Goal: Transaction & Acquisition: Book appointment/travel/reservation

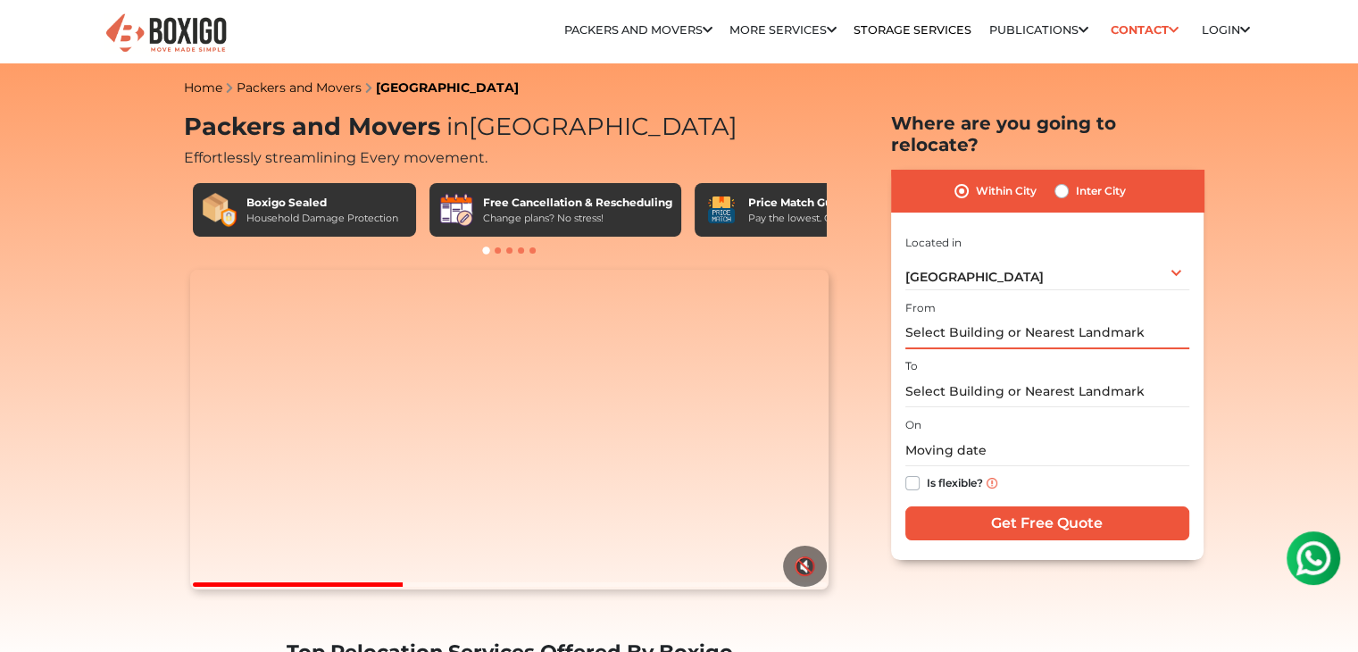
click at [962, 318] on input "text" at bounding box center [1047, 333] width 284 height 31
type input "d"
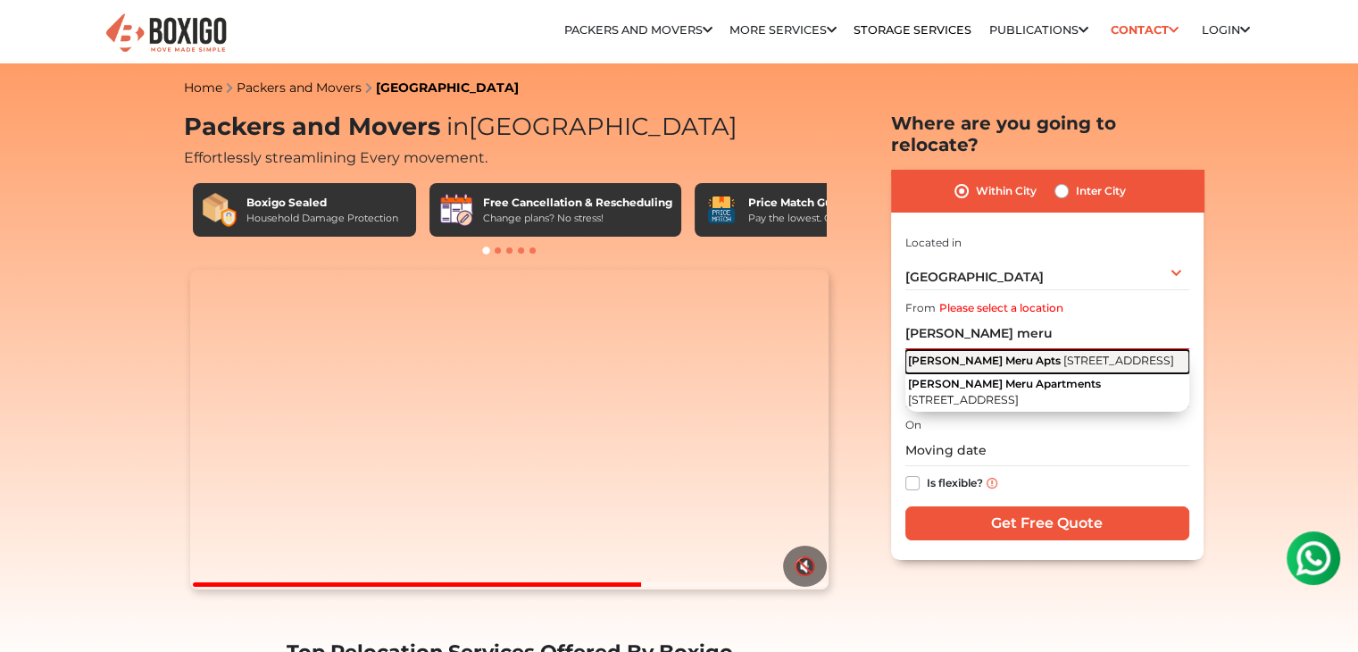
click at [997, 354] on span "Supraja Meru Apts" at bounding box center [984, 360] width 153 height 13
type input "Supraja Meru Apts, 13th G Main Road, HAL 2nd Stage, Doopanahalli, Domlur, Benga…"
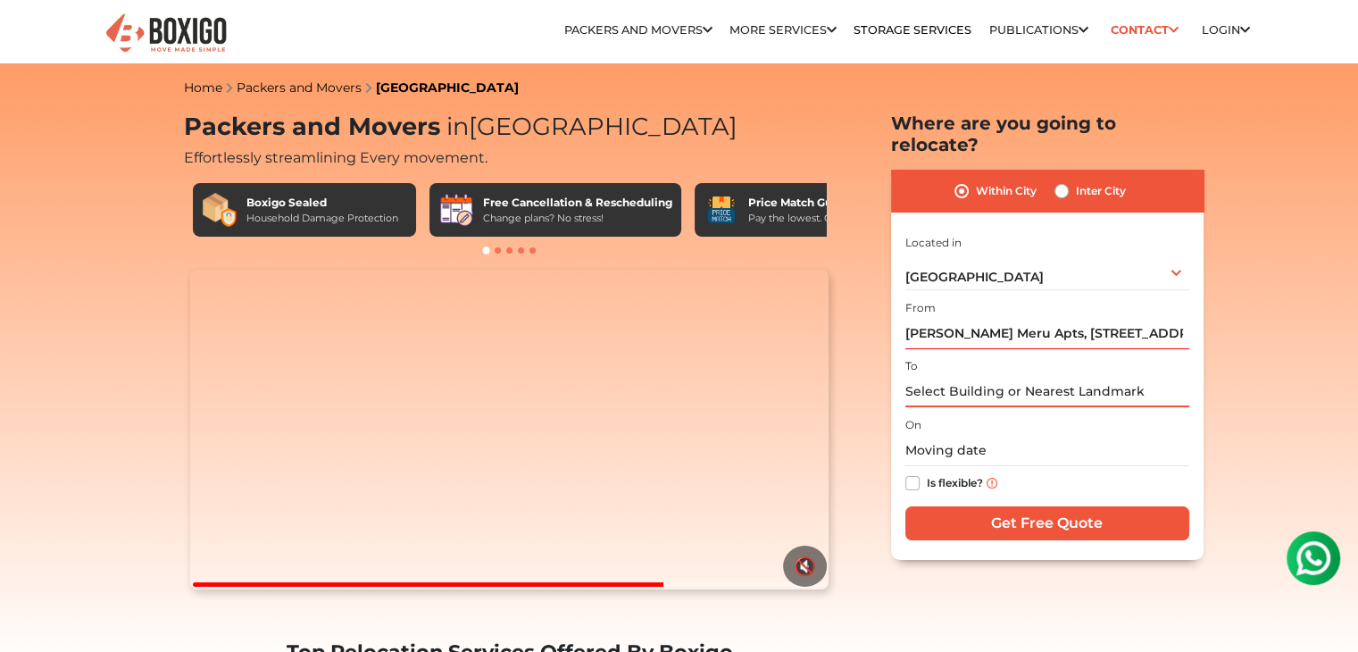
click at [986, 376] on input "text" at bounding box center [1047, 391] width 284 height 31
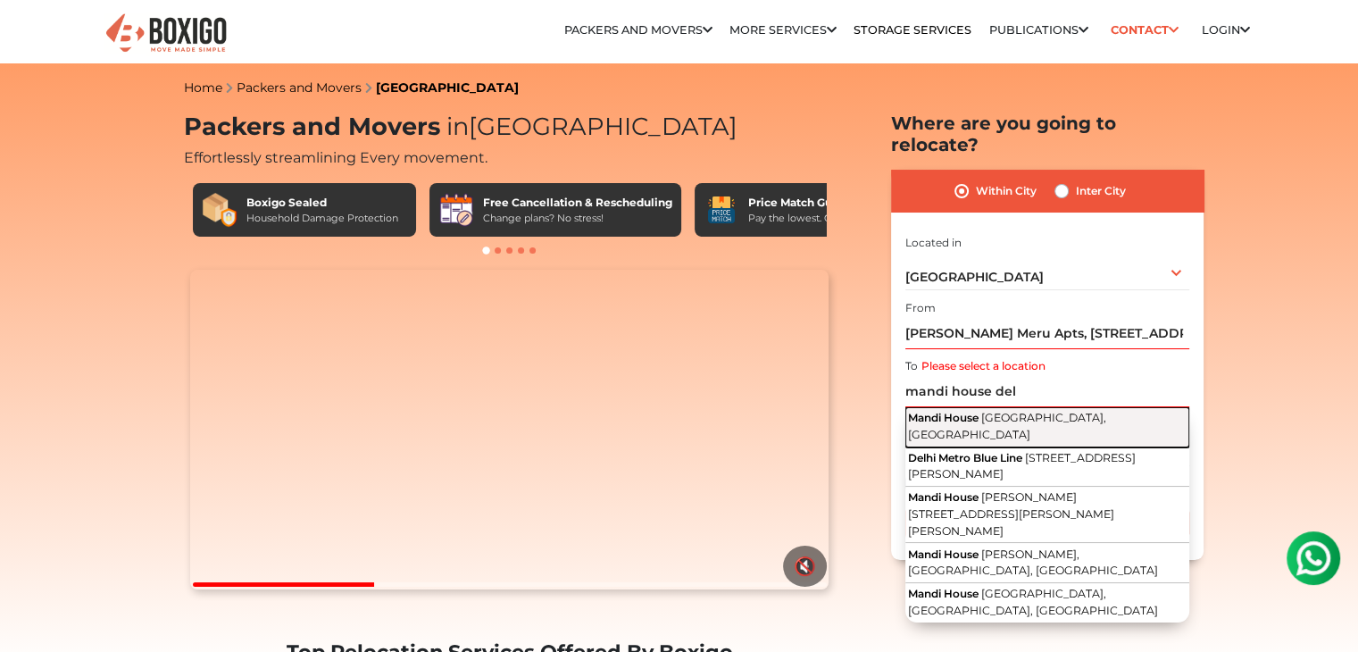
click at [1029, 411] on span "[GEOGRAPHIC_DATA], [GEOGRAPHIC_DATA]" at bounding box center [1007, 426] width 198 height 30
type input "Mandi House, New Delhi, Delhi"
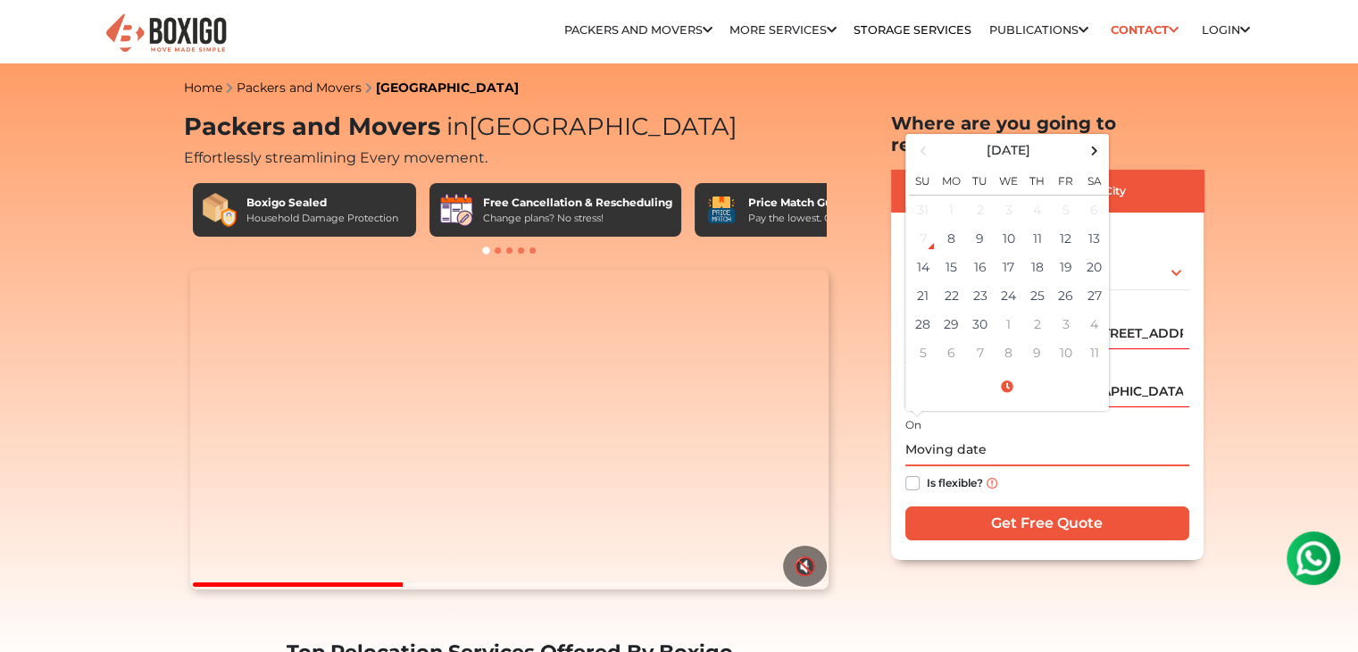
click at [991, 435] on input "text" at bounding box center [1047, 450] width 284 height 31
click at [979, 310] on td "30" at bounding box center [980, 324] width 29 height 29
type input "09/30/2025 12:00 AM"
click at [927, 472] on label "Is flexible?" at bounding box center [955, 481] width 56 height 19
click at [914, 472] on input "Is flexible?" at bounding box center [912, 481] width 14 height 18
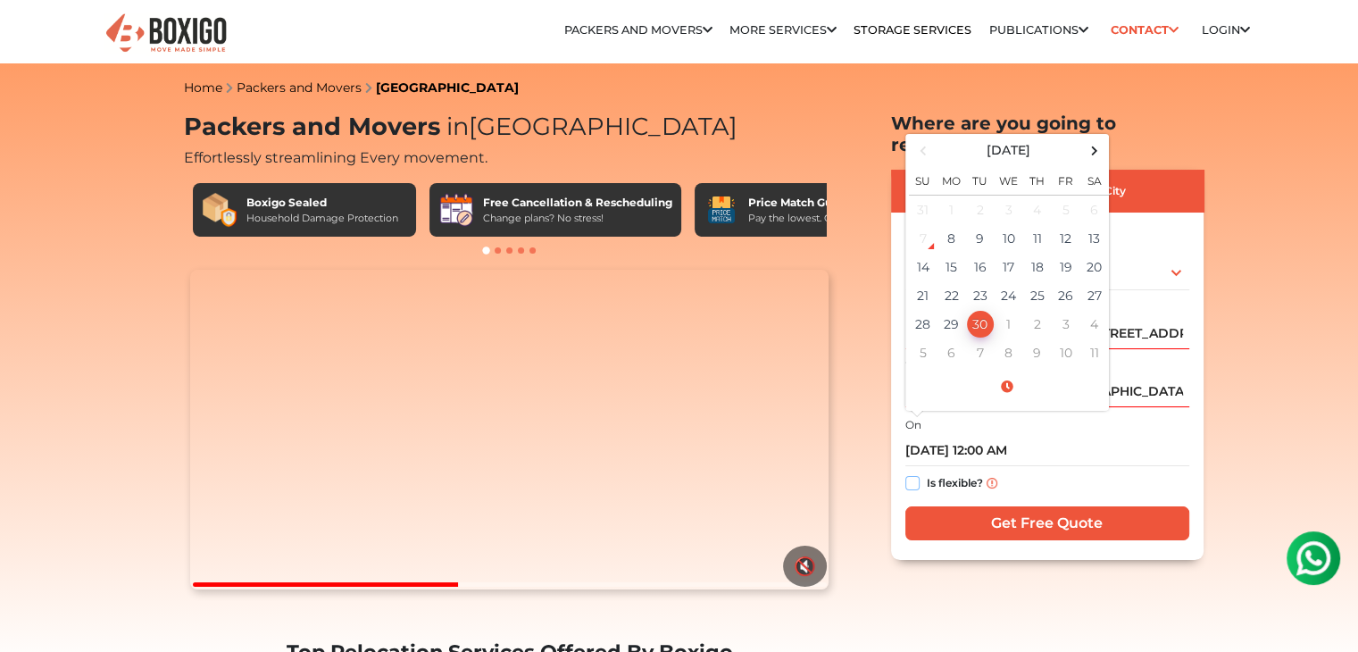
checkbox input "true"
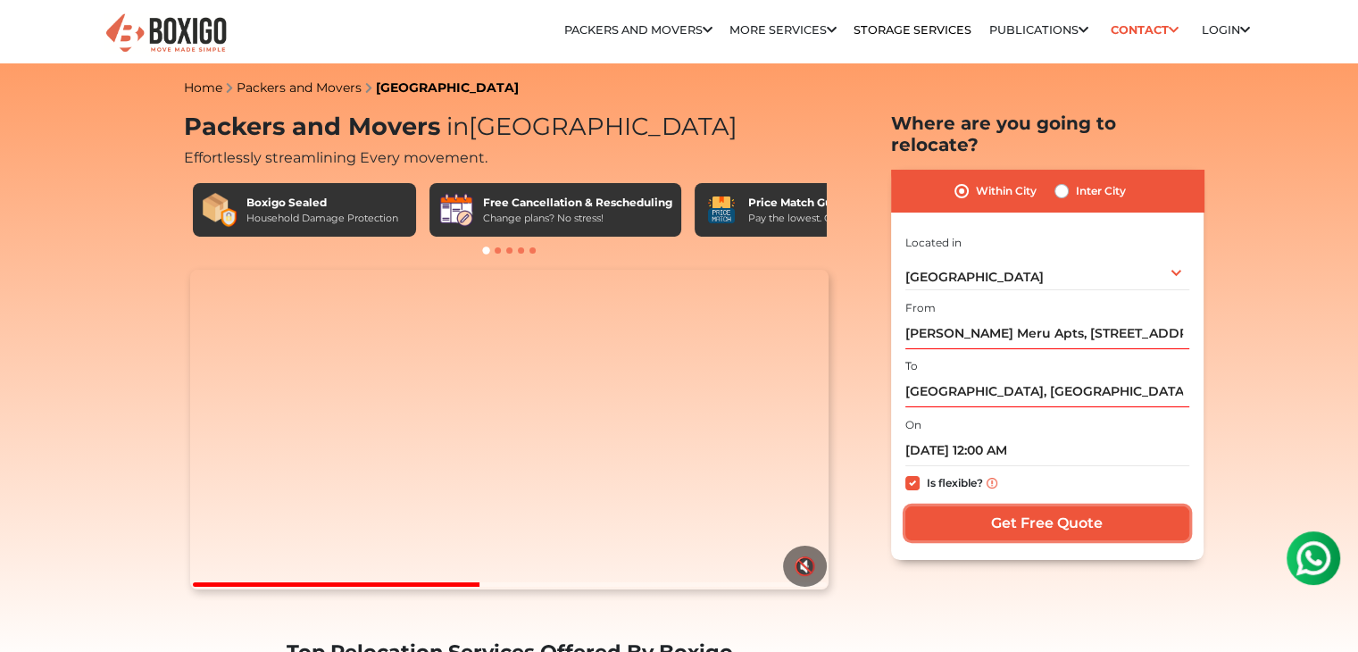
click at [969, 506] on input "Get Free Quote" at bounding box center [1047, 523] width 284 height 34
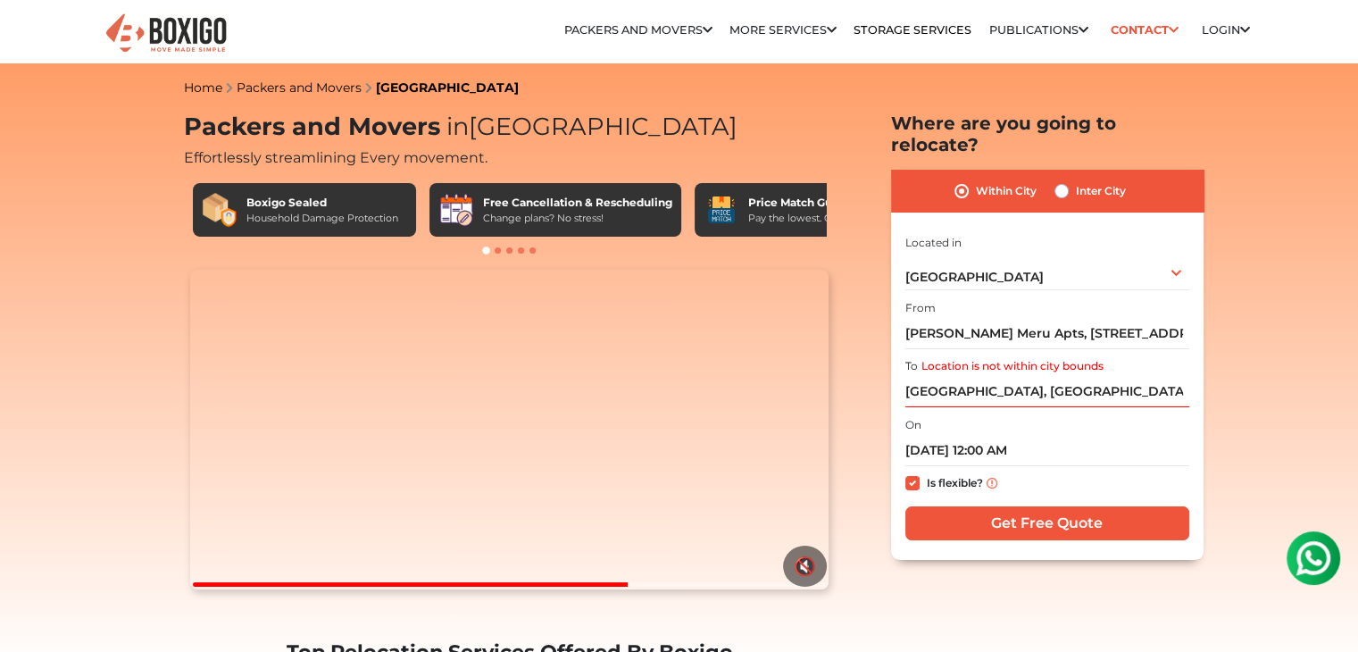
click at [1062, 170] on div "Within City Inter City" at bounding box center [1047, 191] width 312 height 42
click at [1076, 180] on label "Inter City" at bounding box center [1101, 190] width 50 height 21
click at [1062, 180] on input "Inter City" at bounding box center [1061, 189] width 14 height 18
radio input "true"
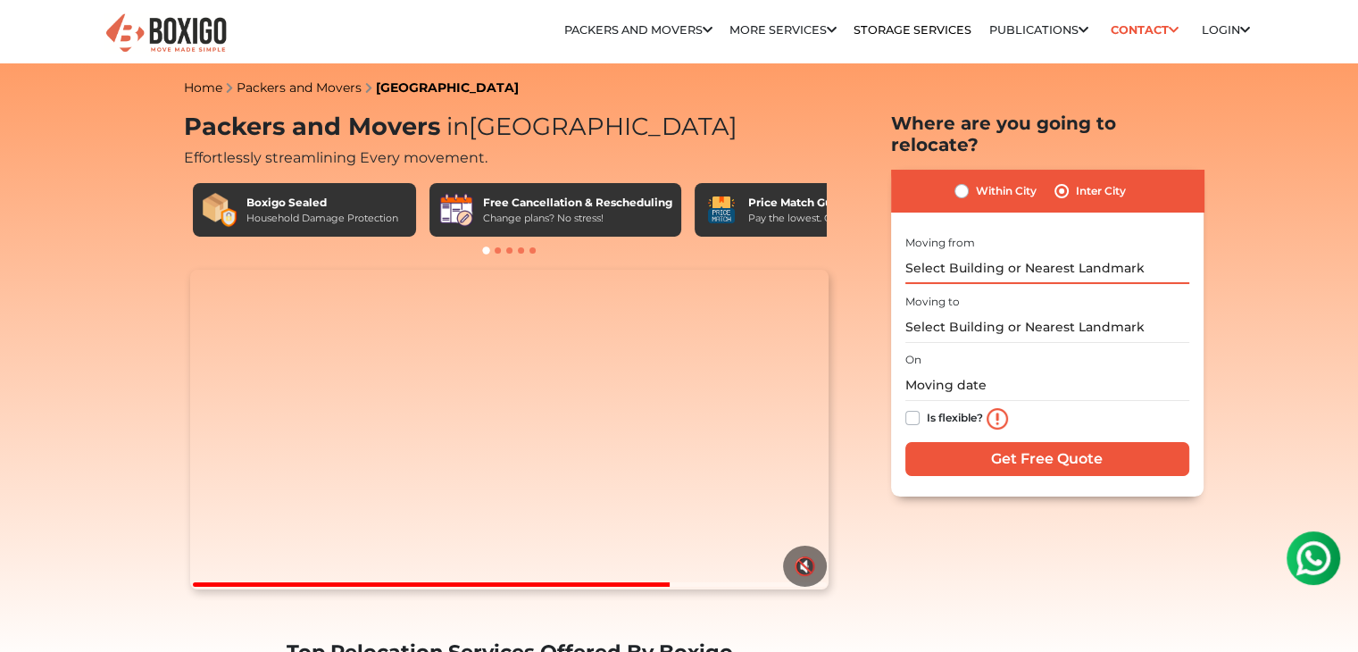
click at [971, 253] on input "text" at bounding box center [1047, 268] width 284 height 31
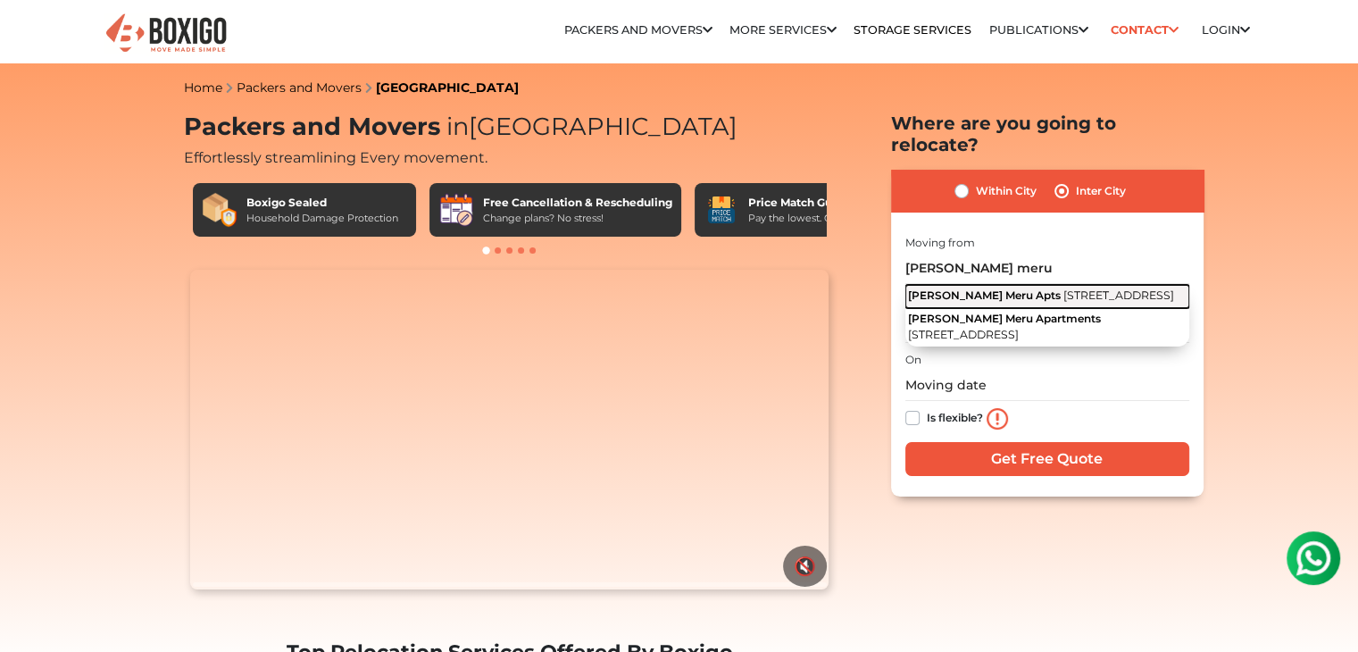
click at [979, 288] on span "Supraja Meru Apts" at bounding box center [984, 294] width 153 height 13
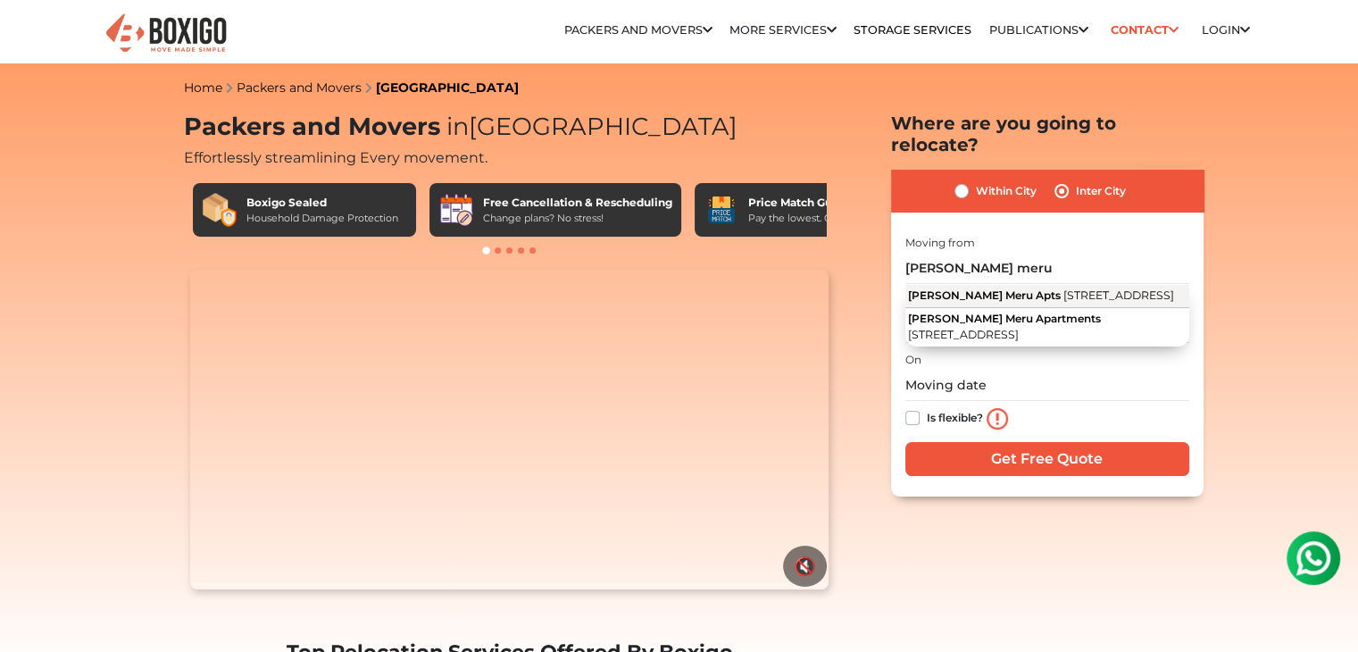
type input "Supraja Meru Apts, 13th G Main Road, HAL 2nd Stage, Doopanahalli, Domlur, Benga…"
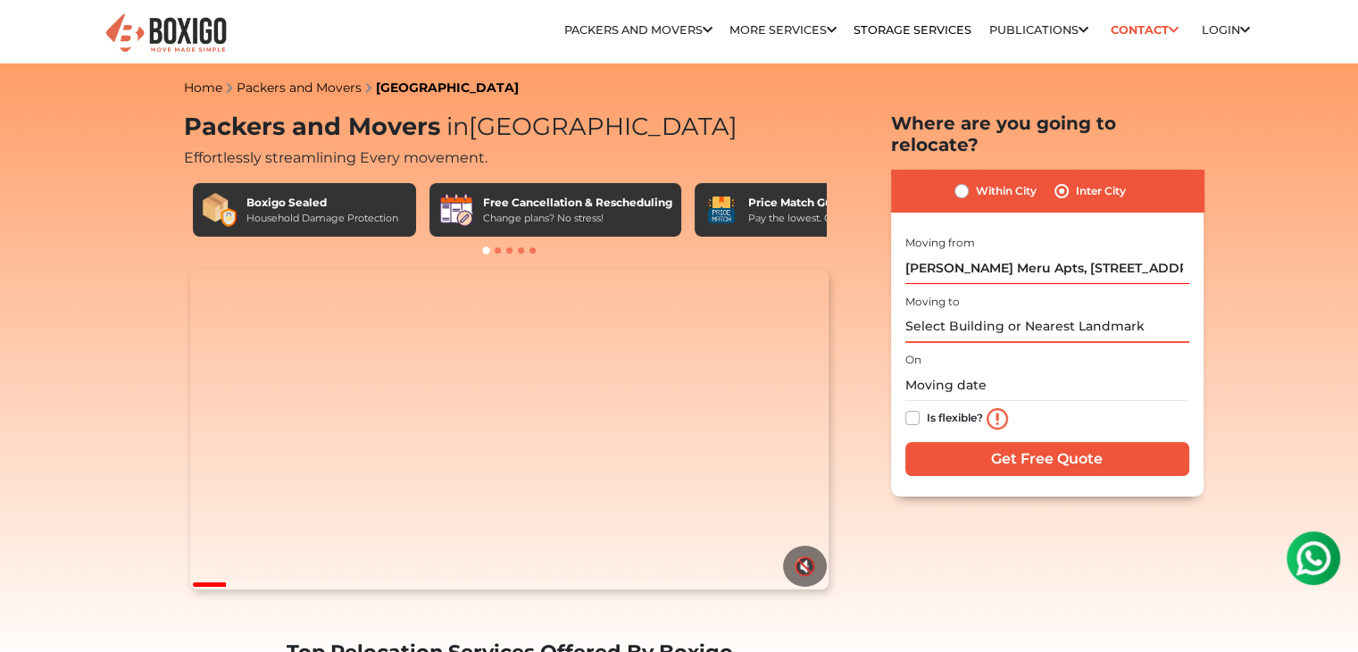
click at [946, 312] on input "text" at bounding box center [1047, 327] width 284 height 31
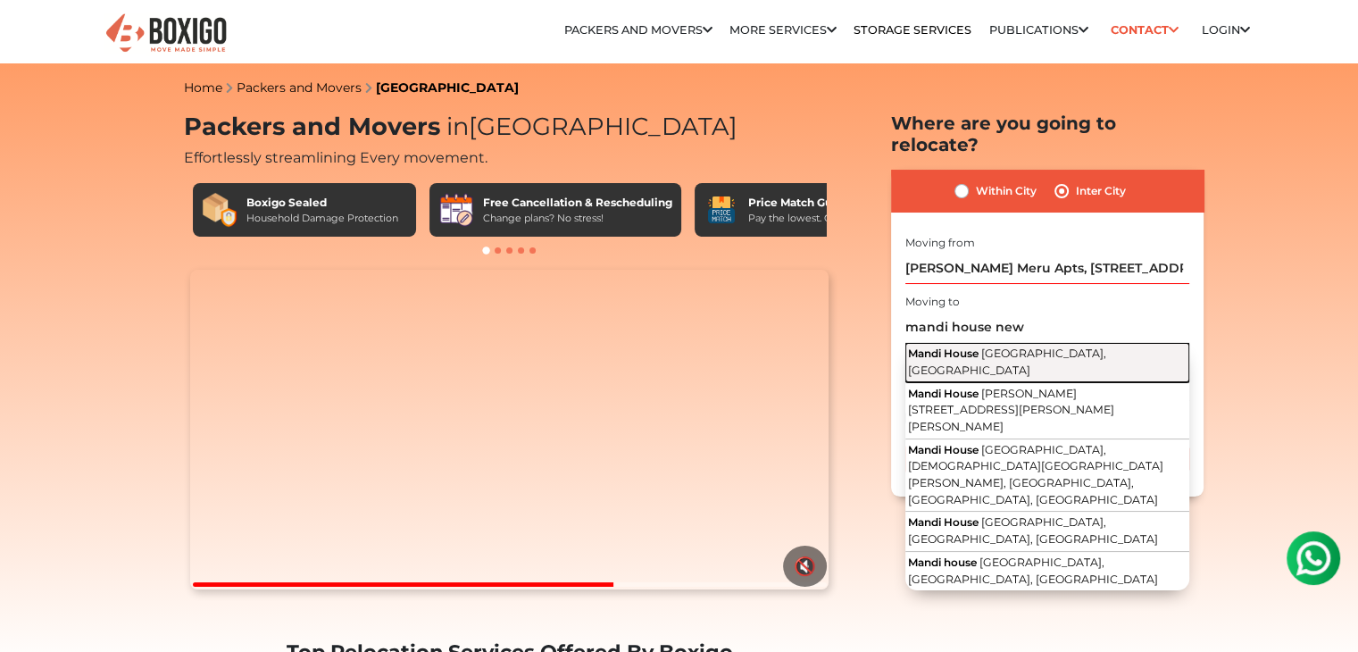
click at [996, 346] on span "[GEOGRAPHIC_DATA], [GEOGRAPHIC_DATA]" at bounding box center [1007, 361] width 198 height 30
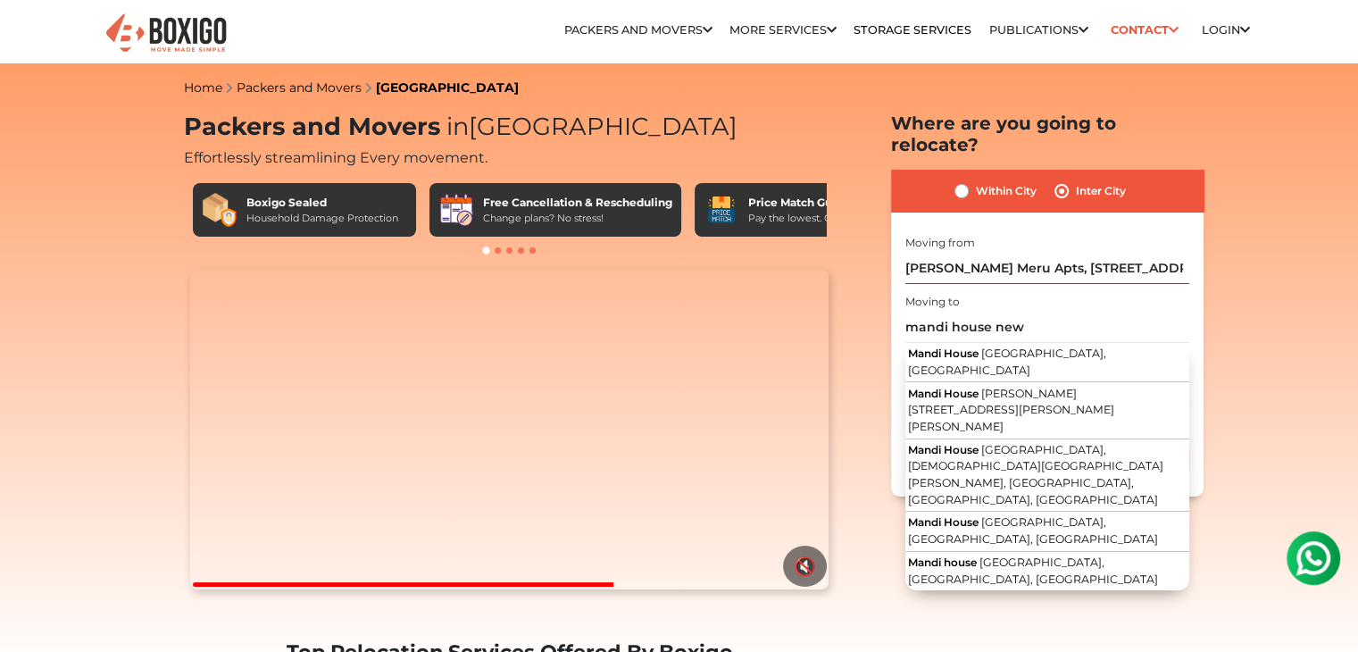
type input "Mandi House, New Delhi, Delhi"
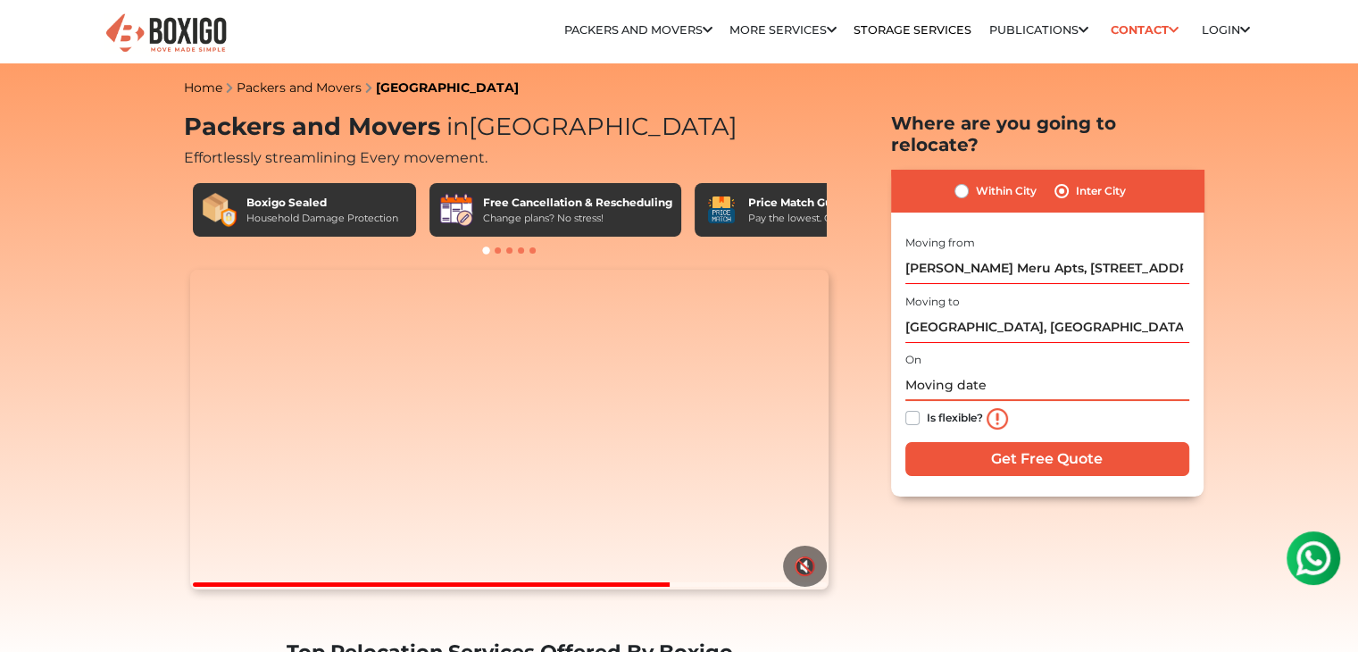
click at [929, 370] on input "text" at bounding box center [1047, 385] width 284 height 31
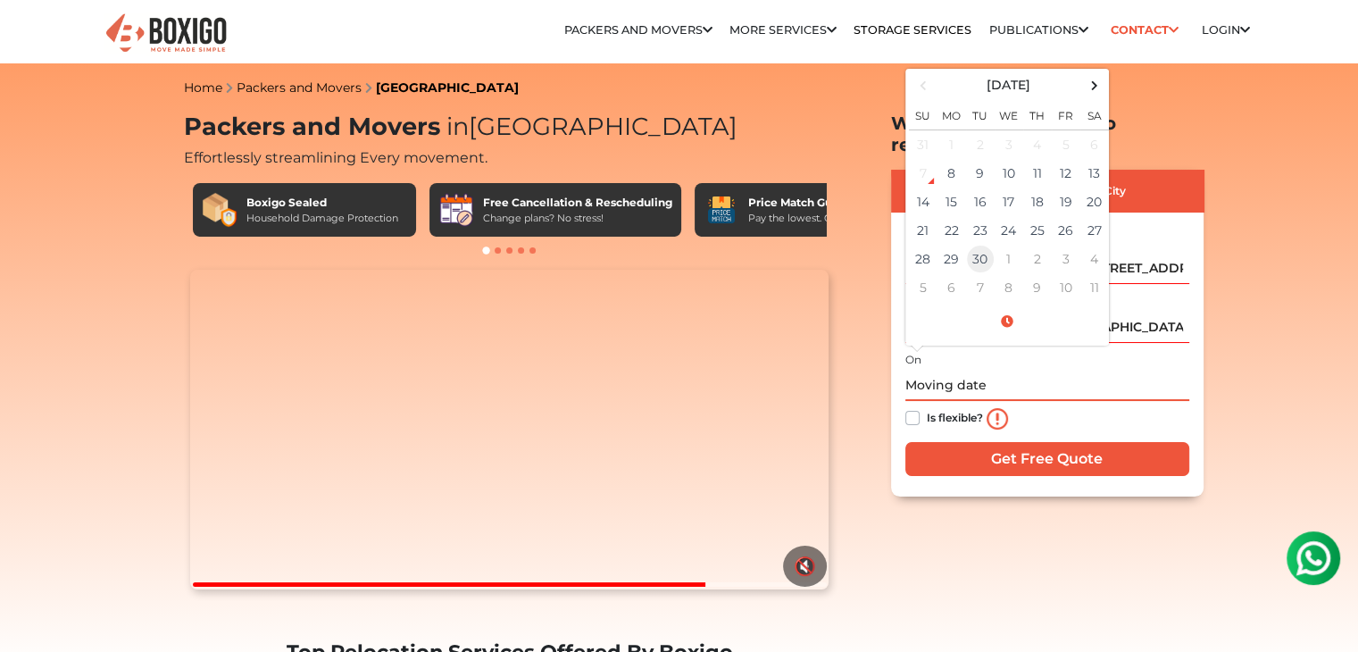
click at [979, 245] on td "30" at bounding box center [980, 259] width 29 height 29
type input "09/30/2025 12:00 AM"
click at [927, 407] on label "Is flexible?" at bounding box center [955, 416] width 56 height 19
click at [907, 407] on input "Is flexible?" at bounding box center [912, 416] width 14 height 18
checkbox input "true"
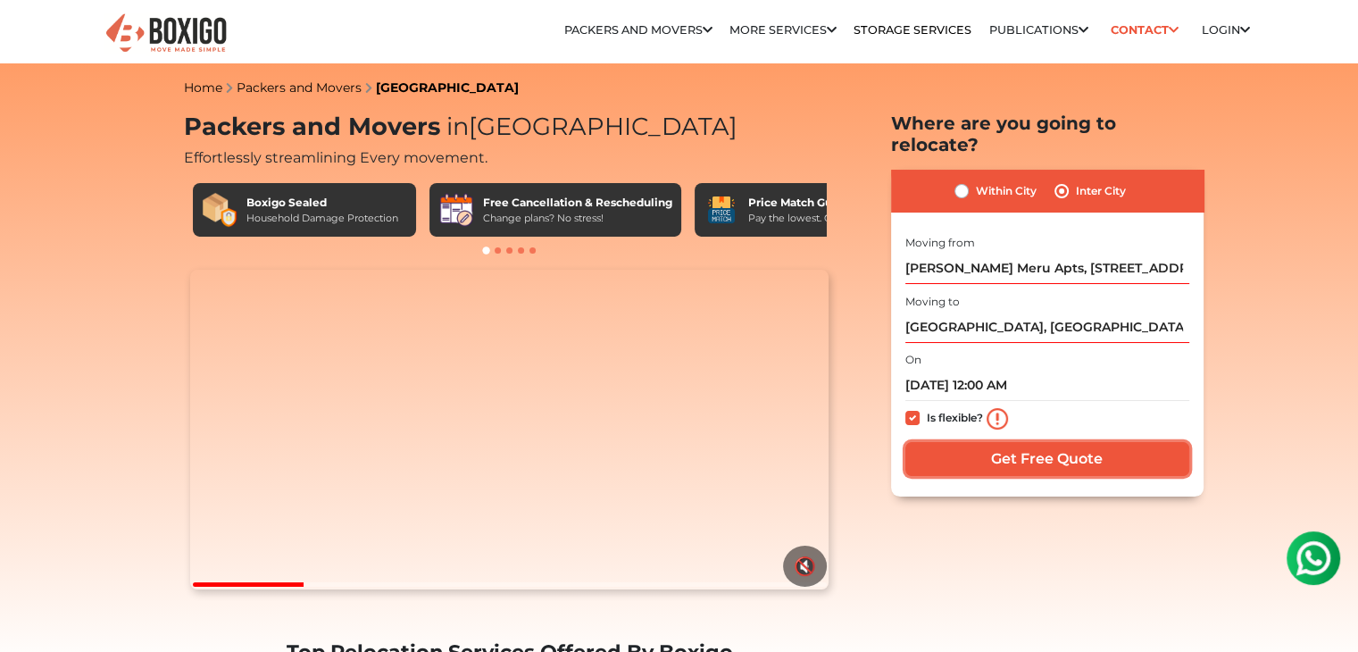
click at [952, 442] on input "Get Free Quote" at bounding box center [1047, 459] width 284 height 34
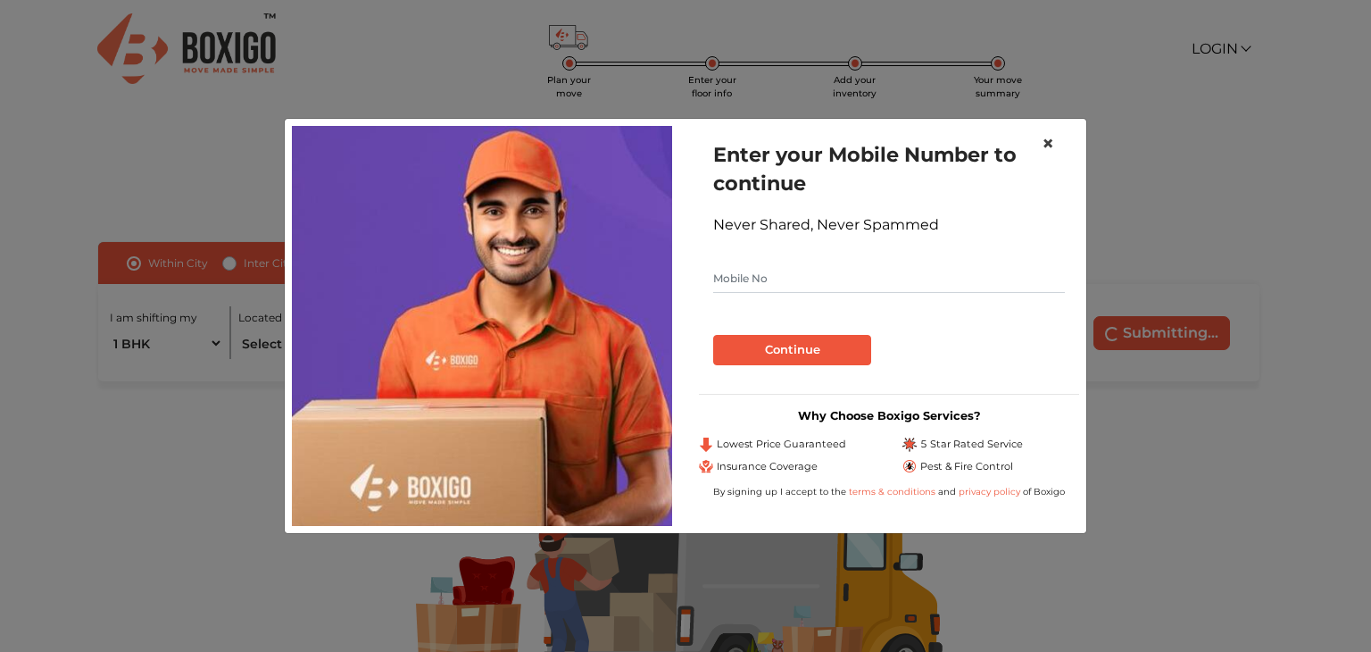
click at [1052, 148] on span "×" at bounding box center [1048, 143] width 12 height 26
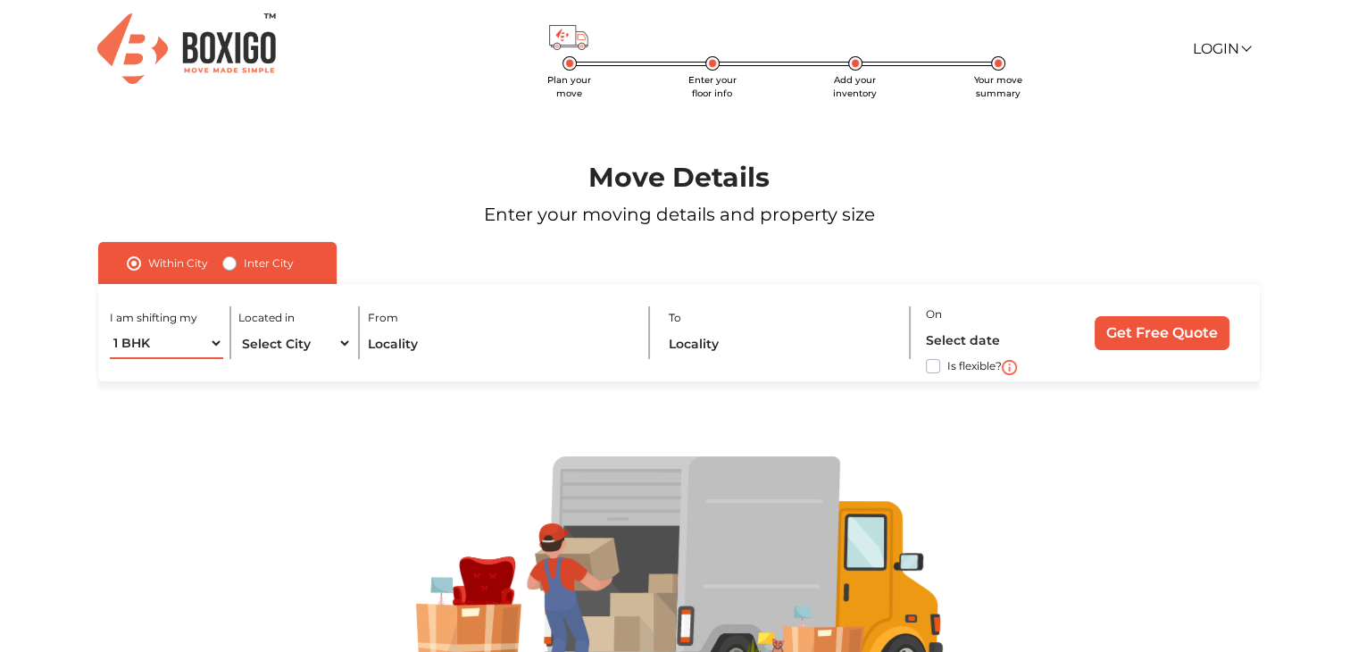
click at [207, 345] on select "1 BHK 2 BHK 3 BHK 3 + BHK FEW ITEMS" at bounding box center [166, 343] width 112 height 31
select select "2 BHK"
click at [110, 329] on select "1 BHK 2 BHK 3 BHK 3 + BHK FEW ITEMS" at bounding box center [166, 343] width 112 height 31
click at [326, 338] on select "Select City [GEOGRAPHIC_DATA] [GEOGRAPHIC_DATA] [GEOGRAPHIC_DATA] [GEOGRAPHIC_D…" at bounding box center [294, 343] width 112 height 31
select select "[GEOGRAPHIC_DATA]"
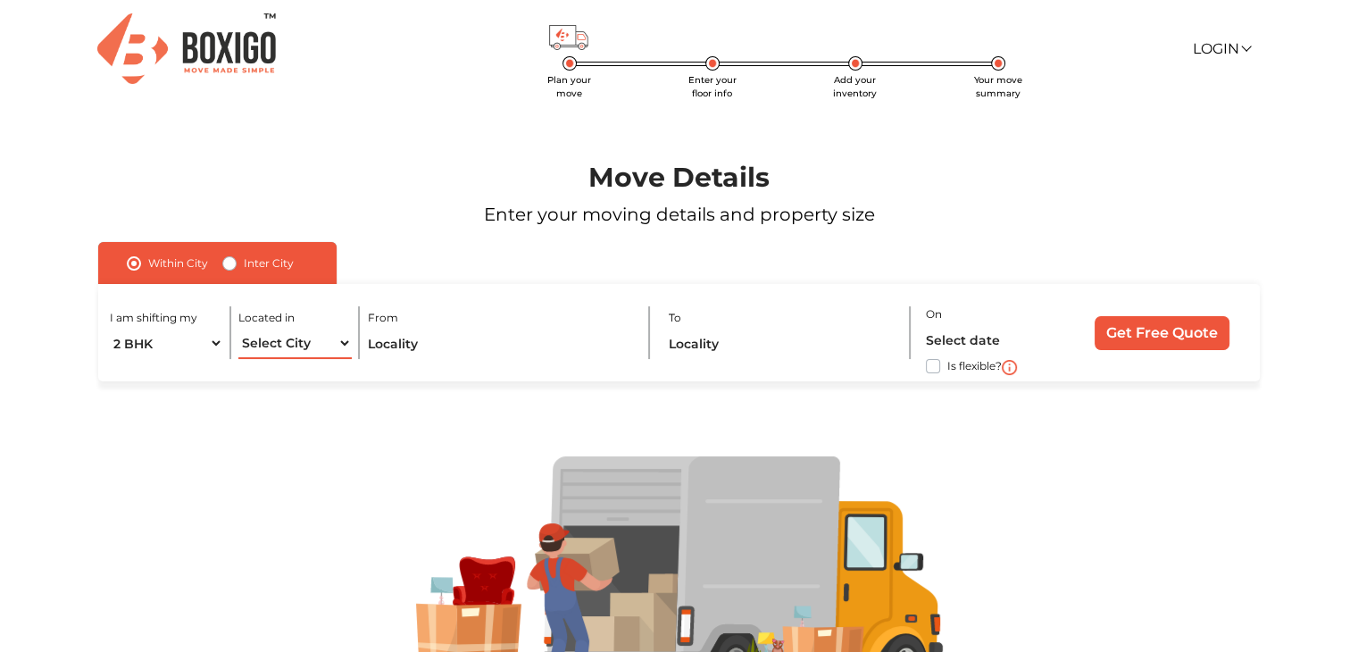
click at [238, 329] on select "Select City [GEOGRAPHIC_DATA] [GEOGRAPHIC_DATA] [GEOGRAPHIC_DATA] [GEOGRAPHIC_D…" at bounding box center [294, 343] width 112 height 31
click at [389, 349] on input "text" at bounding box center [501, 343] width 266 height 31
click at [244, 262] on label "Inter City" at bounding box center [269, 263] width 50 height 21
click at [222, 262] on input "Inter City" at bounding box center [229, 262] width 14 height 18
radio input "true"
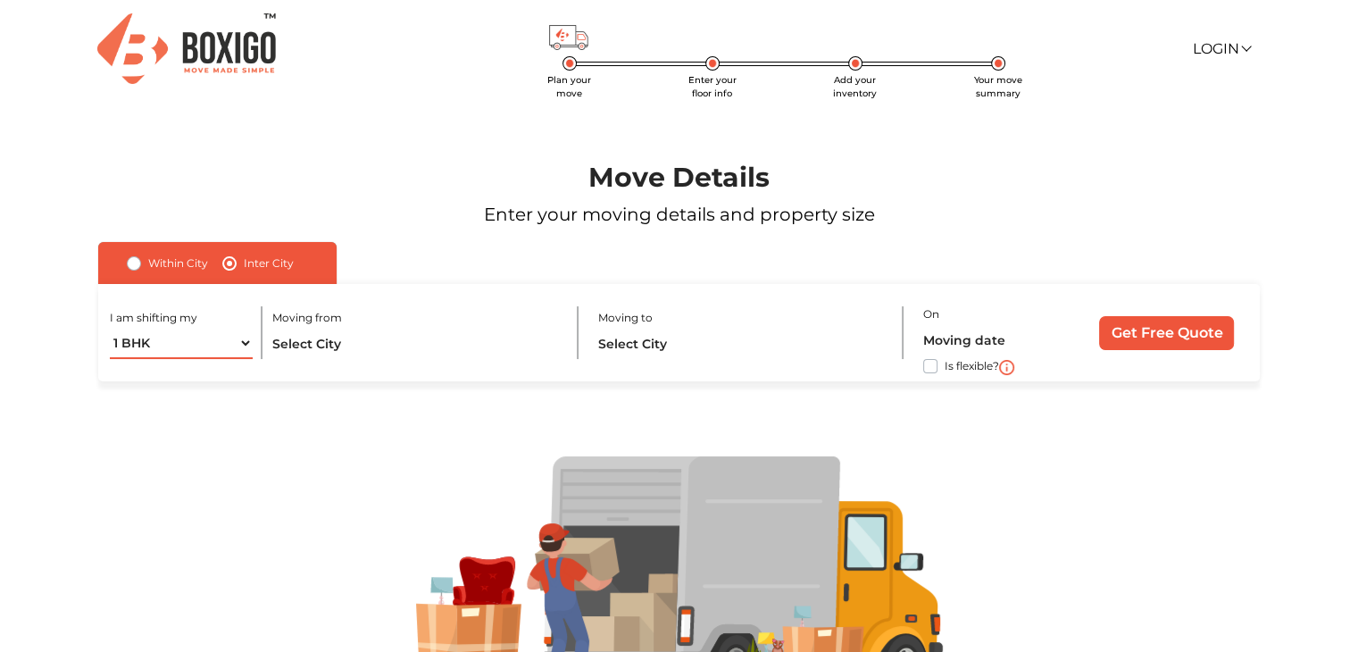
click at [243, 344] on select "1 BHK 2 BHK 3 BHK 3 + BHK FEW ITEMS" at bounding box center [181, 343] width 143 height 31
select select "2 BHK"
click at [110, 329] on select "1 BHK 2 BHK 3 BHK 3 + BHK FEW ITEMS" at bounding box center [181, 343] width 143 height 31
click at [329, 344] on input "text" at bounding box center [415, 343] width 287 height 31
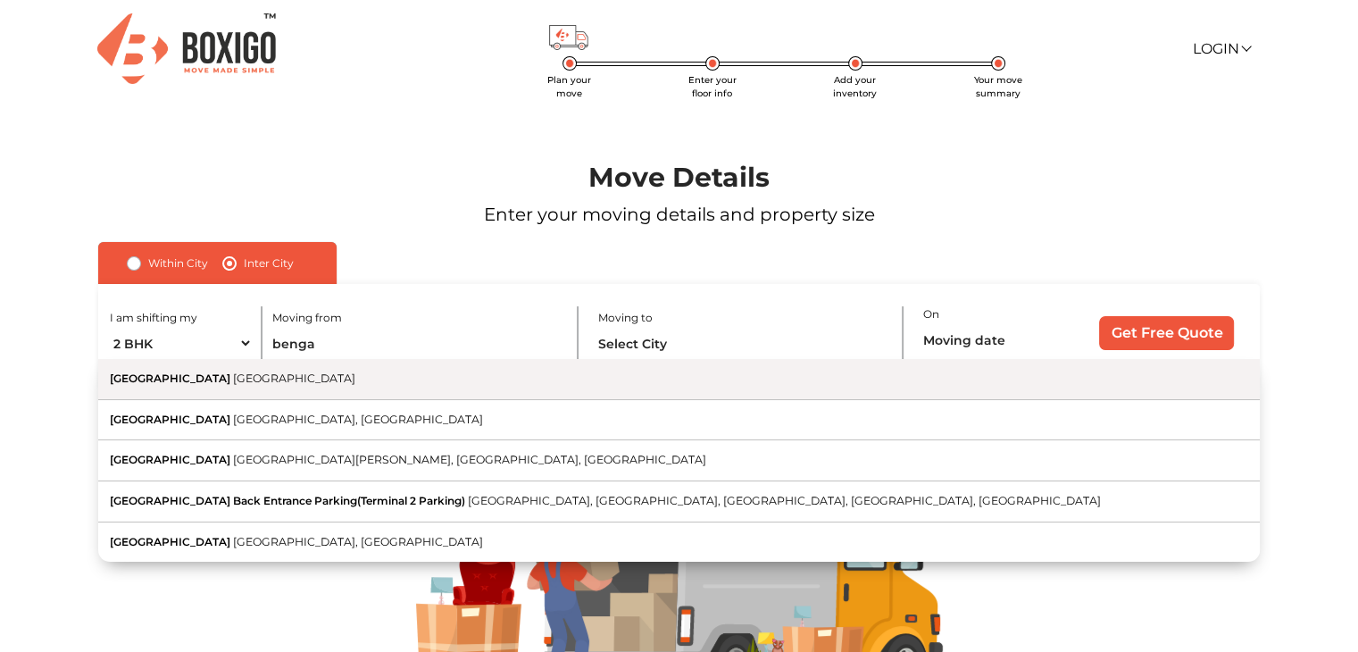
click at [326, 384] on button "[GEOGRAPHIC_DATA] [GEOGRAPHIC_DATA]" at bounding box center [679, 379] width 1162 height 41
type input "[GEOGRAPHIC_DATA], [GEOGRAPHIC_DATA]"
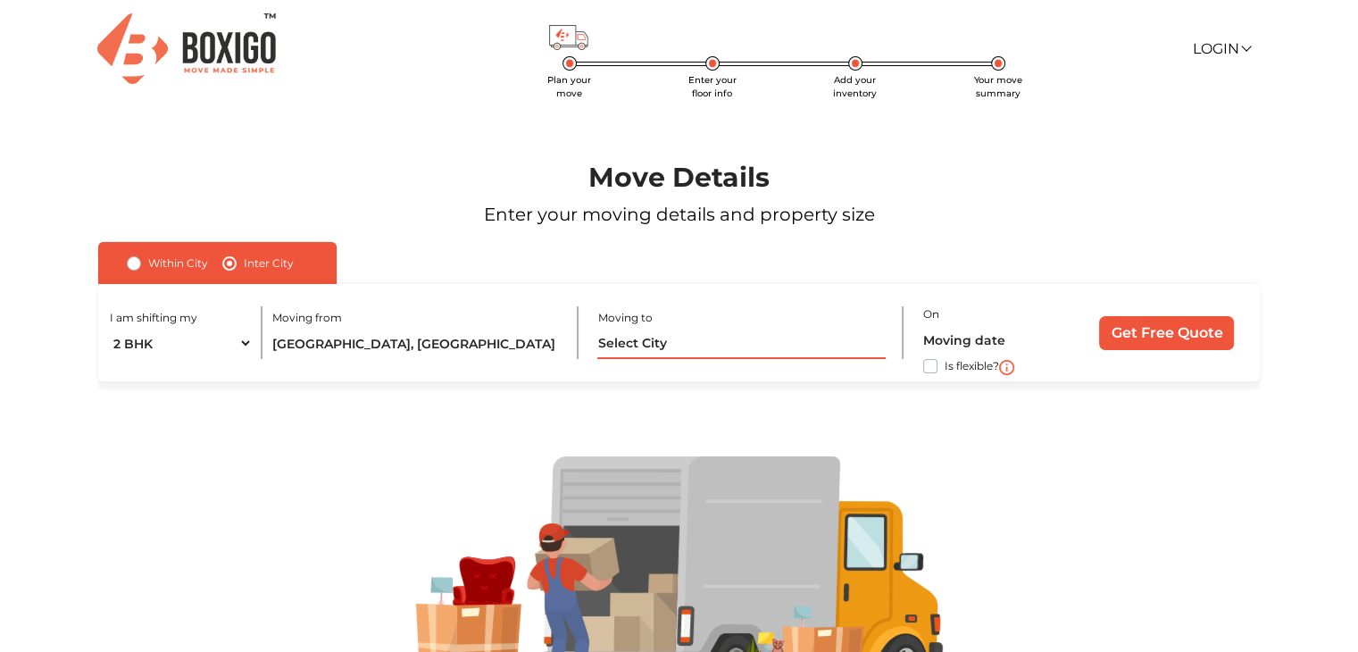
click at [633, 337] on input "text" at bounding box center [740, 343] width 287 height 31
type input "b"
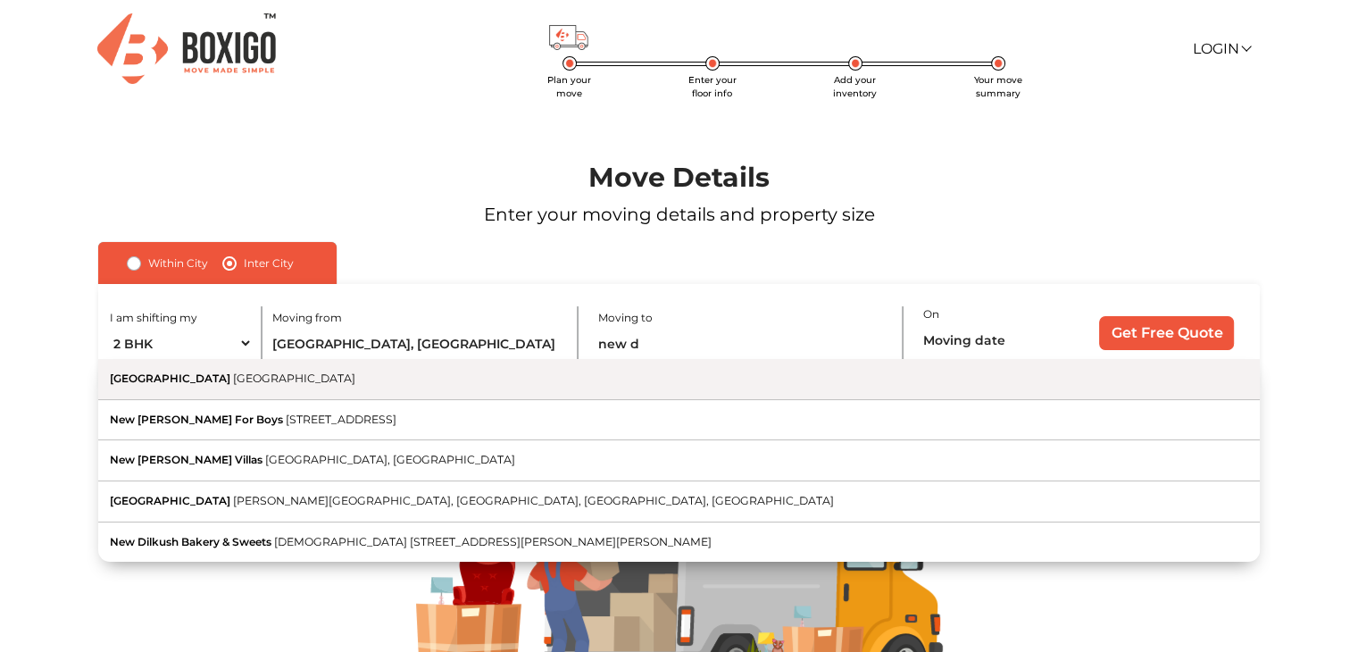
click at [487, 387] on button "[GEOGRAPHIC_DATA] [GEOGRAPHIC_DATA]" at bounding box center [679, 379] width 1162 height 41
type input "[GEOGRAPHIC_DATA], [GEOGRAPHIC_DATA]"
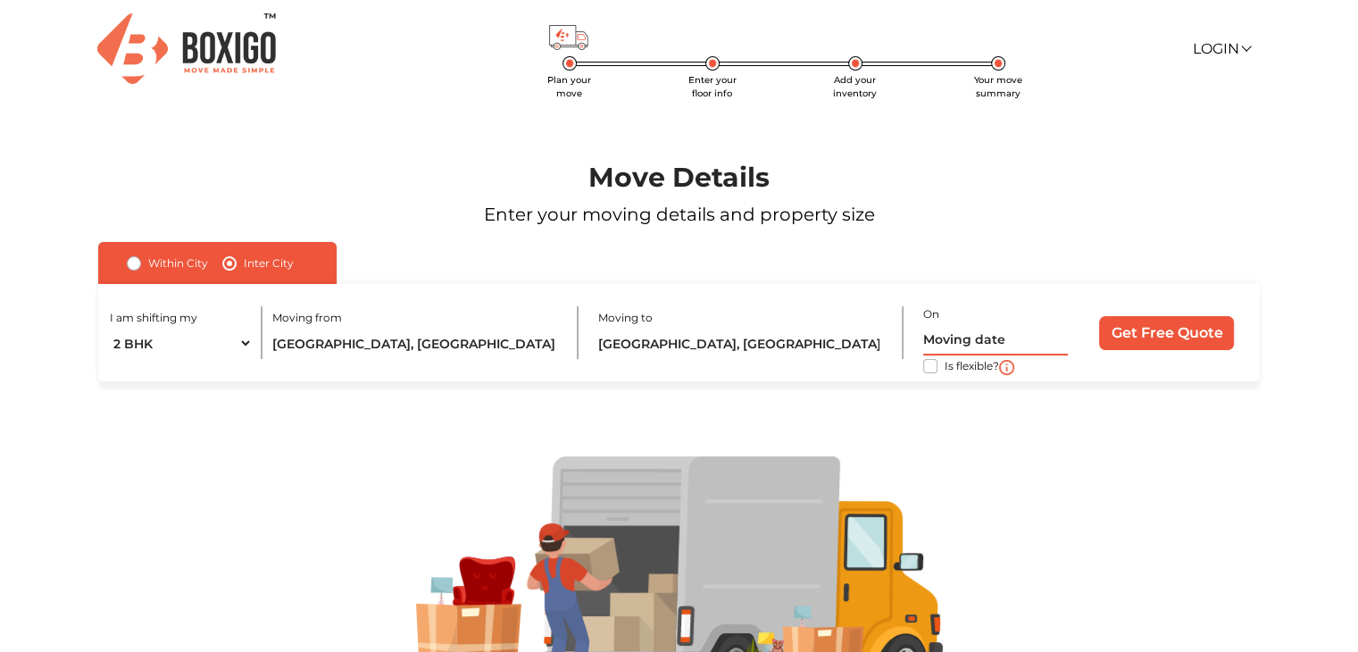
click at [962, 350] on input "text" at bounding box center [995, 339] width 145 height 31
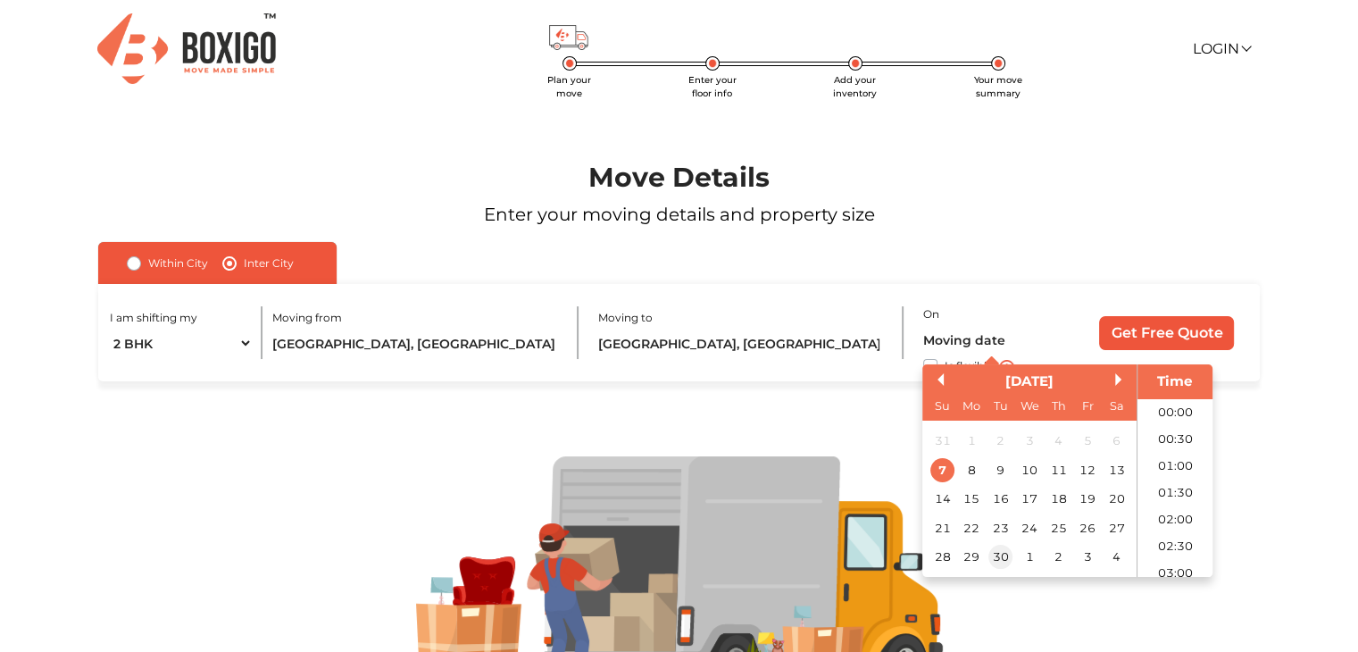
click at [997, 565] on div "30" at bounding box center [1000, 558] width 24 height 24
click at [1183, 488] on li "10:30" at bounding box center [1175, 489] width 76 height 27
type input "[DATE] 10:30 AM"
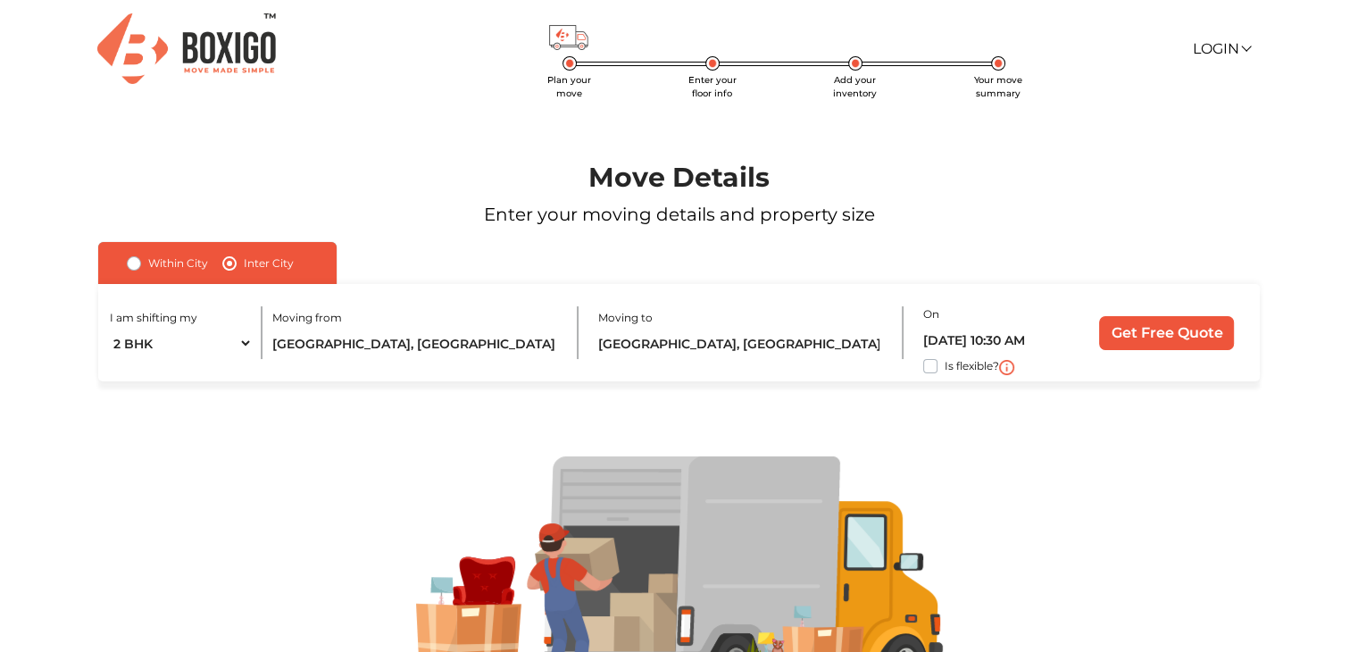
click at [945, 367] on label "Is flexible?" at bounding box center [972, 364] width 54 height 19
click at [112, 367] on input "Is flexible?" at bounding box center [105, 364] width 14 height 18
checkbox input "true"
click at [1169, 326] on input "Get Free Quote" at bounding box center [1166, 333] width 135 height 34
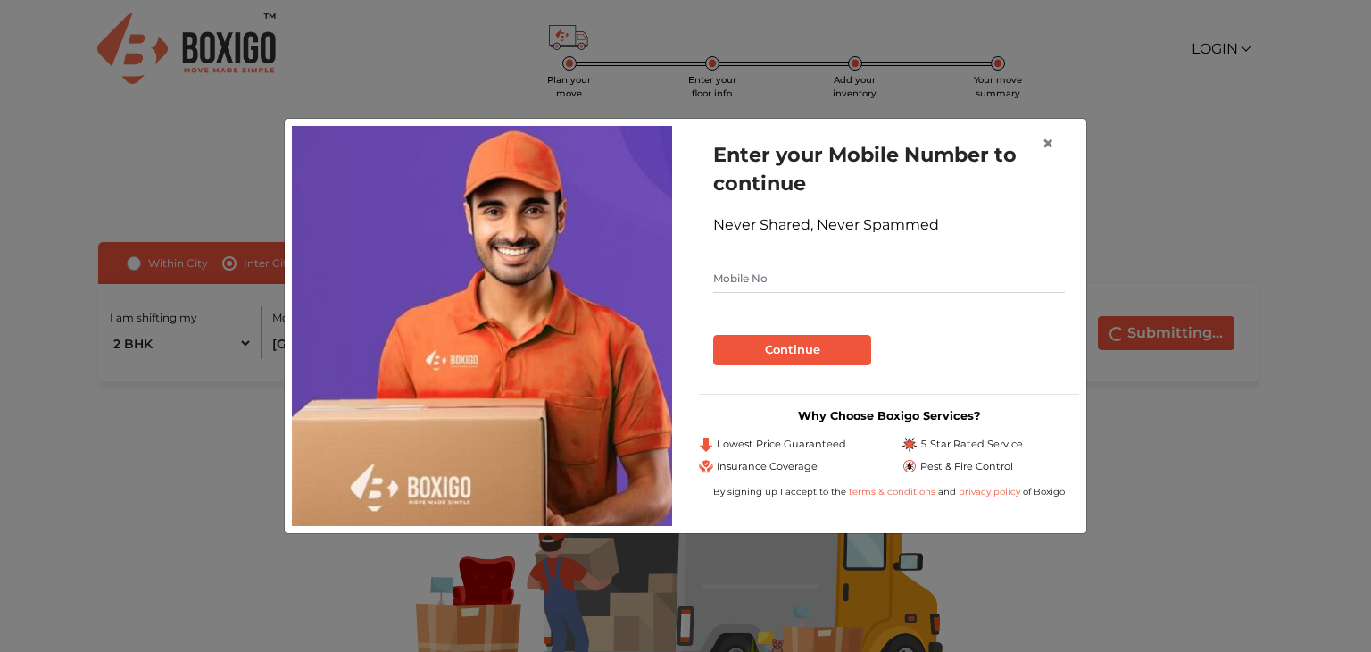
click at [844, 276] on input "text" at bounding box center [889, 278] width 352 height 29
type input "9762974819"
click at [804, 338] on button "Continue" at bounding box center [792, 350] width 158 height 30
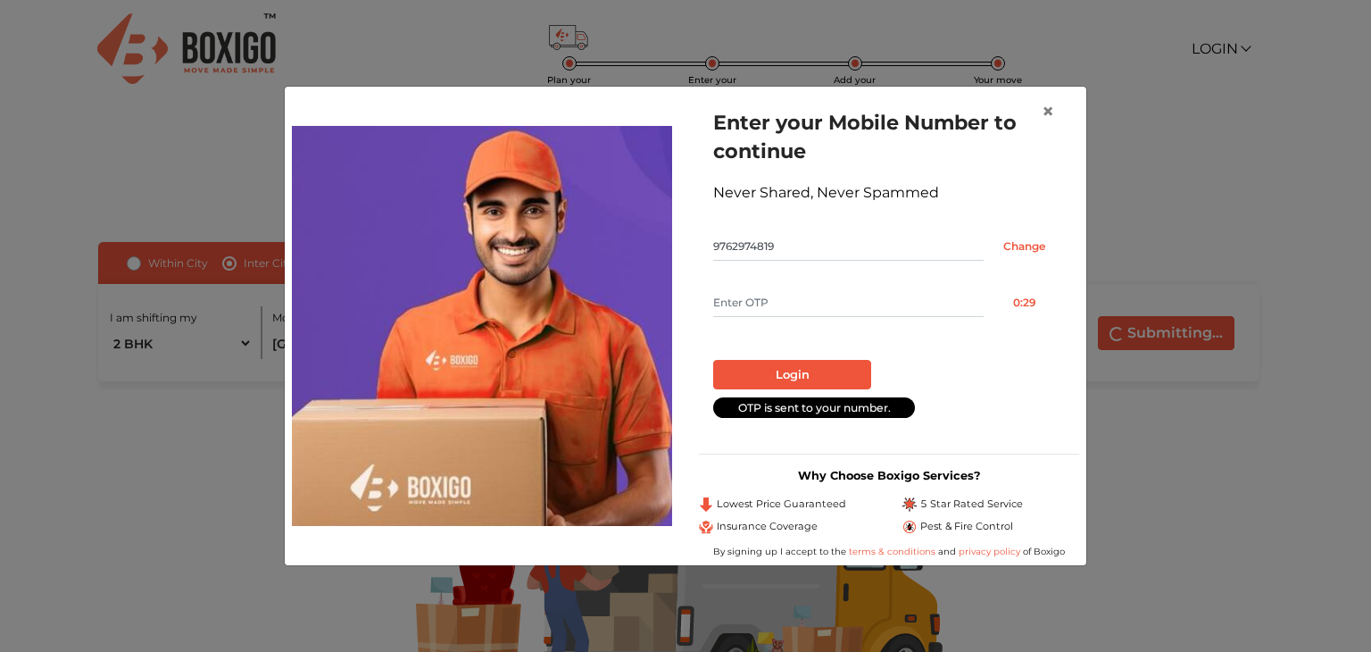
click at [809, 297] on input "text" at bounding box center [848, 302] width 271 height 29
type input "2562"
click at [803, 362] on button "Login" at bounding box center [792, 375] width 158 height 30
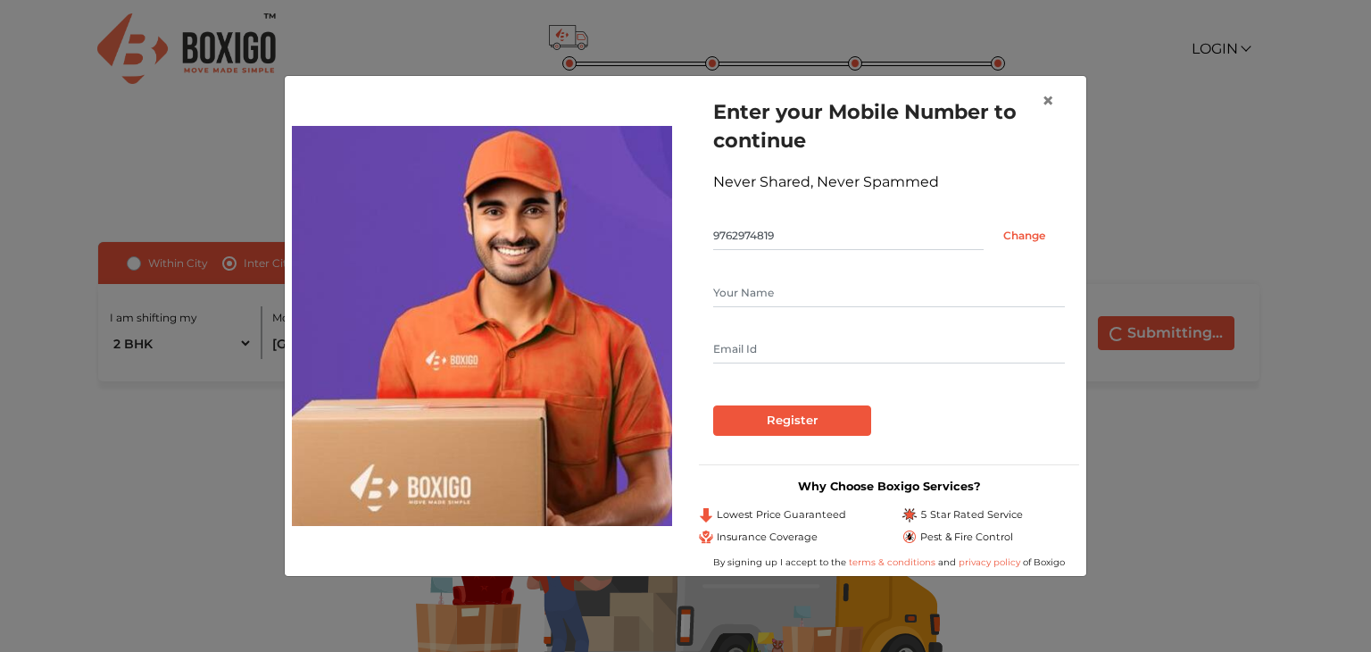
click at [789, 294] on input "text" at bounding box center [889, 293] width 352 height 29
type input "[PERSON_NAME]"
type input "[EMAIL_ADDRESS][DOMAIN_NAME]"
drag, startPoint x: 878, startPoint y: 349, endPoint x: 379, endPoint y: 347, distance: 498.2
click at [379, 347] on div "Enter your Mobile Number to continue Never Shared, Never Spammed 9762974819 Cha…" at bounding box center [686, 326] width 814 height 486
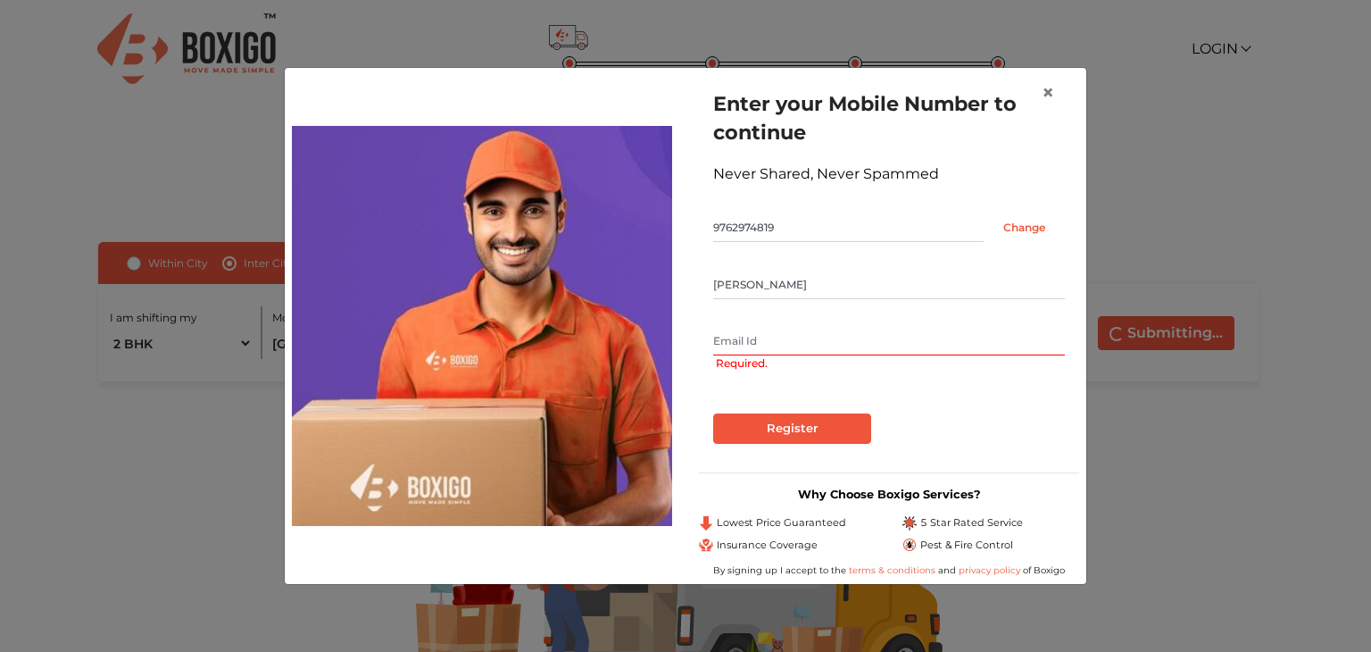
click at [753, 346] on input "text" at bounding box center [889, 341] width 352 height 29
type input "[EMAIL_ADDRESS][DOMAIN_NAME]"
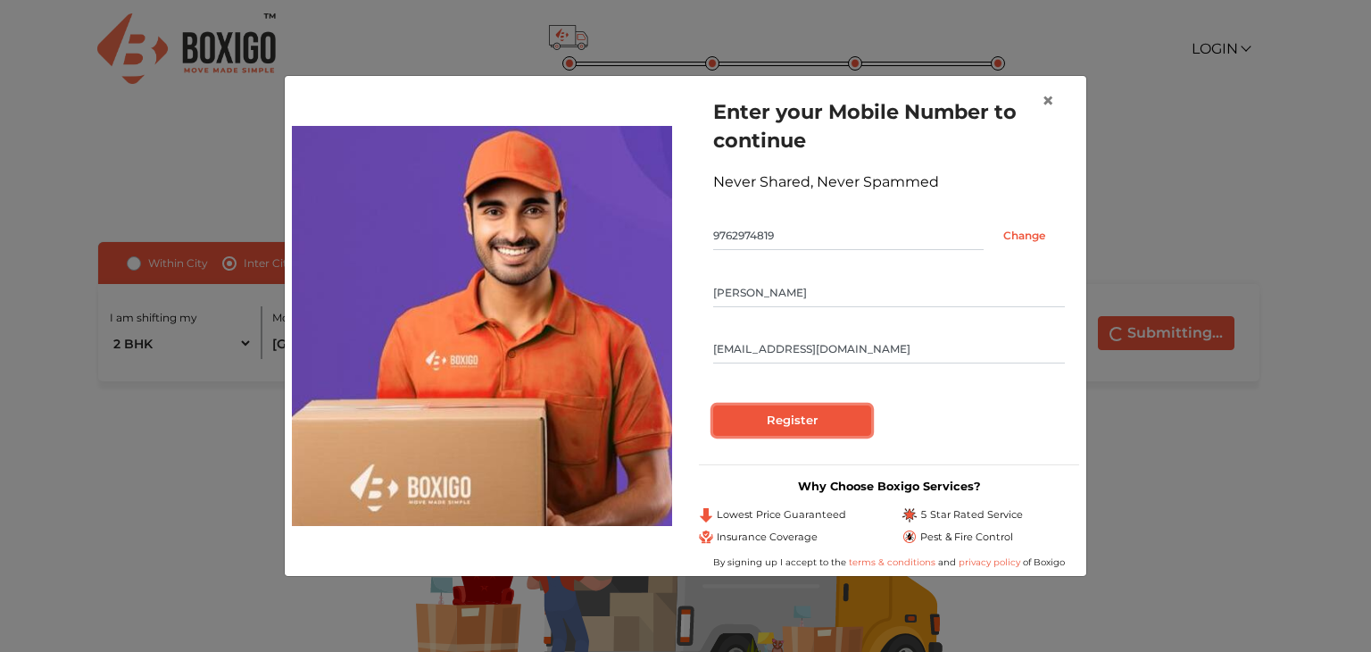
click at [804, 425] on input "Register" at bounding box center [792, 420] width 158 height 30
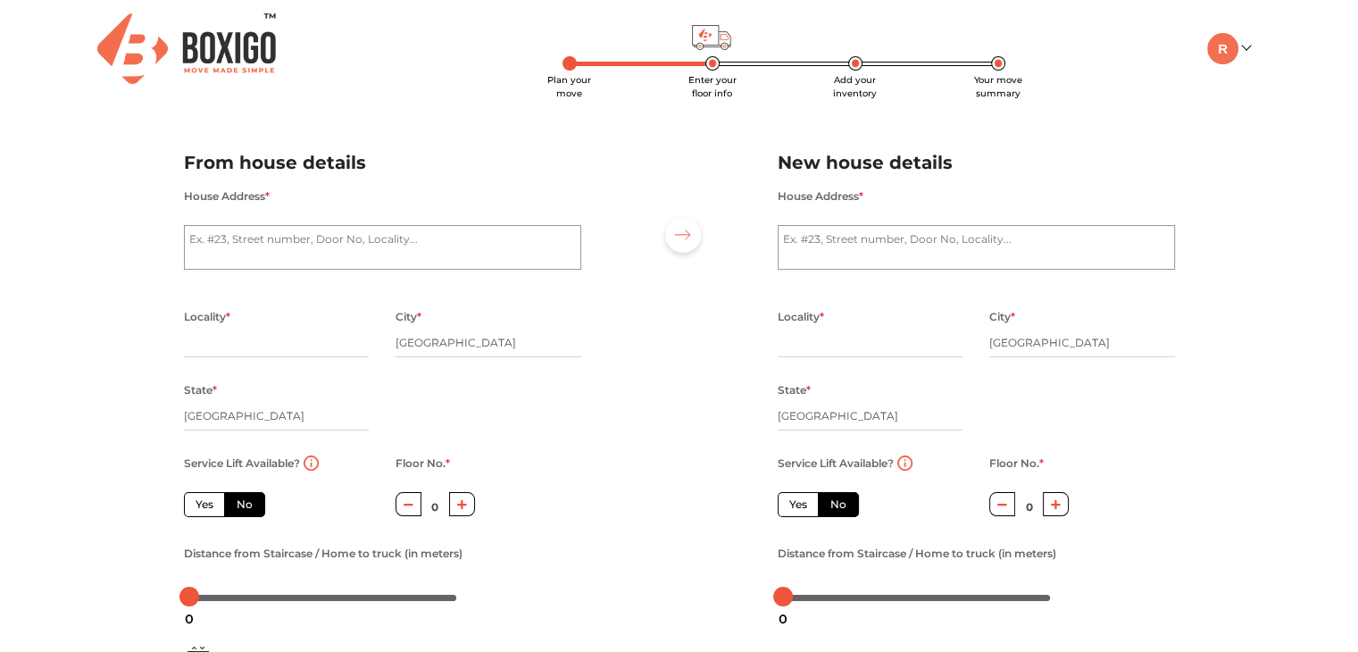
scroll to position [17, 0]
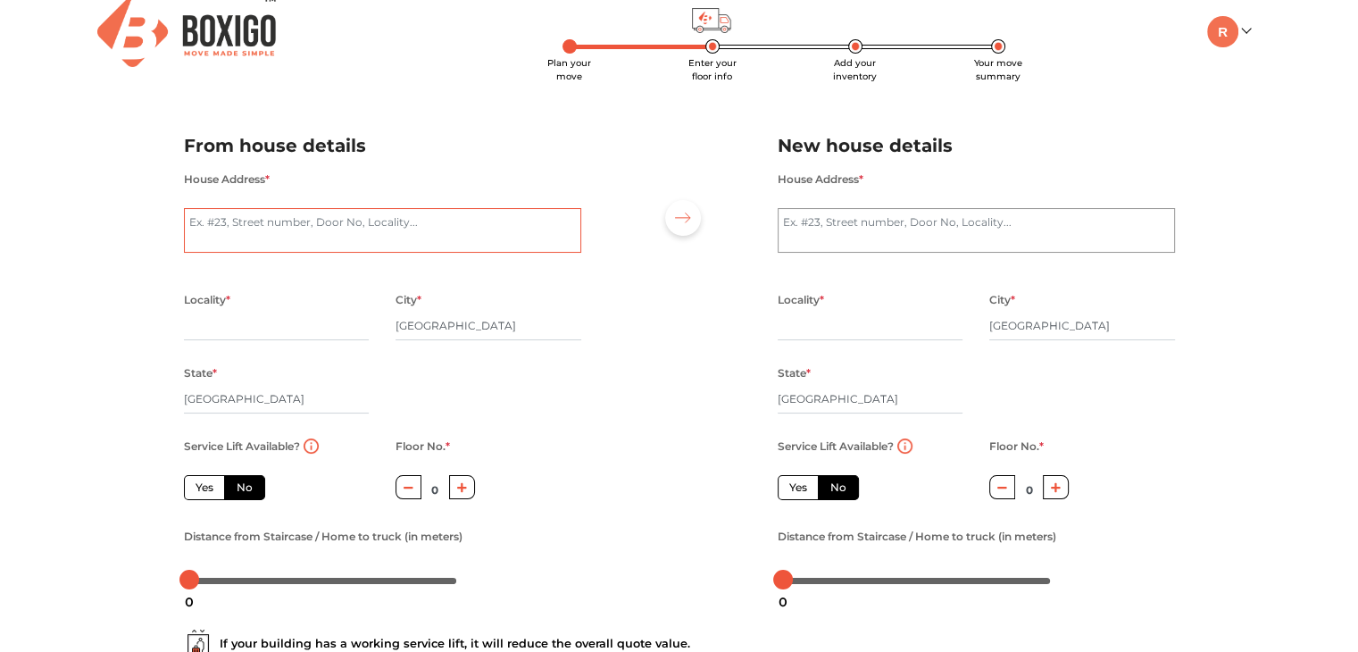
click at [300, 239] on textarea "House Address *" at bounding box center [382, 230] width 397 height 45
type textarea "# 3644, [GEOGRAPHIC_DATA], [PERSON_NAME][GEOGRAPHIC_DATA], [GEOGRAPHIC_DATA]"
click at [250, 312] on input "text" at bounding box center [277, 326] width 186 height 29
type input "b"
type input "Indiranagar"
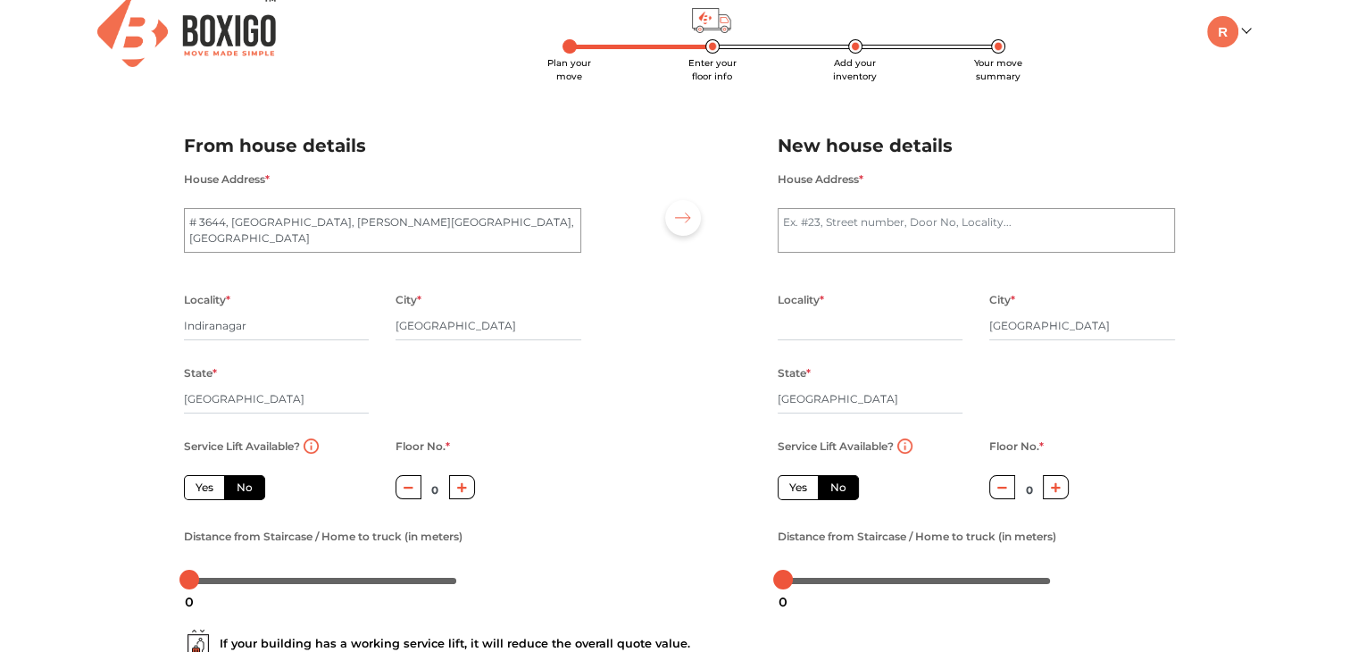
click at [465, 489] on icon "button" at bounding box center [462, 488] width 10 height 10
type input "2"
click at [576, 496] on div "Service Lift Available? Yes No Floor No. * 2 Distance from Staircase / Home to …" at bounding box center [383, 514] width 424 height 159
click at [210, 586] on body "Plan your move Enter your floor info Add your inventory Your move summary My Mo…" at bounding box center [679, 309] width 1358 height 652
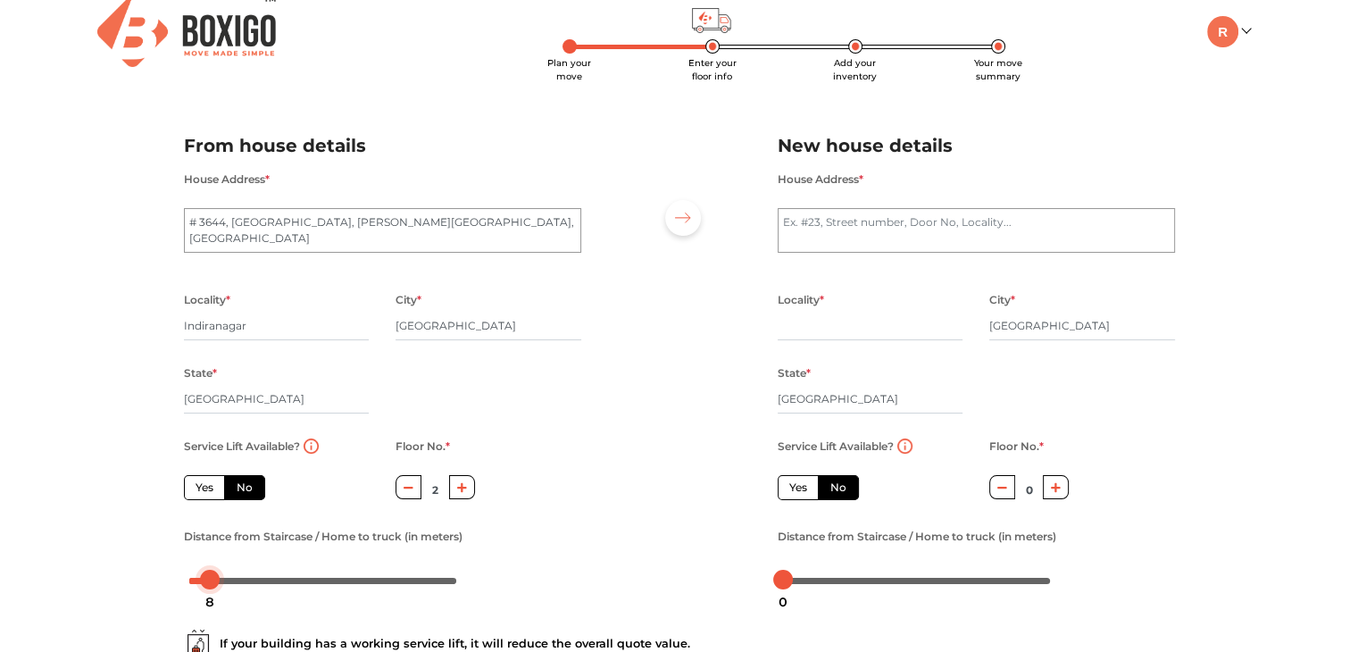
click at [196, 586] on body "Plan your move Enter your floor info Add your inventory Your move summary My Mo…" at bounding box center [679, 309] width 1358 height 652
drag, startPoint x: 196, startPoint y: 585, endPoint x: 166, endPoint y: 586, distance: 30.4
click at [166, 586] on div "Plan your move Enter your floor info Add your inventory Your move summary My Mo…" at bounding box center [679, 405] width 1358 height 845
click at [98, 586] on div "Plan your move Enter your floor info Add your inventory Your move summary My Mo…" at bounding box center [679, 405] width 1358 height 845
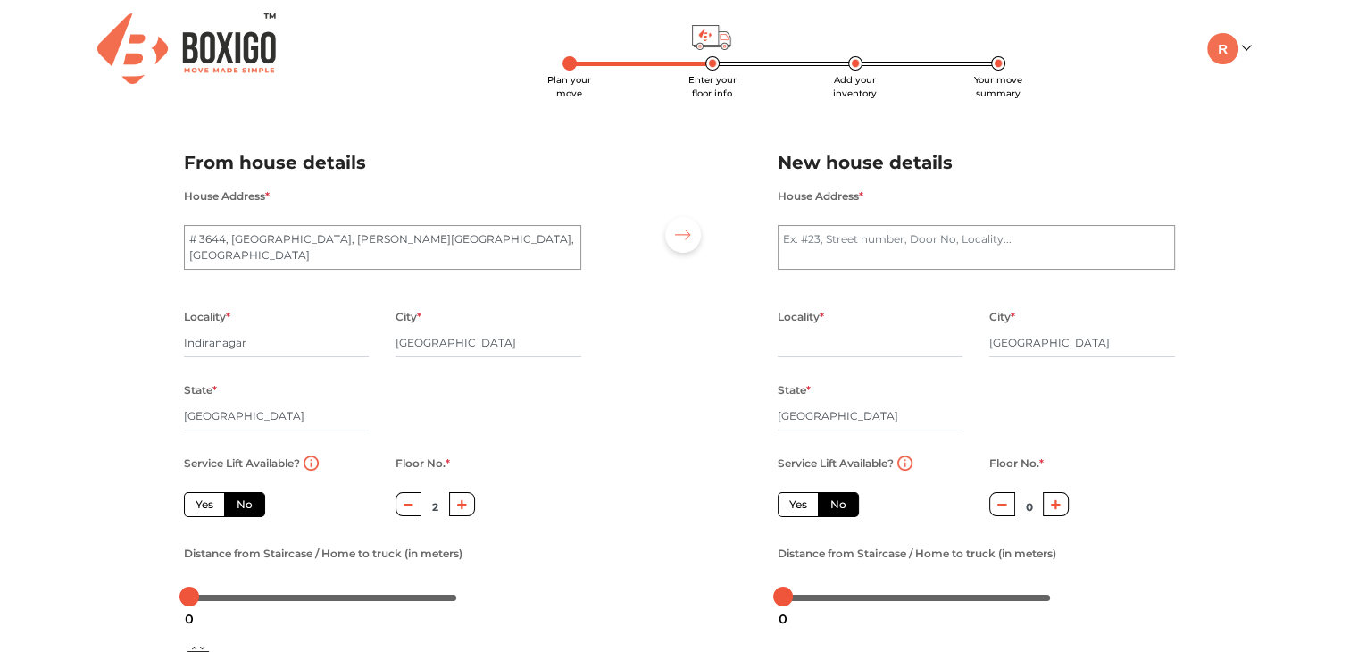
scroll to position [0, 0]
click at [820, 248] on textarea "House Address *" at bounding box center [976, 247] width 397 height 45
type textarea "Not decided"
click at [804, 337] on input "text" at bounding box center [871, 343] width 186 height 29
type input "mandi house"
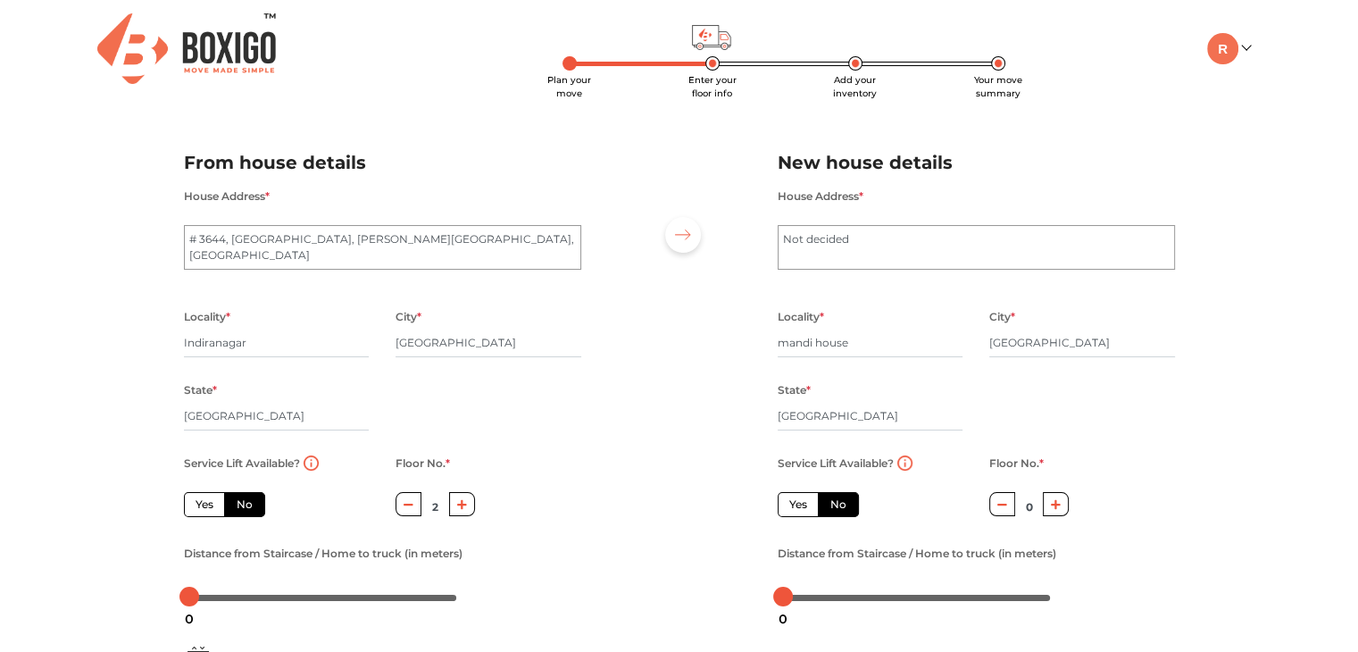
click at [1055, 514] on button "button" at bounding box center [1056, 504] width 26 height 24
type input "1"
click at [811, 598] on div at bounding box center [917, 596] width 268 height 11
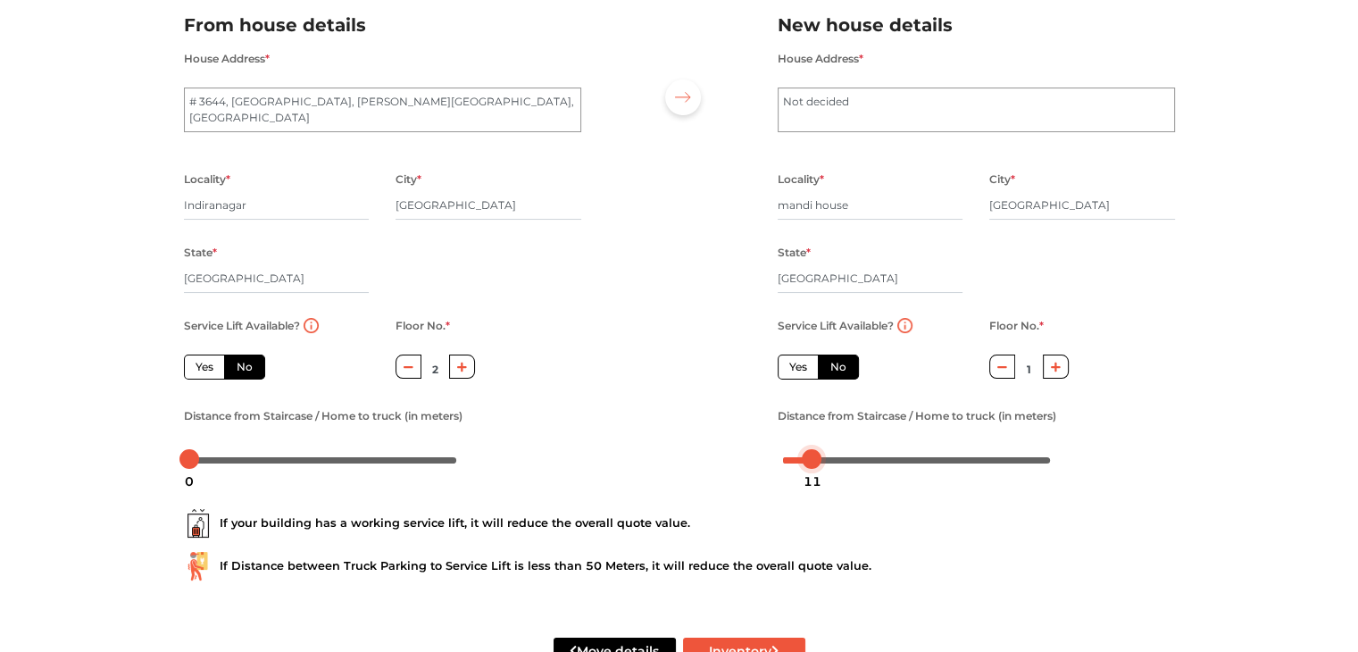
scroll to position [196, 0]
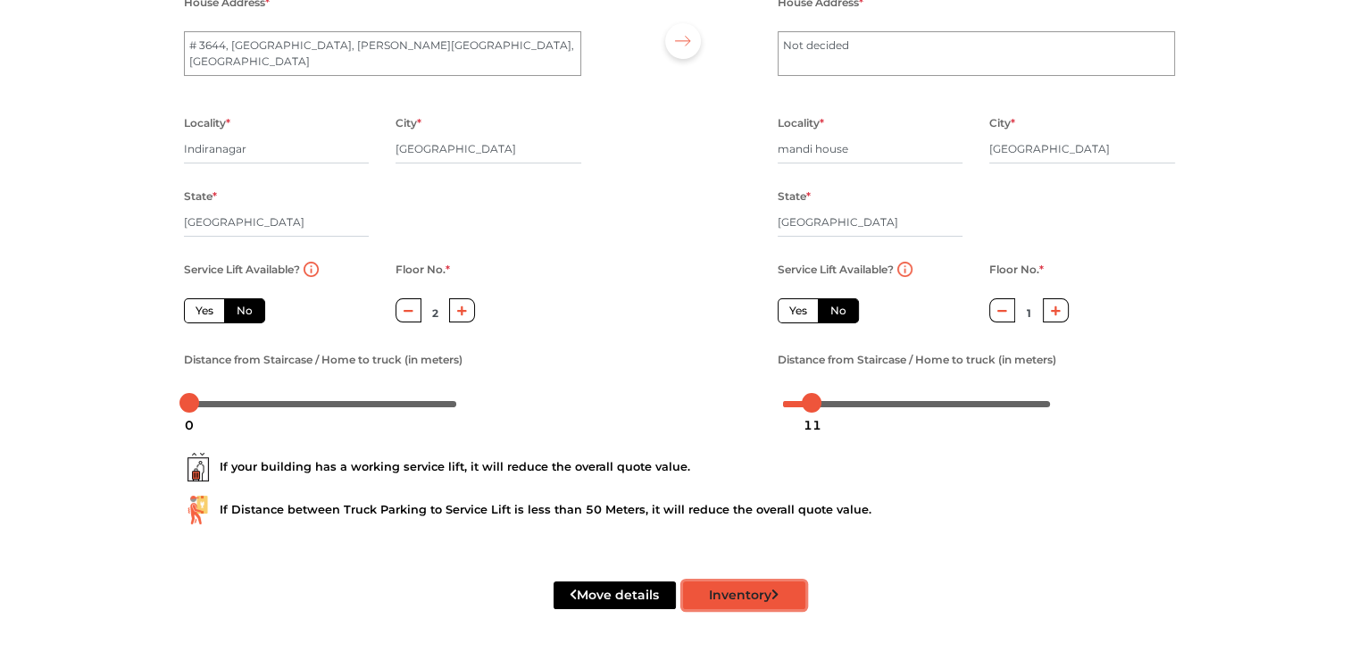
click at [714, 590] on button "Inventory" at bounding box center [744, 595] width 122 height 28
radio input "true"
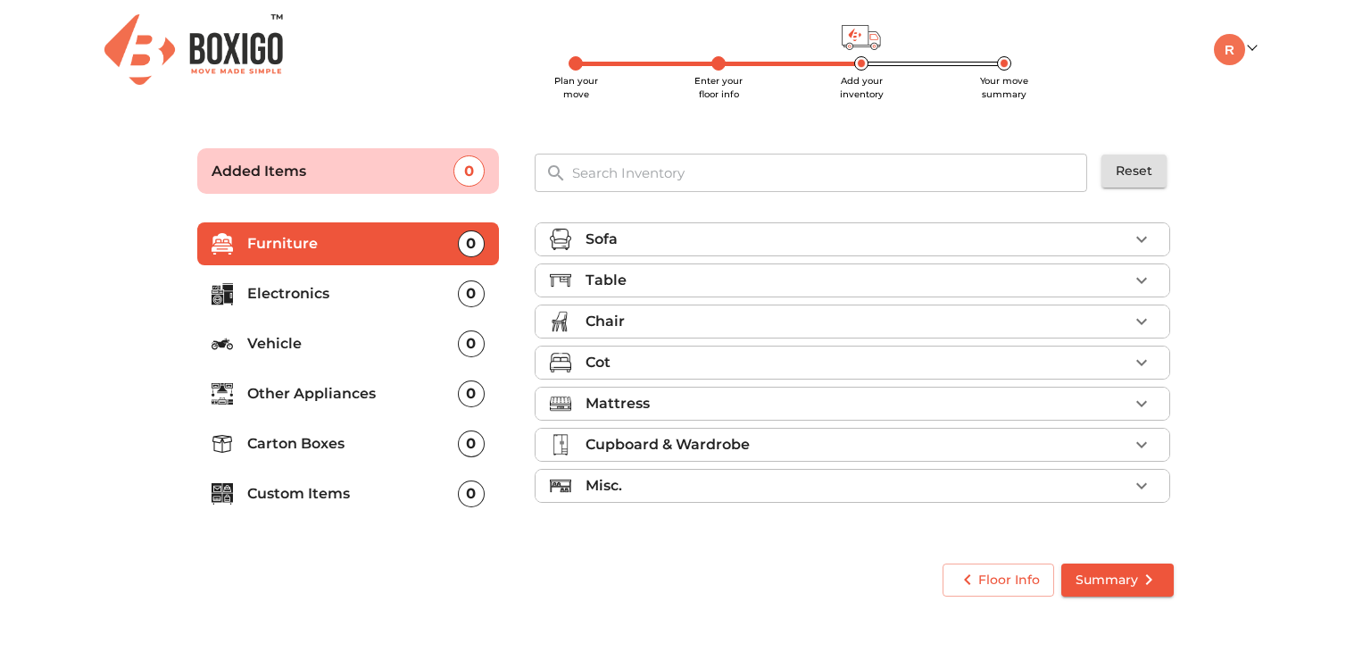
click at [701, 247] on div "Sofa" at bounding box center [857, 239] width 543 height 21
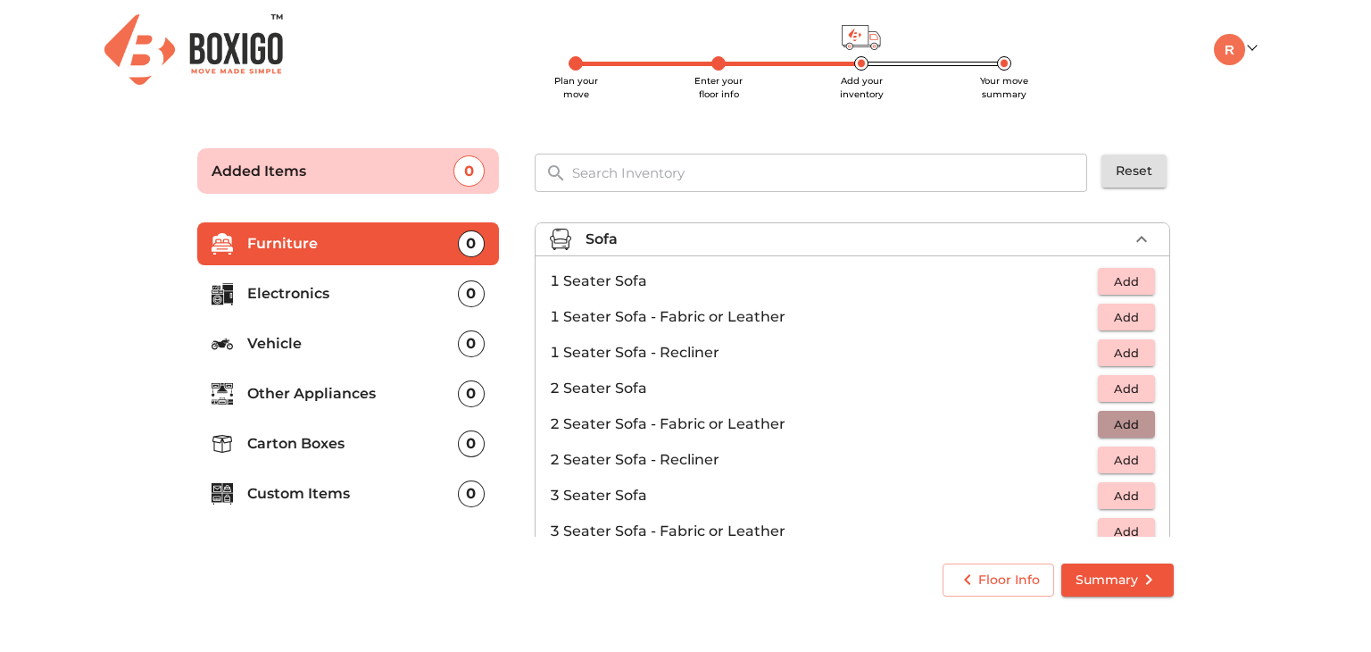
click at [1117, 423] on span "Add" at bounding box center [1126, 424] width 39 height 21
click at [1132, 233] on icon "button" at bounding box center [1141, 239] width 21 height 21
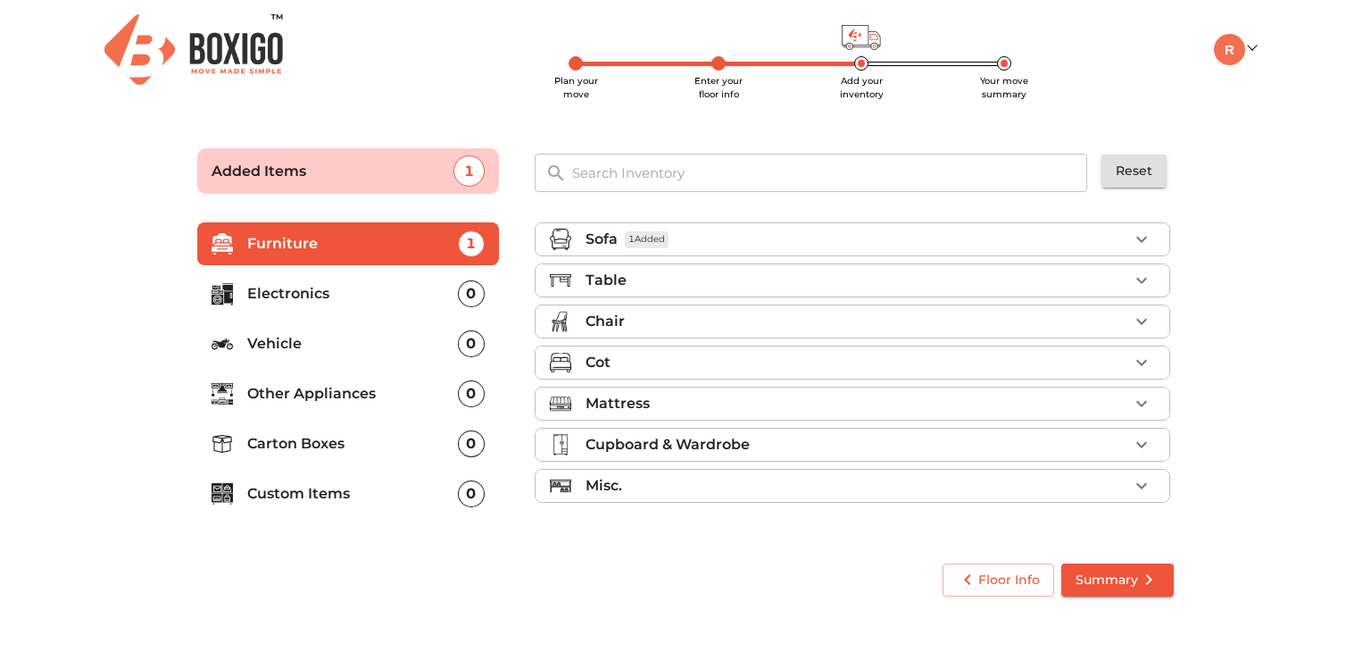
click at [995, 362] on div "Cot" at bounding box center [857, 362] width 543 height 21
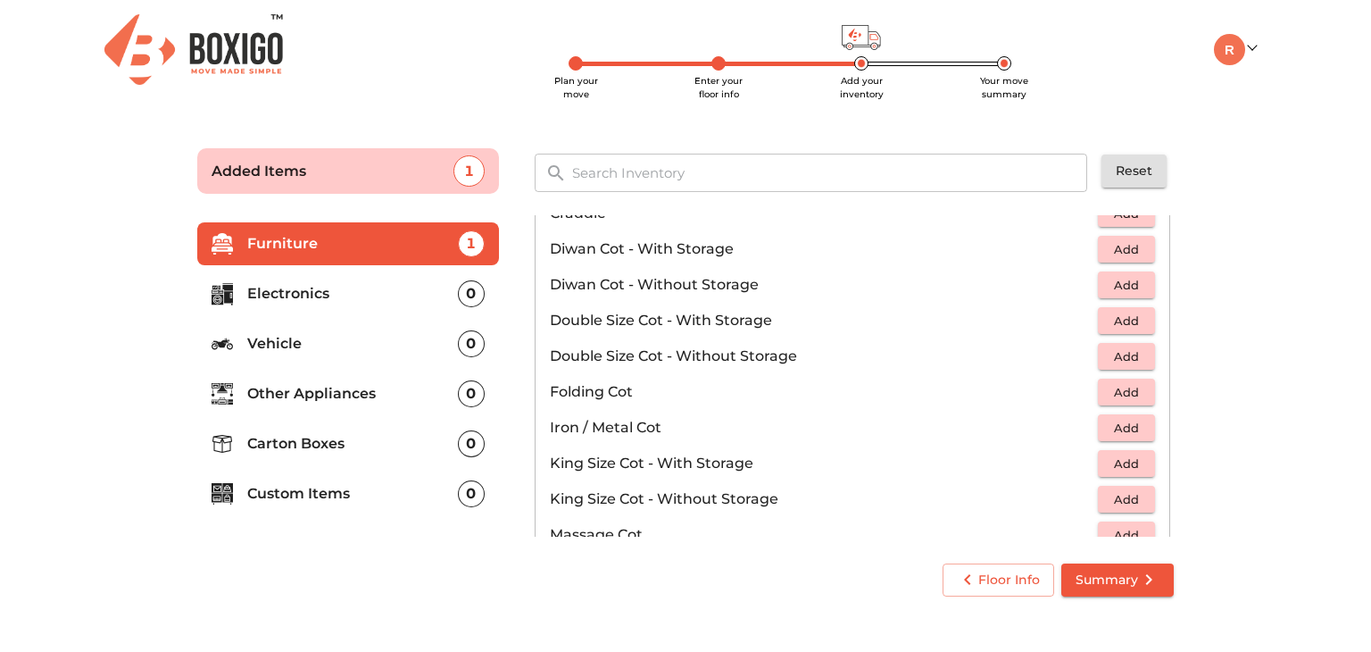
scroll to position [272, 0]
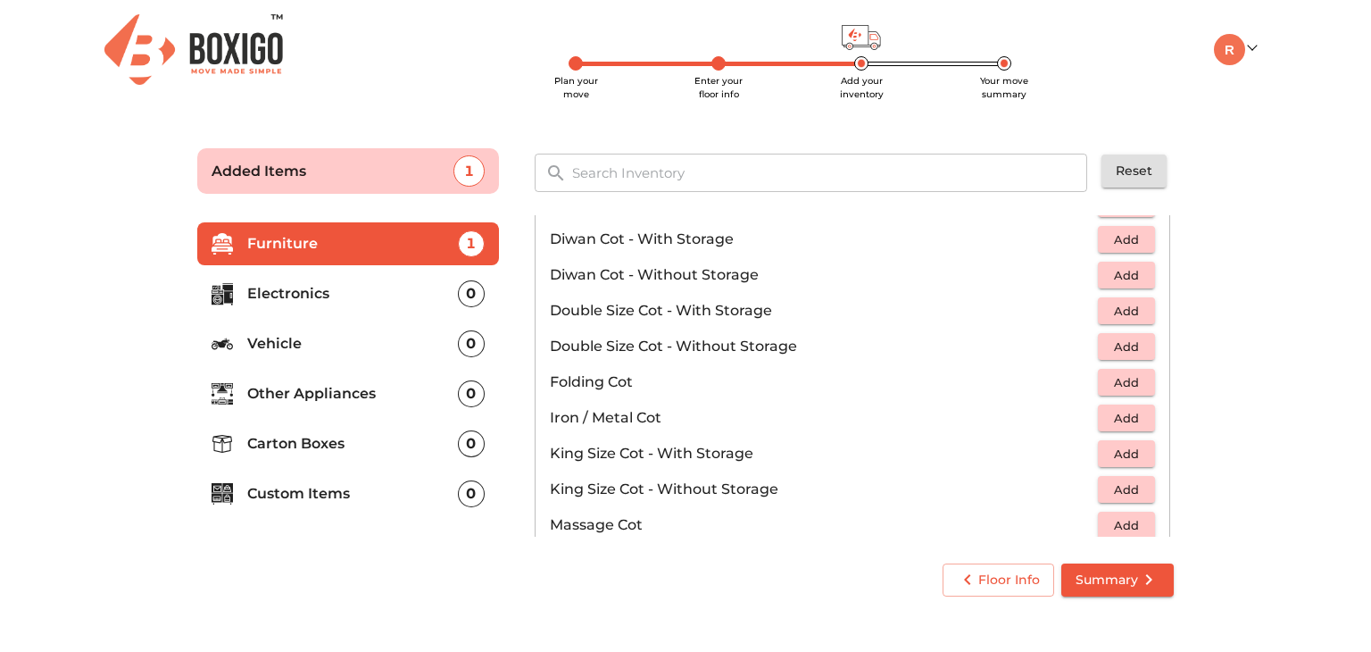
click at [1107, 453] on span "Add" at bounding box center [1126, 454] width 39 height 21
click at [1136, 451] on icon "button" at bounding box center [1142, 453] width 12 height 12
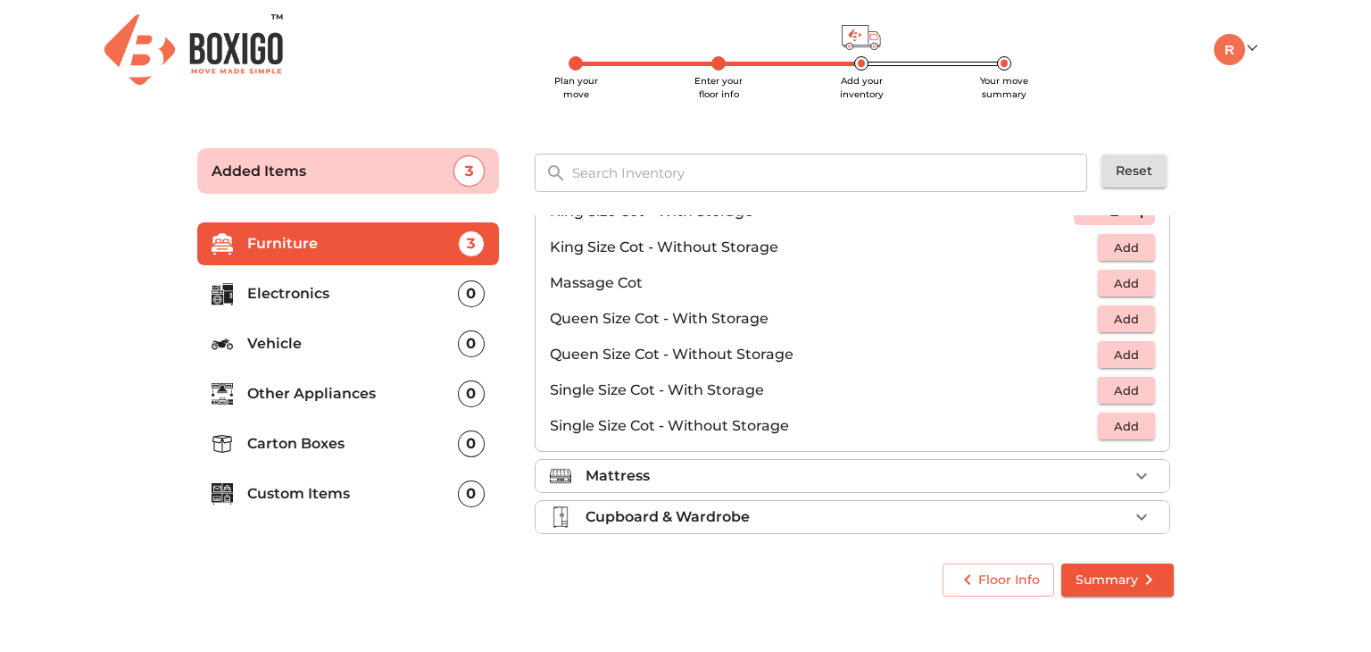
scroll to position [564, 0]
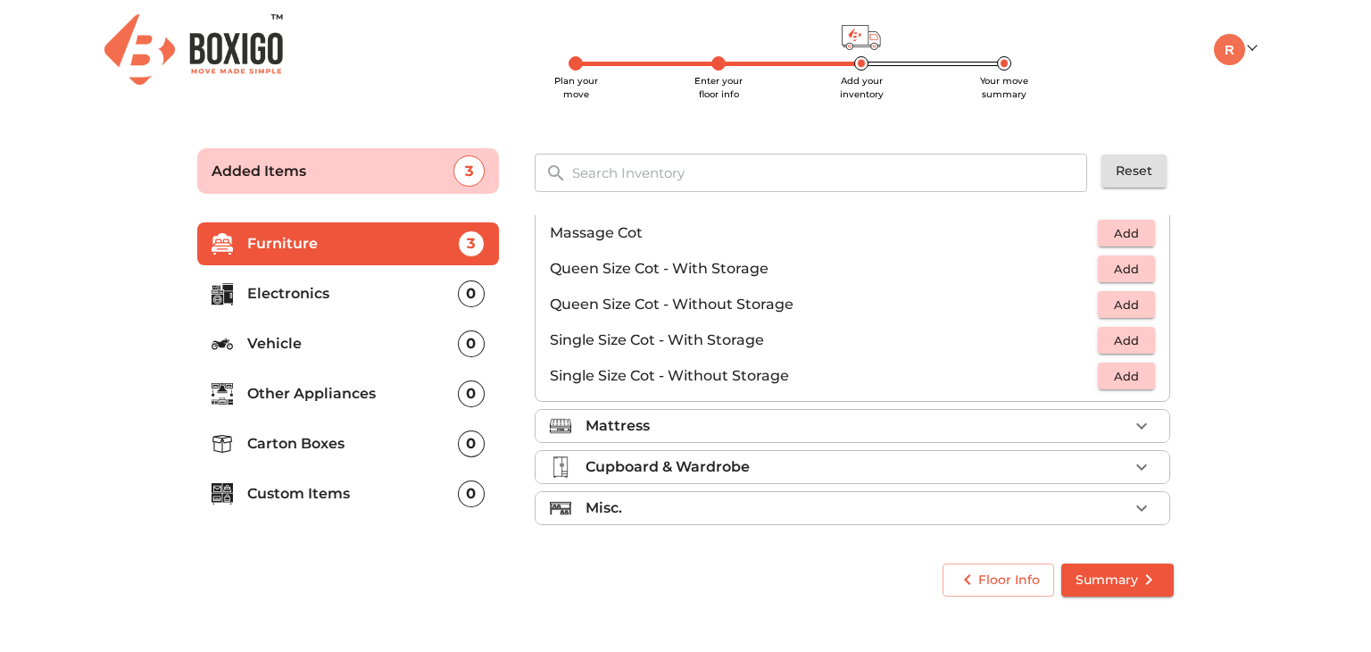
click at [1122, 410] on li "Mattress" at bounding box center [853, 426] width 634 height 32
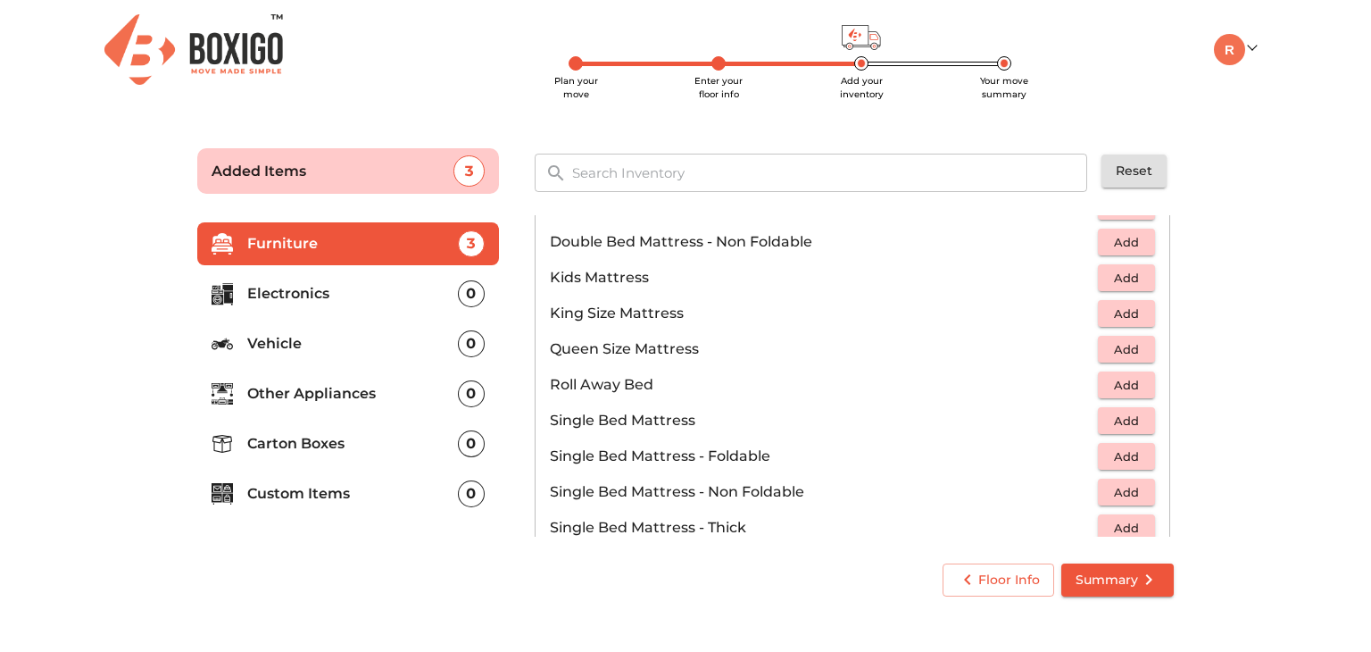
scroll to position [200, 0]
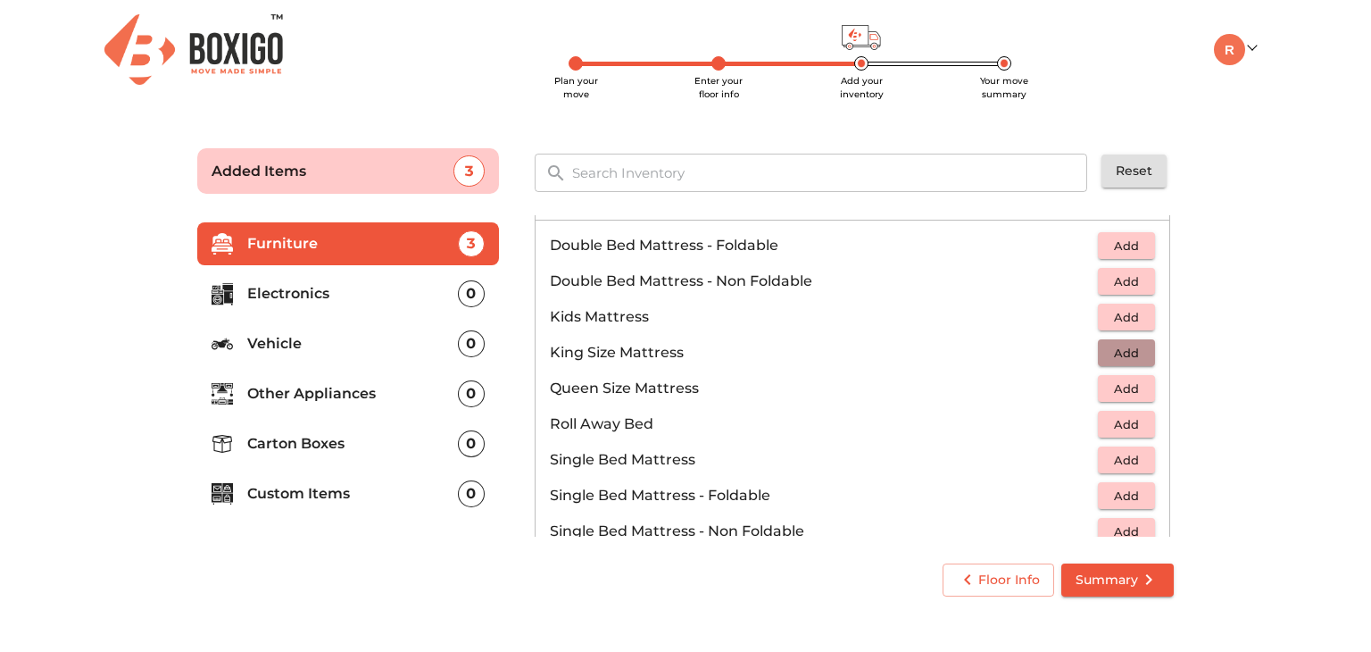
click at [1118, 356] on span "Add" at bounding box center [1126, 353] width 39 height 21
click at [1125, 244] on span "Add" at bounding box center [1126, 246] width 39 height 21
click at [1131, 244] on icon "button" at bounding box center [1141, 245] width 21 height 21
click at [1132, 460] on span "Add" at bounding box center [1126, 460] width 39 height 21
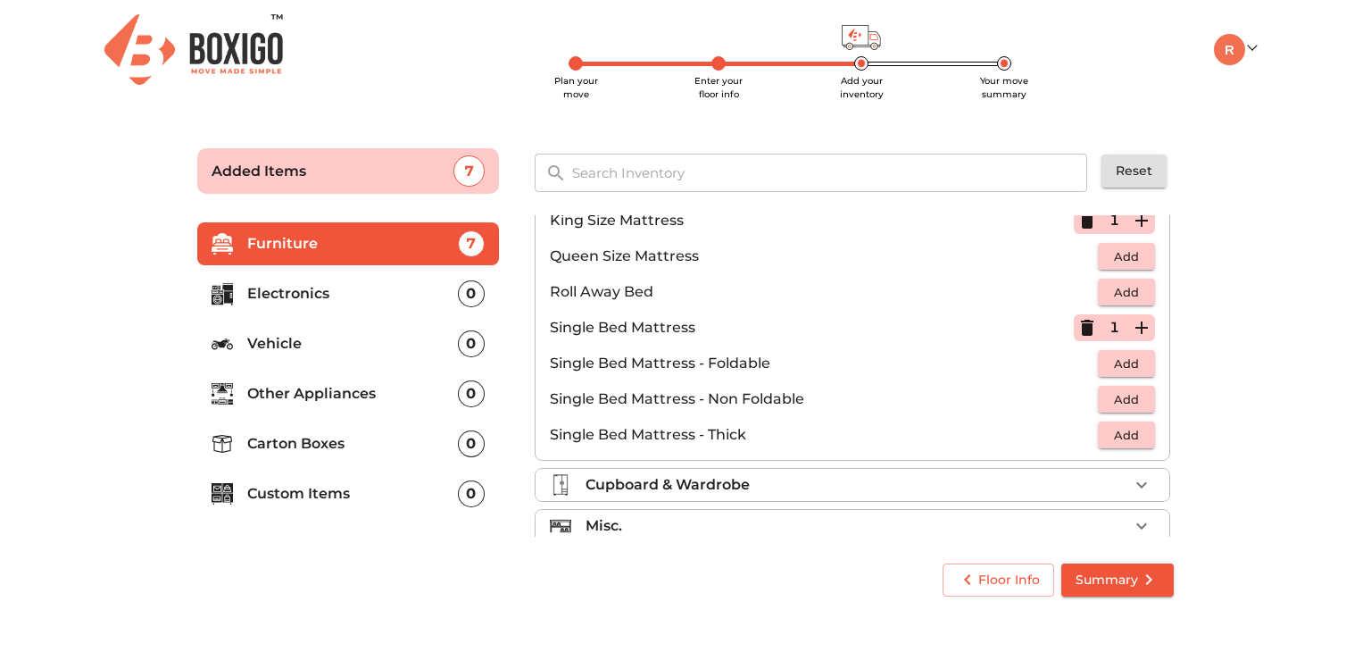
scroll to position [350, 0]
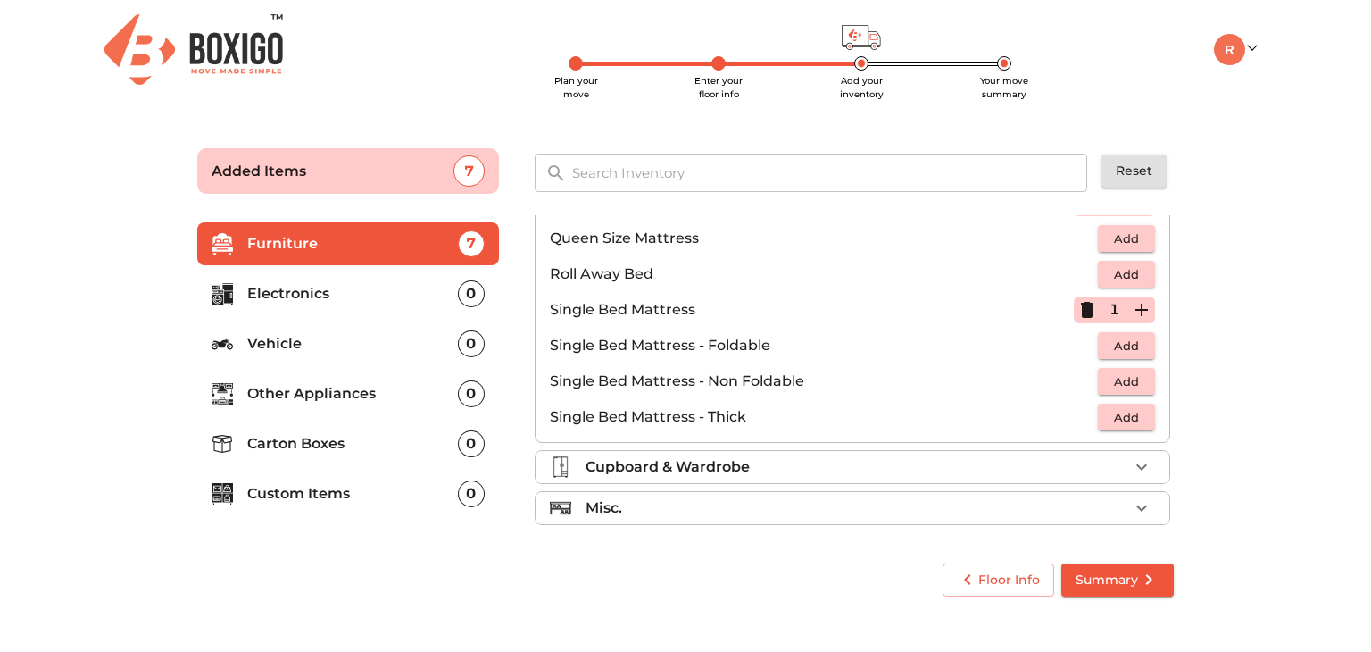
click at [1046, 471] on div "Cupboard & Wardrobe" at bounding box center [857, 466] width 543 height 21
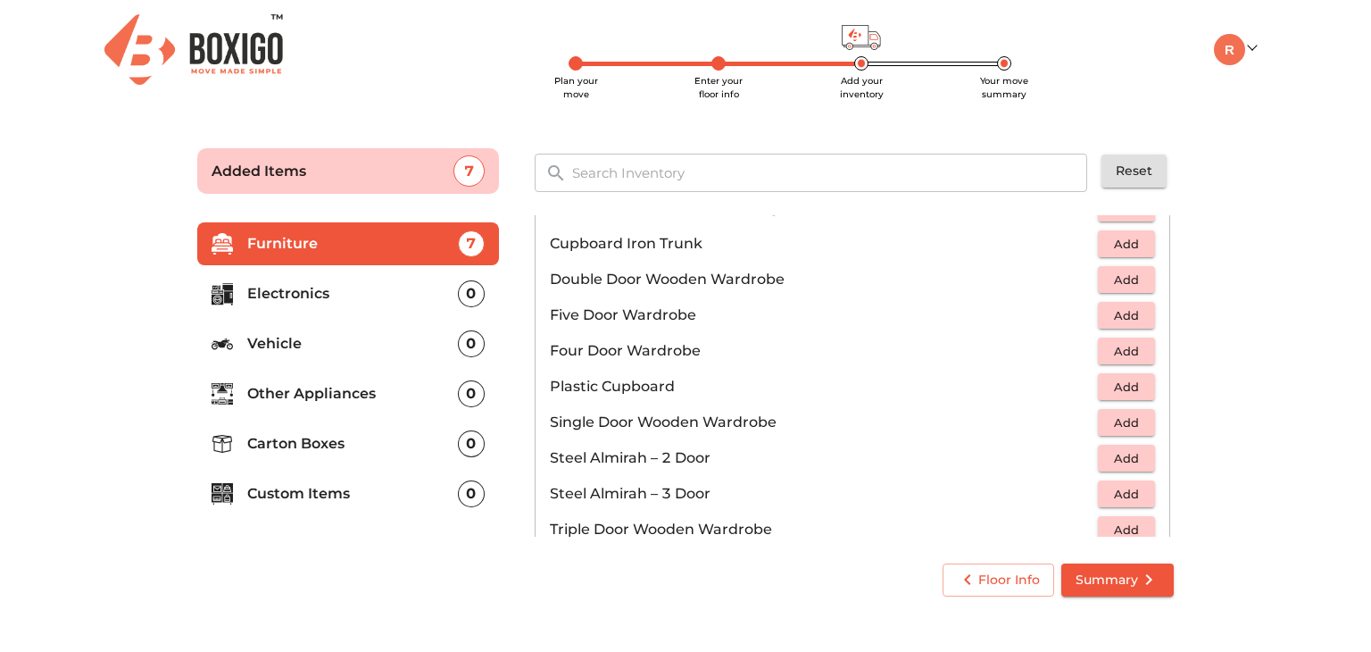
click at [1111, 279] on span "Add" at bounding box center [1126, 280] width 39 height 21
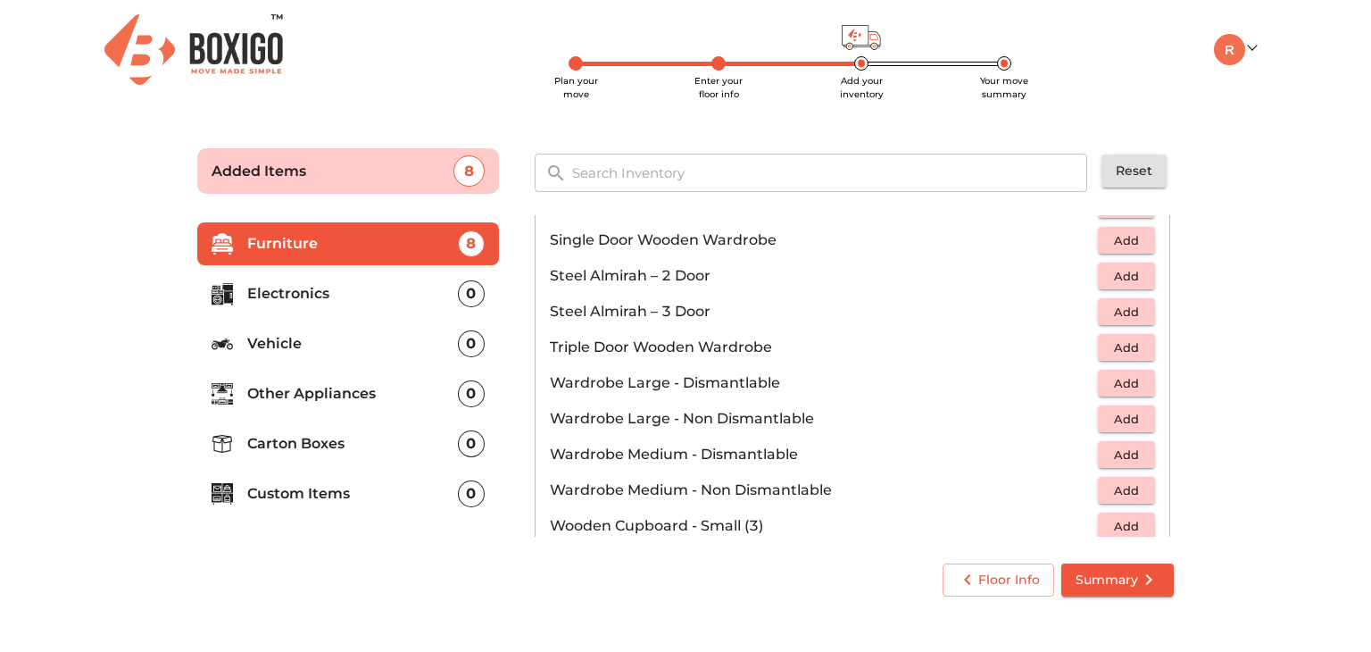
scroll to position [600, 0]
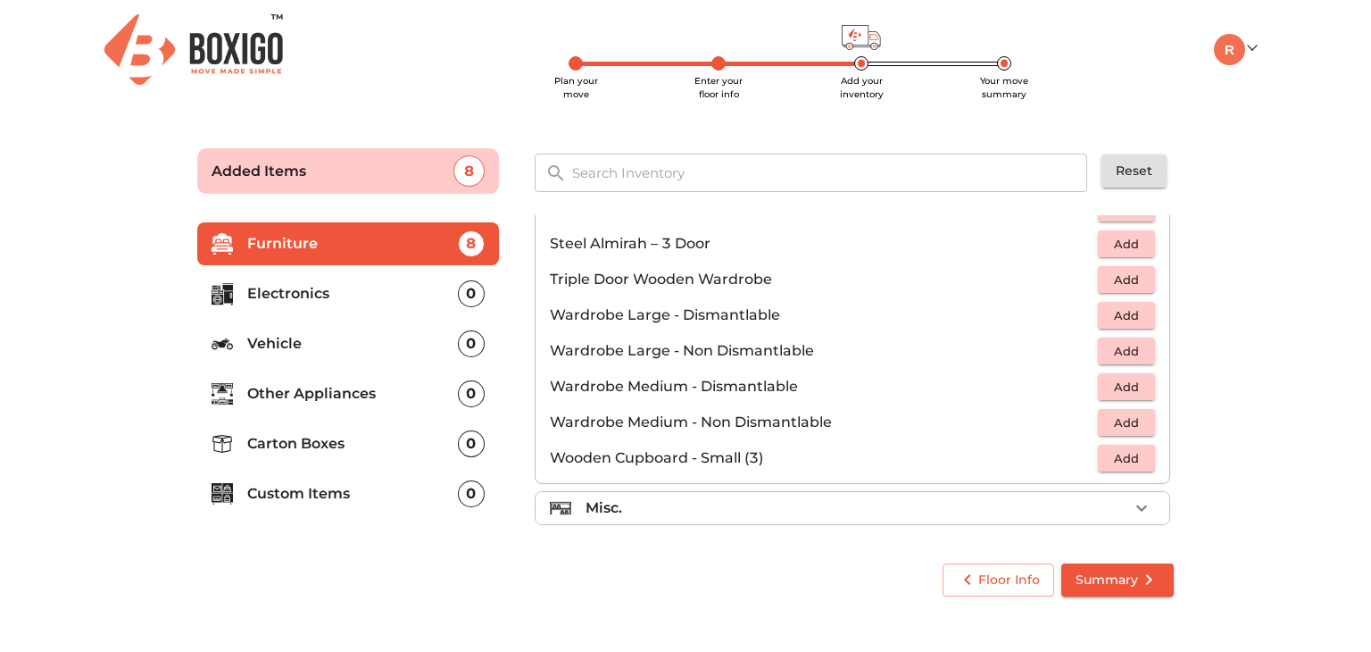
click at [972, 504] on div "Misc." at bounding box center [857, 507] width 543 height 21
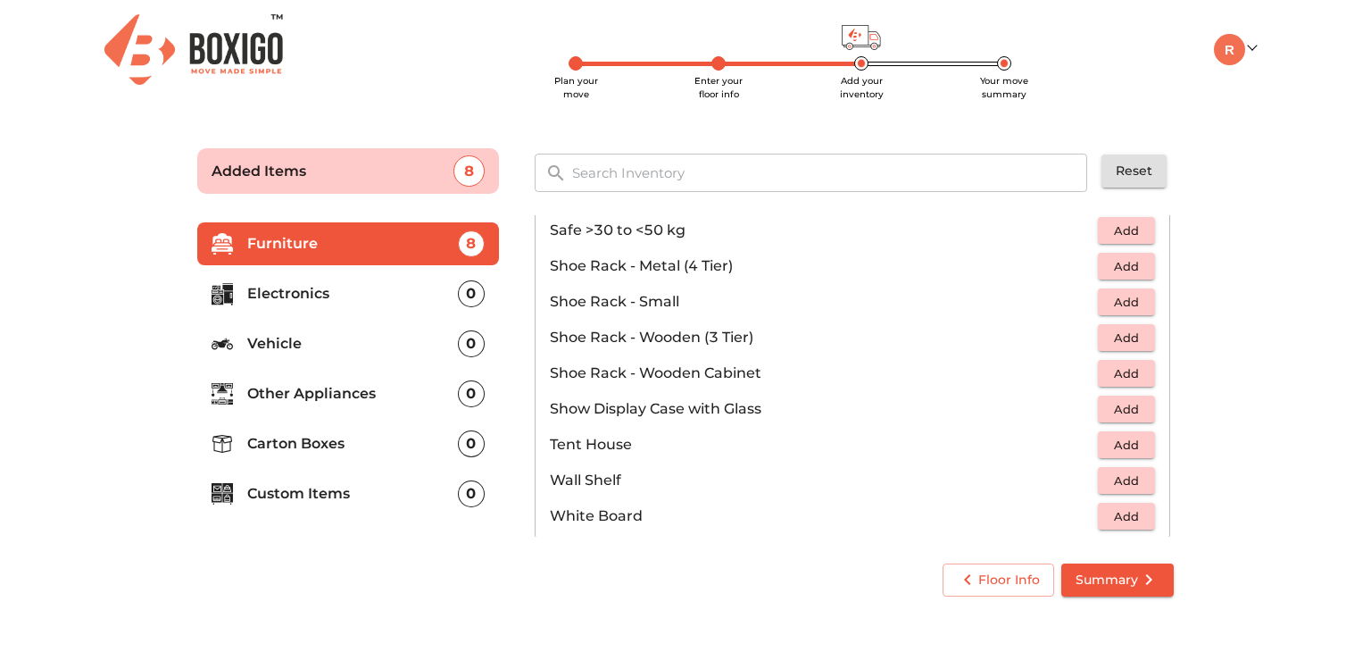
scroll to position [957, 0]
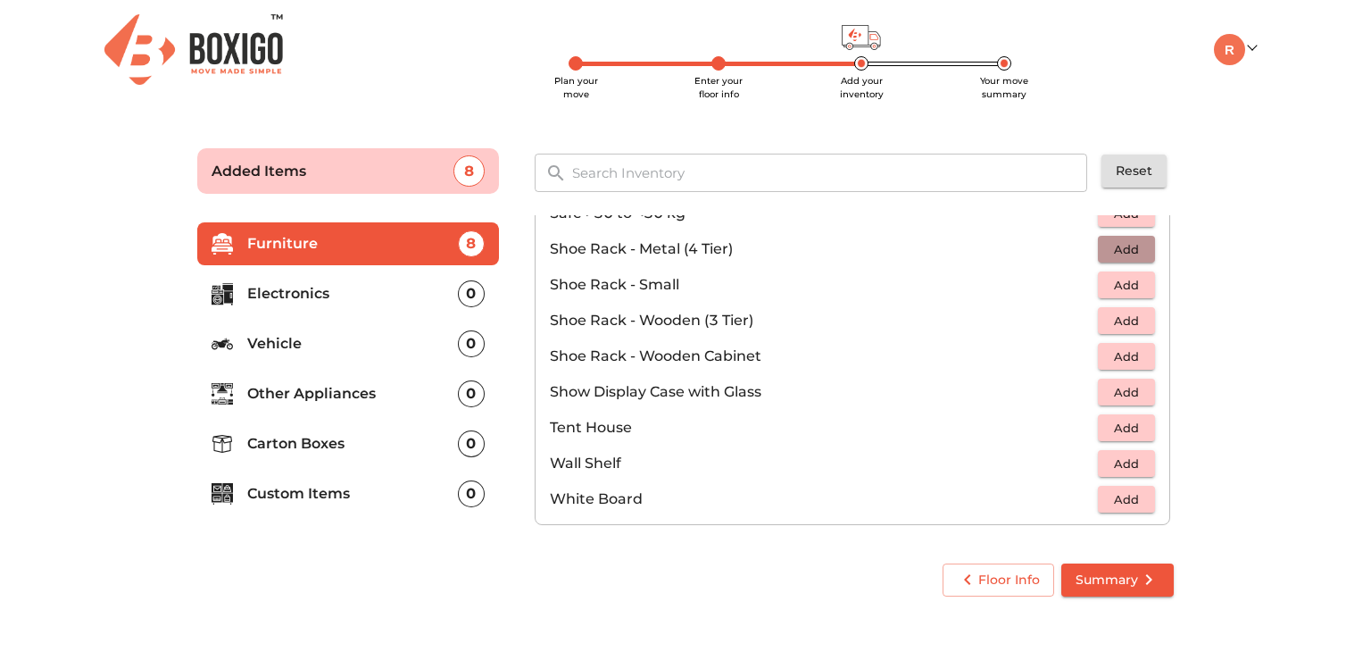
click at [1117, 240] on span "Add" at bounding box center [1126, 249] width 39 height 21
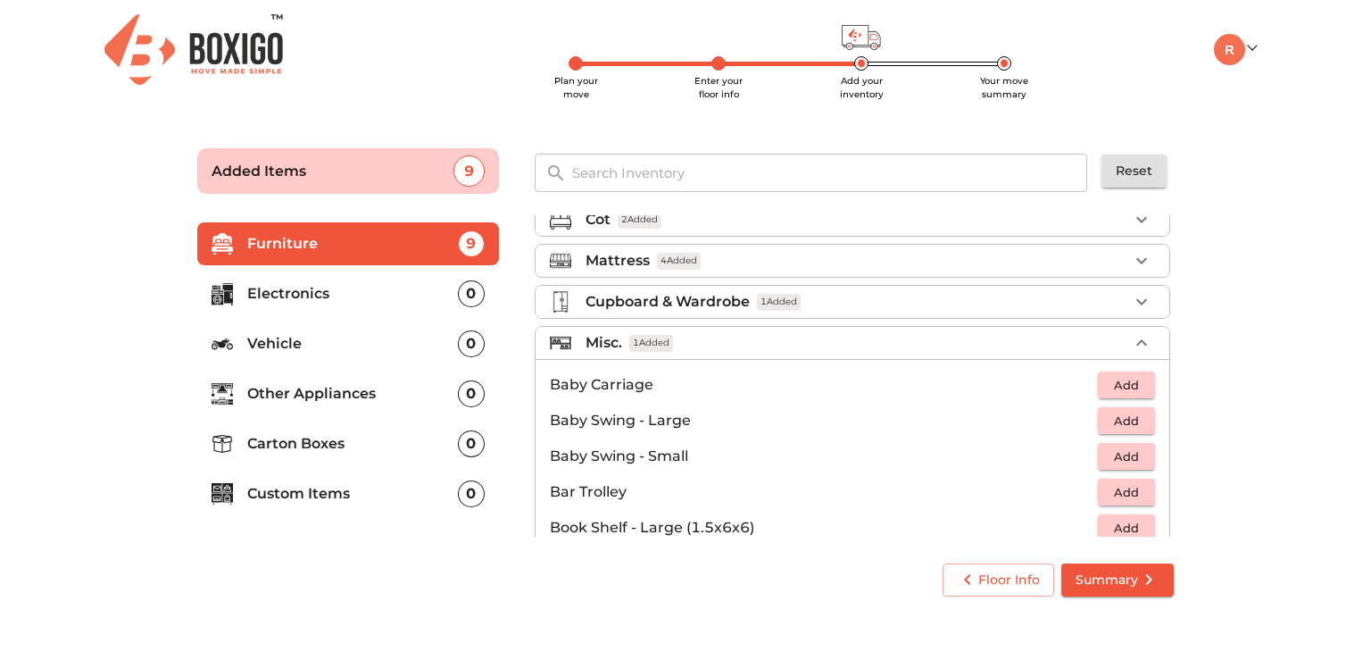
scroll to position [133, 0]
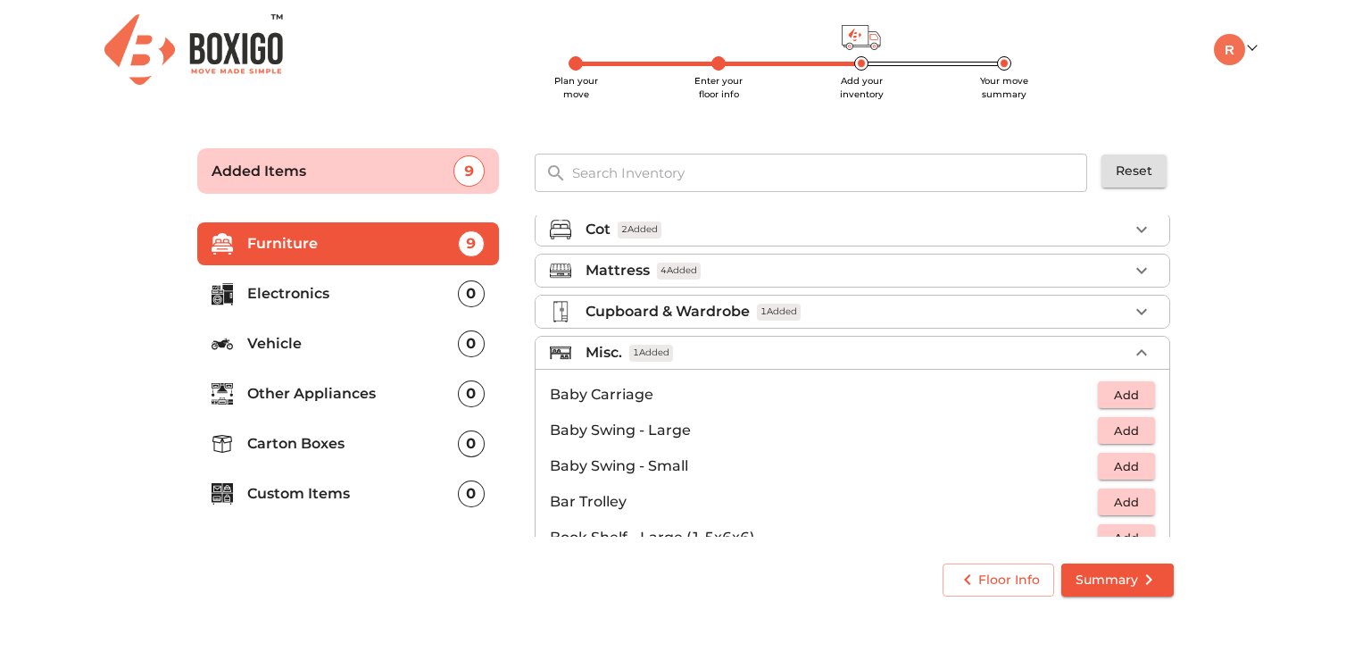
click at [1096, 354] on div "Misc. 1 Added" at bounding box center [857, 352] width 543 height 21
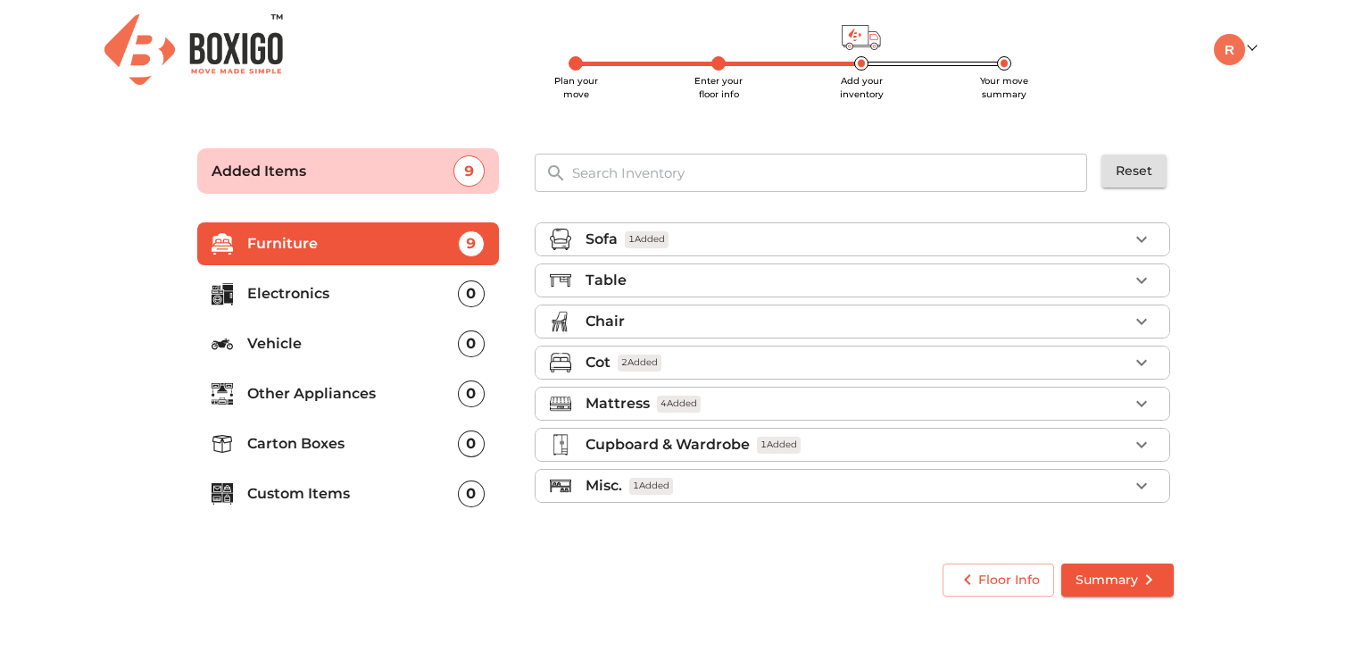
scroll to position [0, 0]
click at [630, 284] on div "Table" at bounding box center [857, 280] width 543 height 21
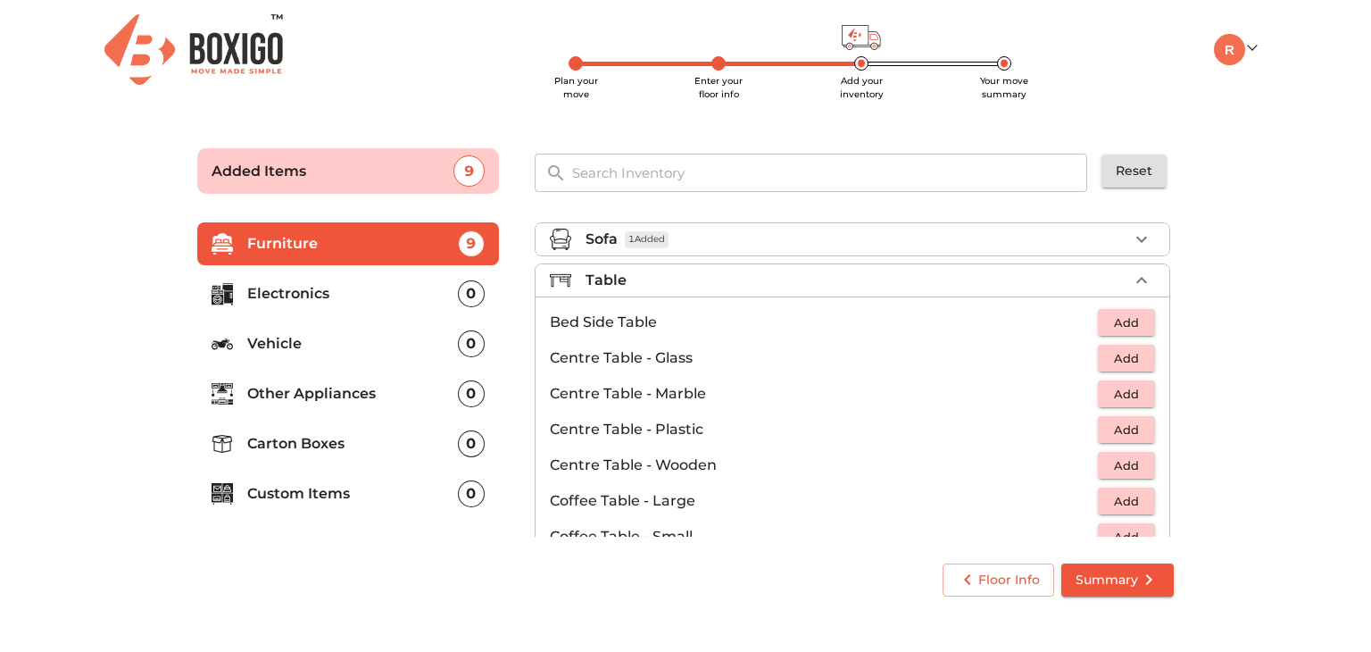
click at [1112, 469] on span "Add" at bounding box center [1126, 465] width 39 height 21
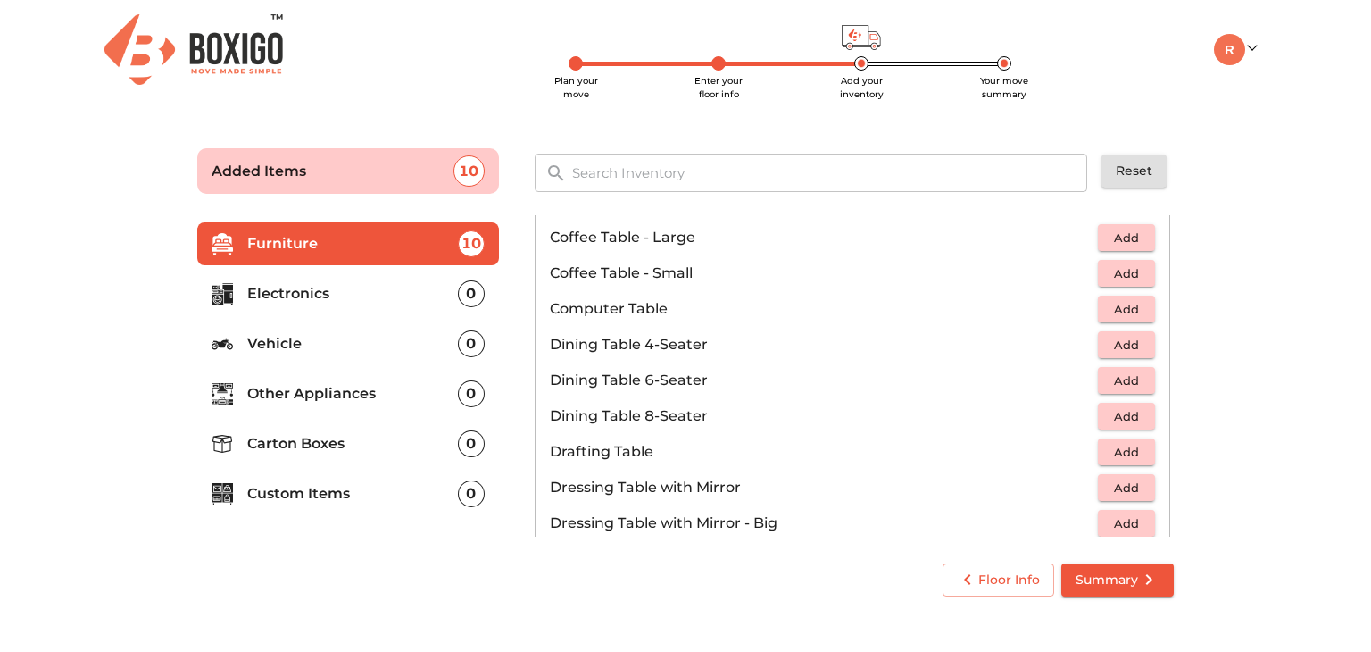
scroll to position [274, 0]
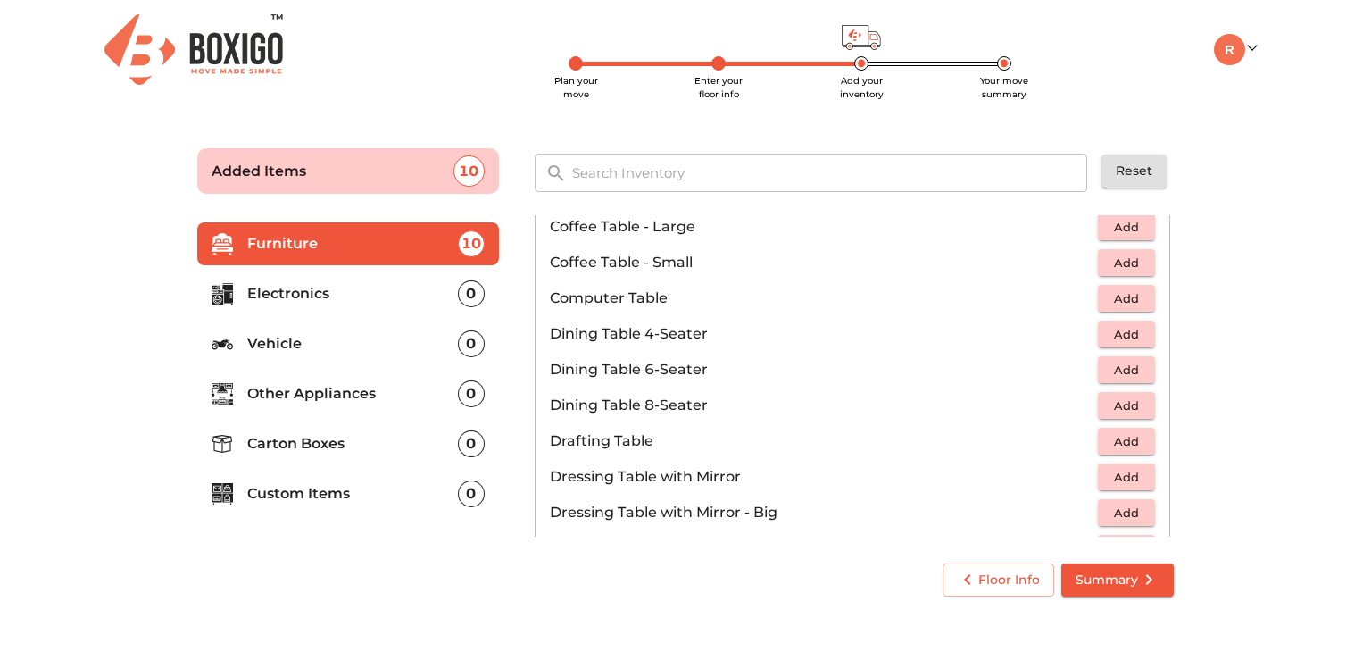
click at [1114, 339] on span "Add" at bounding box center [1126, 334] width 39 height 21
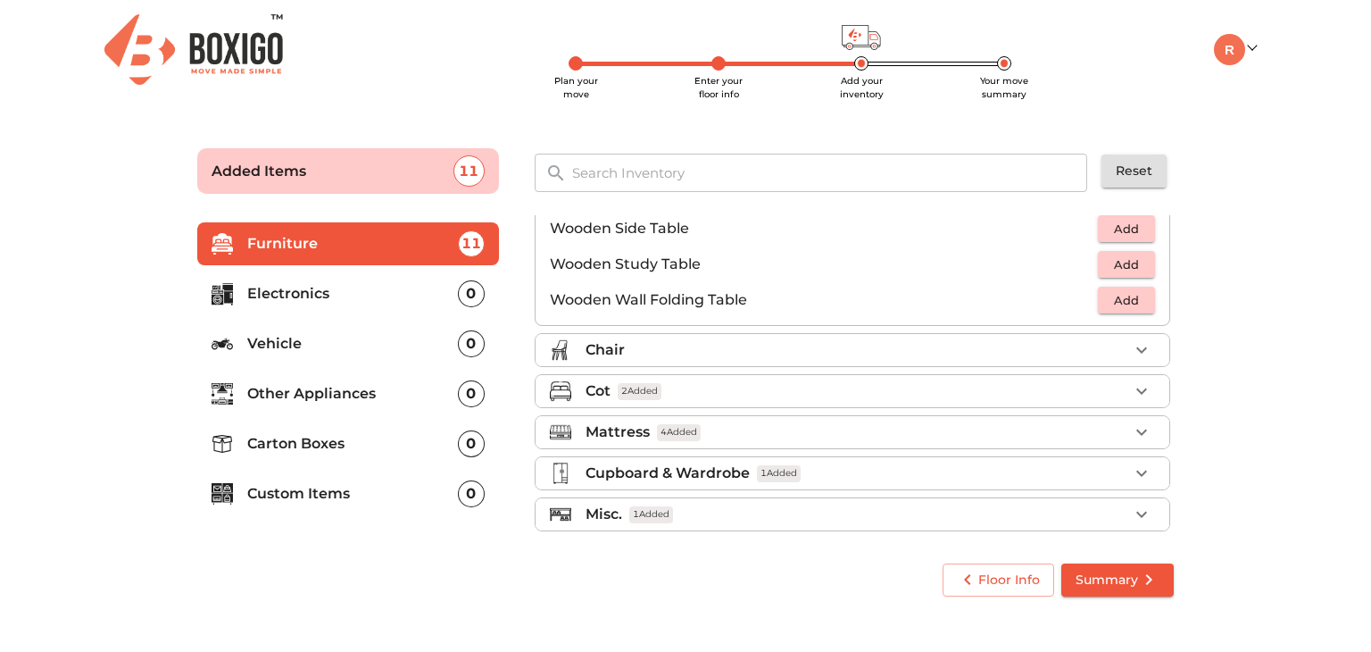
scroll to position [1240, 0]
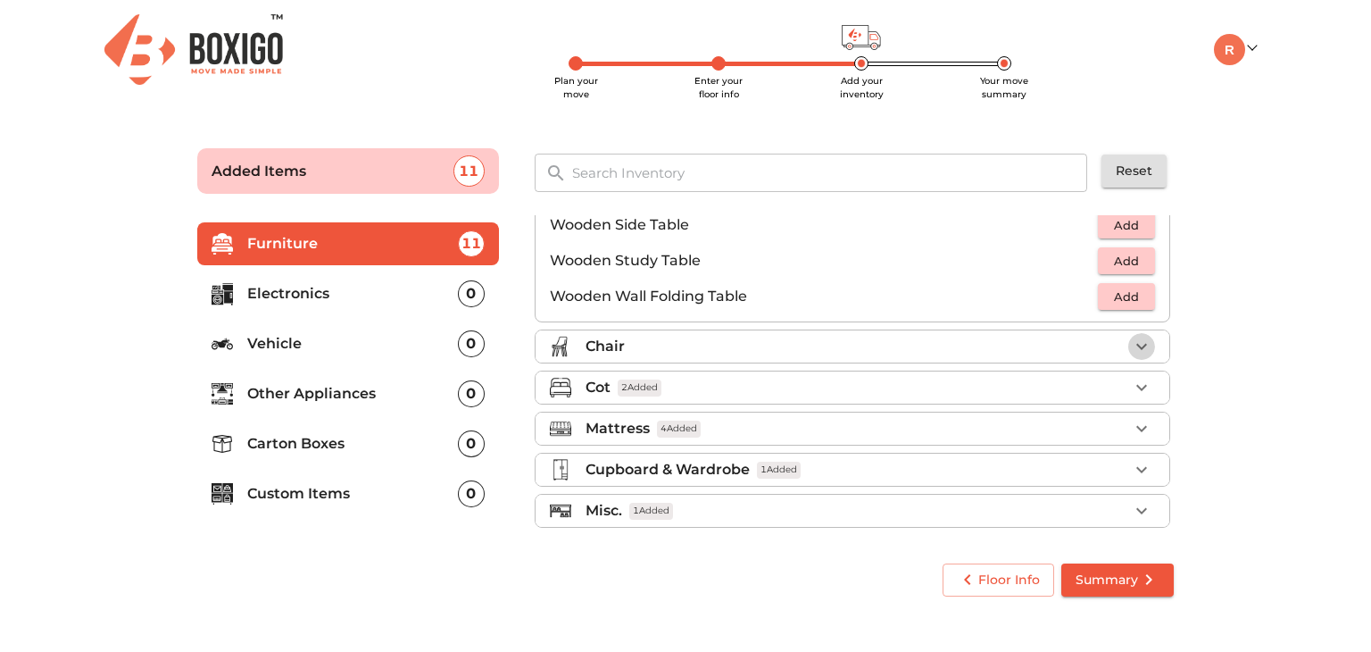
click at [1131, 351] on icon "button" at bounding box center [1141, 346] width 21 height 21
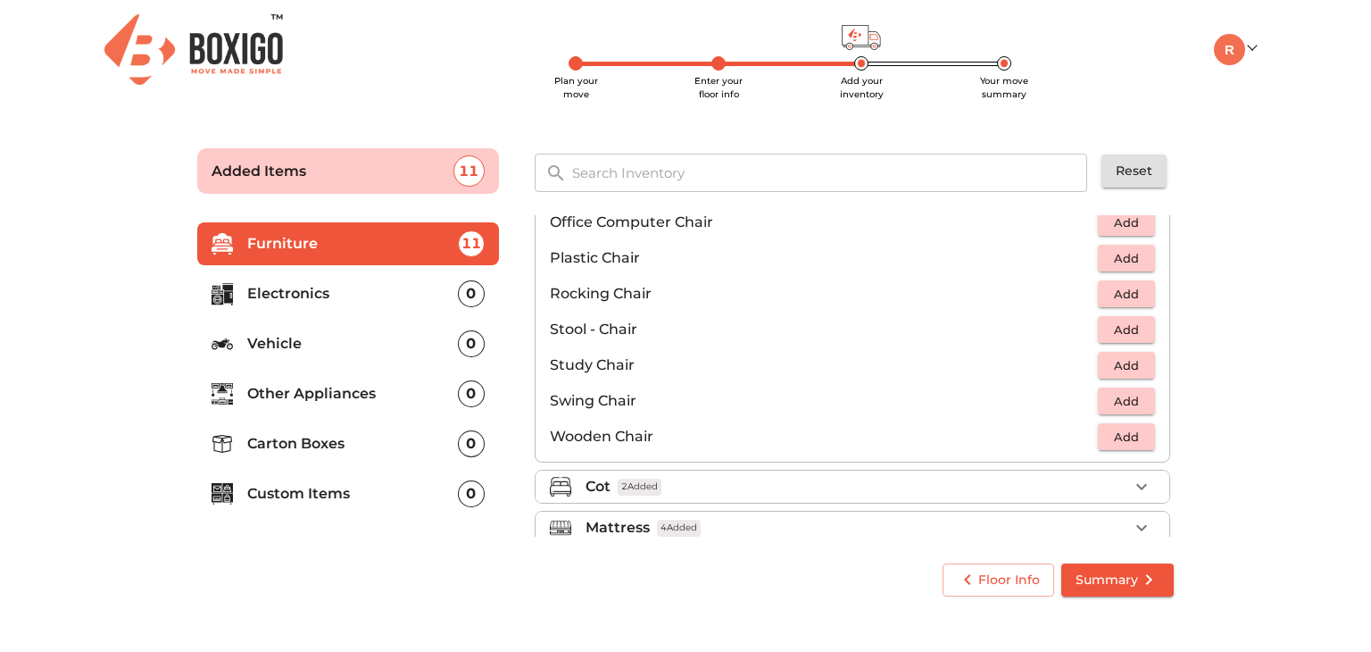
scroll to position [570, 0]
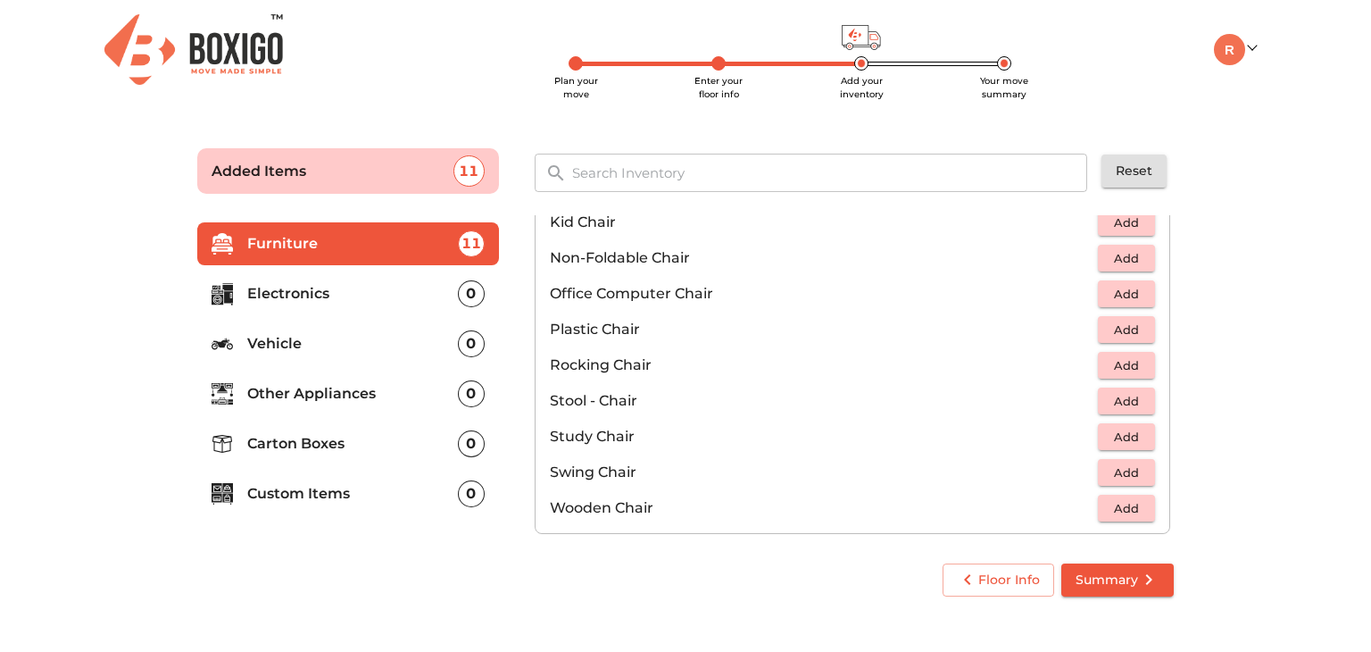
click at [1113, 329] on span "Add" at bounding box center [1126, 330] width 39 height 21
click at [1136, 329] on icon "button" at bounding box center [1142, 329] width 12 height 12
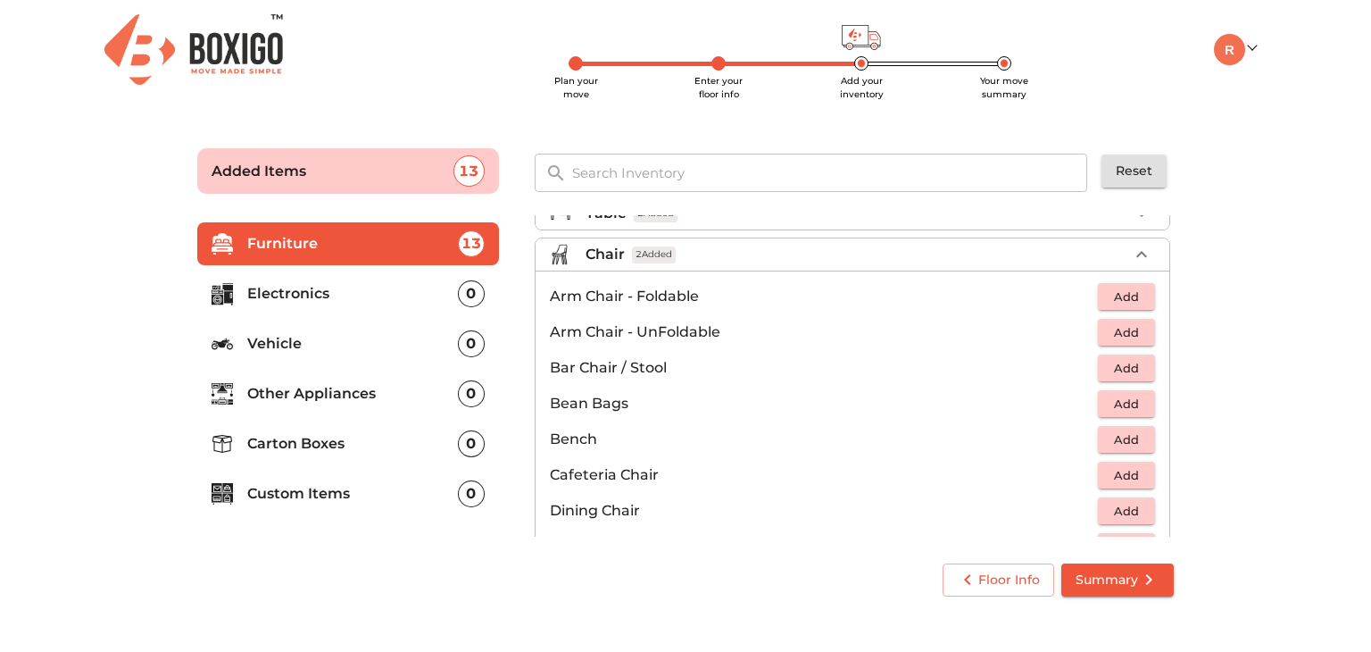
scroll to position [0, 0]
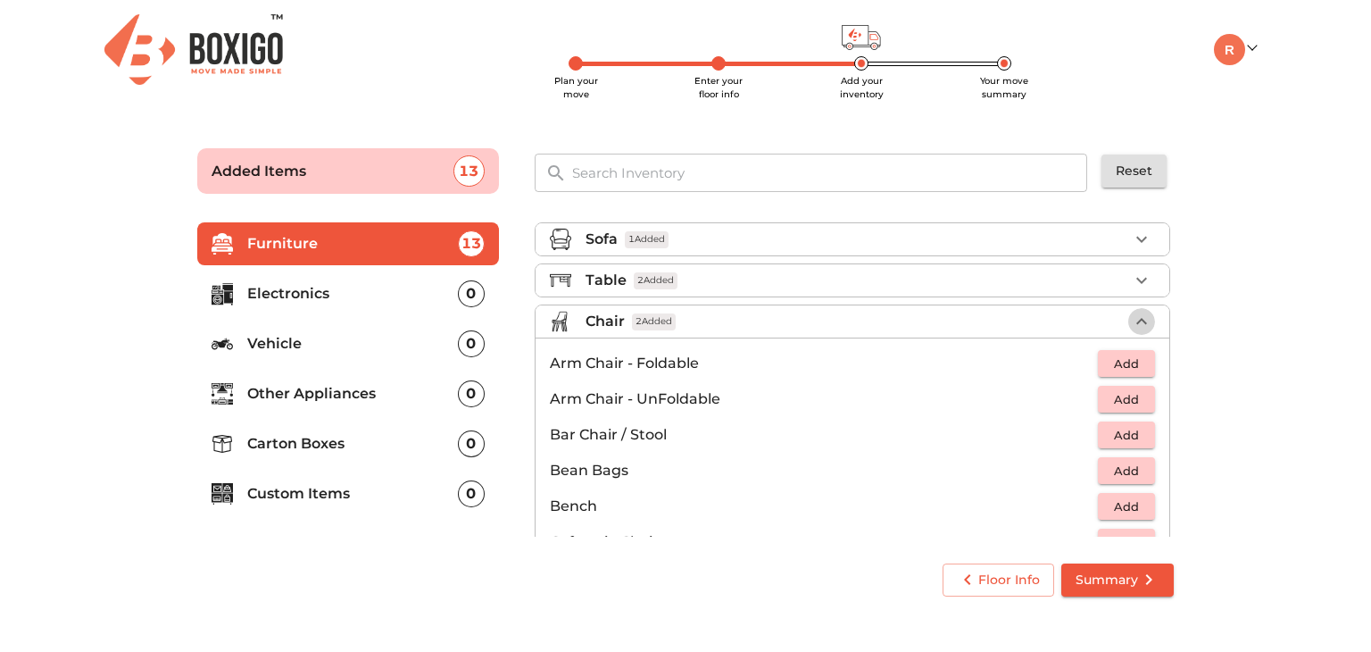
click at [1131, 312] on icon "button" at bounding box center [1141, 321] width 21 height 21
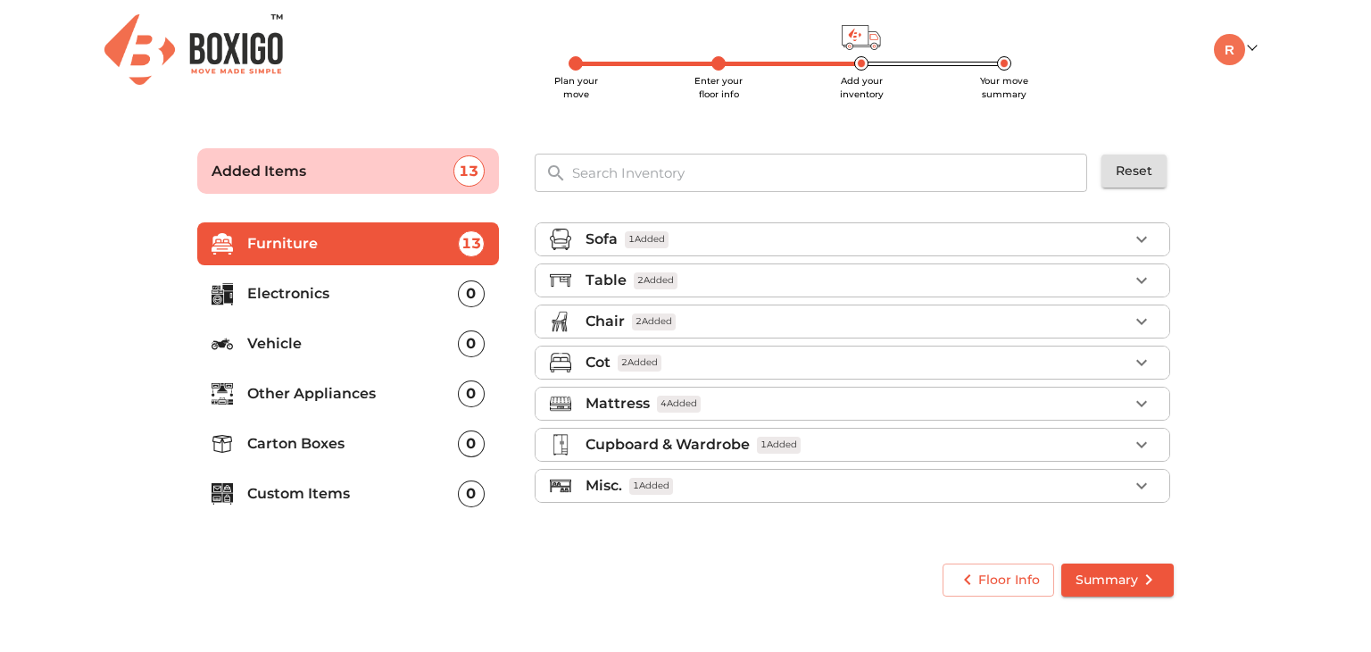
click at [1118, 481] on div "Misc. 1 Added" at bounding box center [857, 485] width 543 height 21
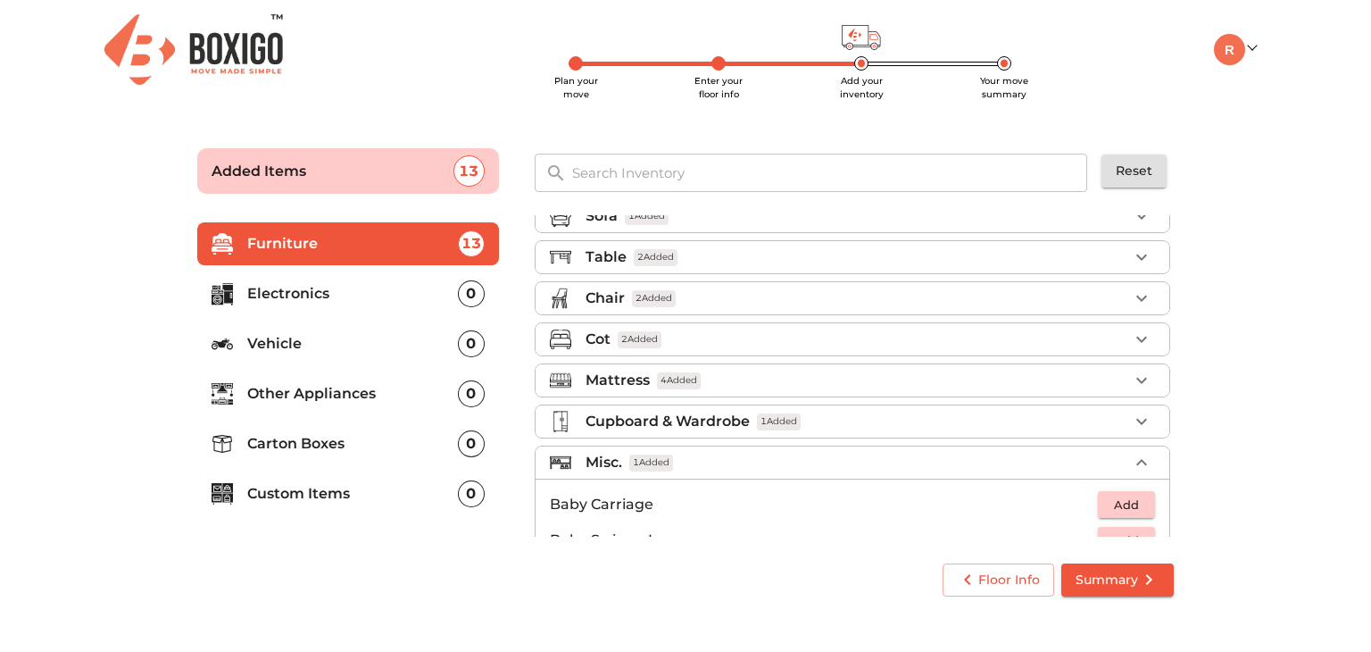
click at [1075, 447] on li "Misc. 1 Added" at bounding box center [853, 462] width 634 height 32
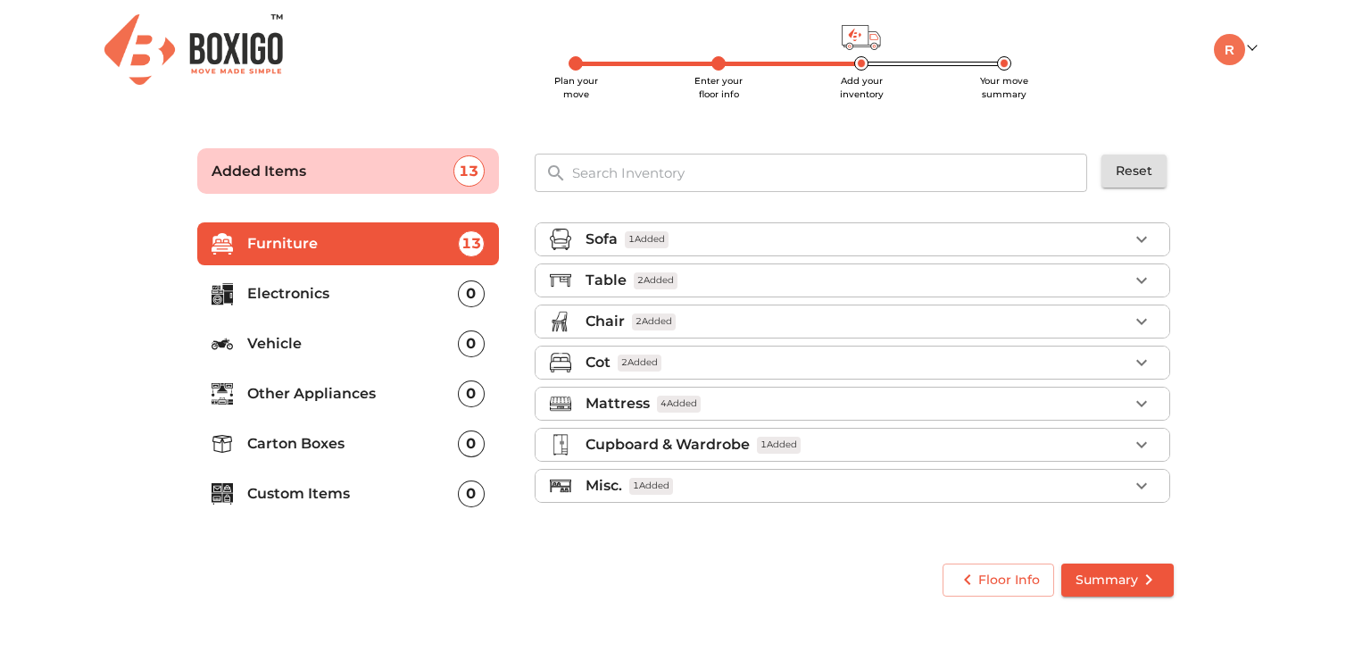
scroll to position [0, 0]
click at [982, 279] on div "Table 2 Added" at bounding box center [857, 280] width 543 height 21
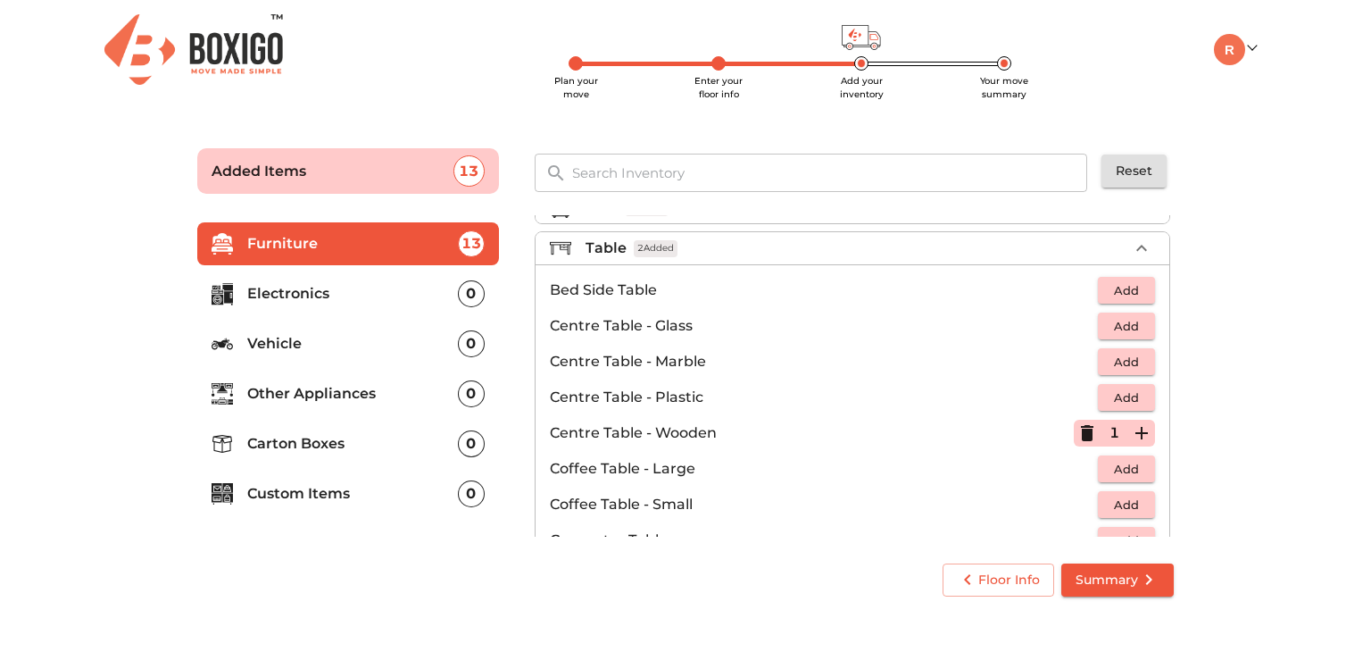
scroll to position [6, 0]
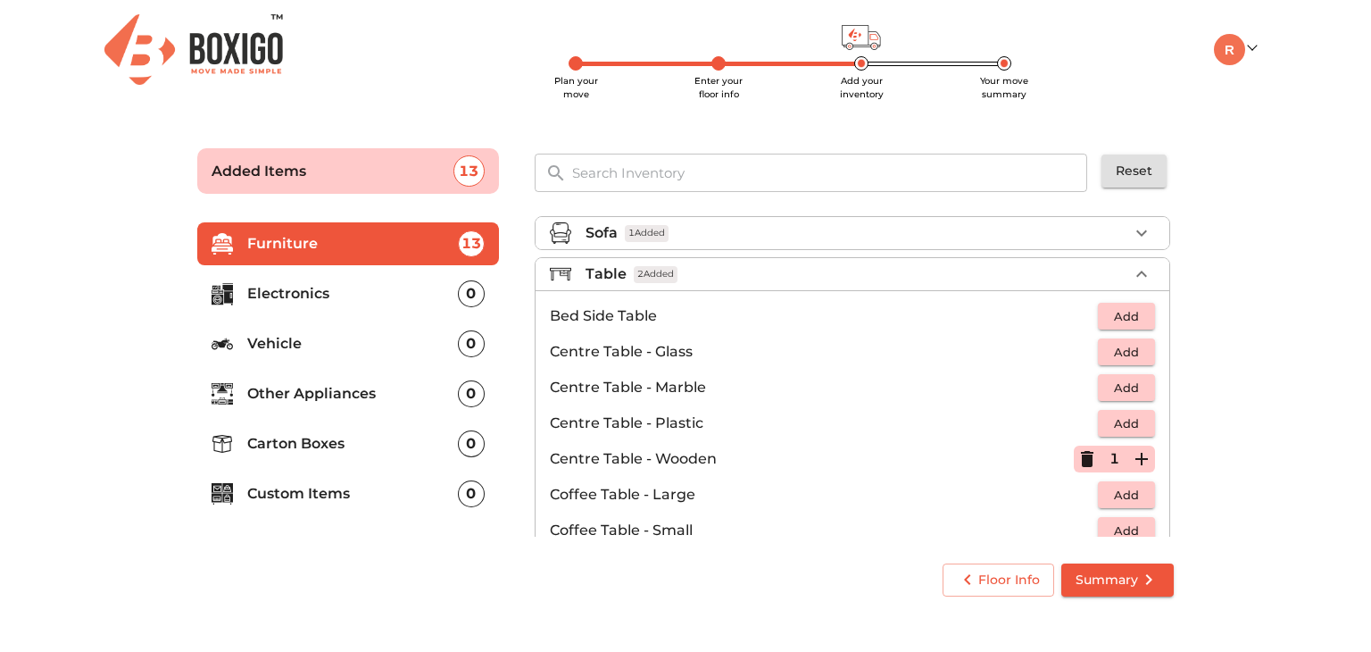
click at [1107, 271] on div "Table 2 Added" at bounding box center [857, 273] width 543 height 21
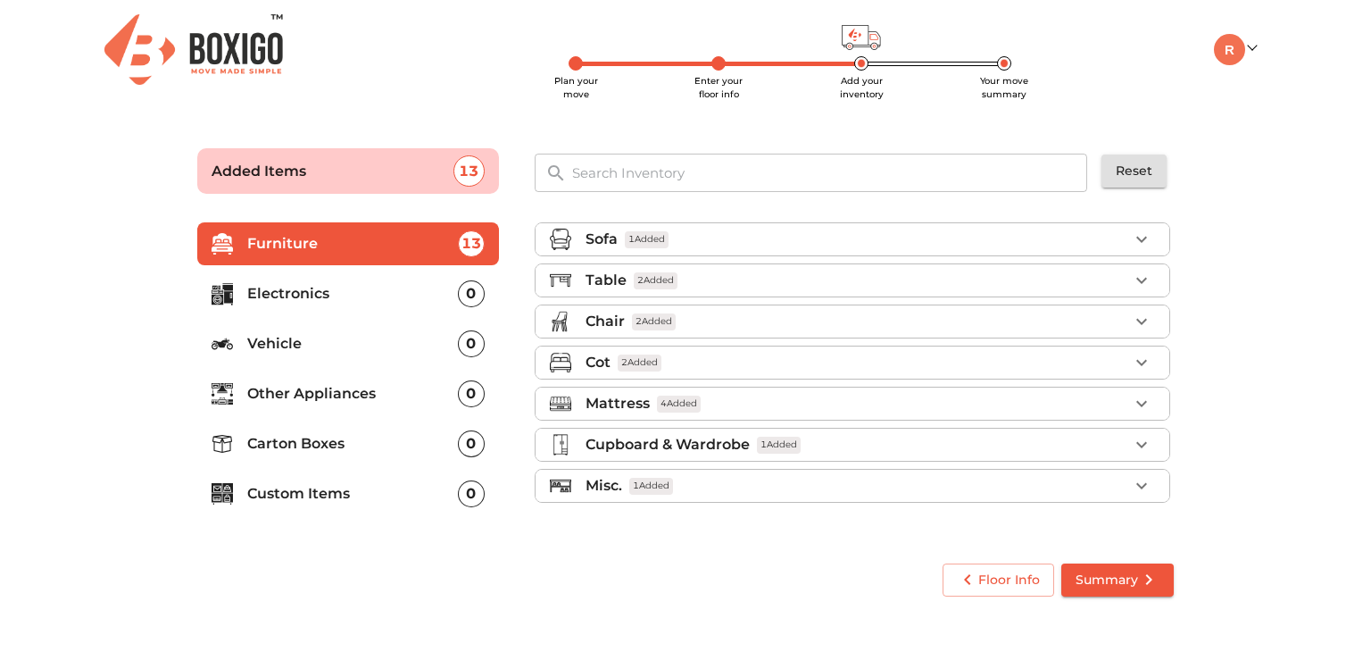
scroll to position [0, 0]
click at [265, 309] on li "Electronics 0" at bounding box center [348, 293] width 302 height 43
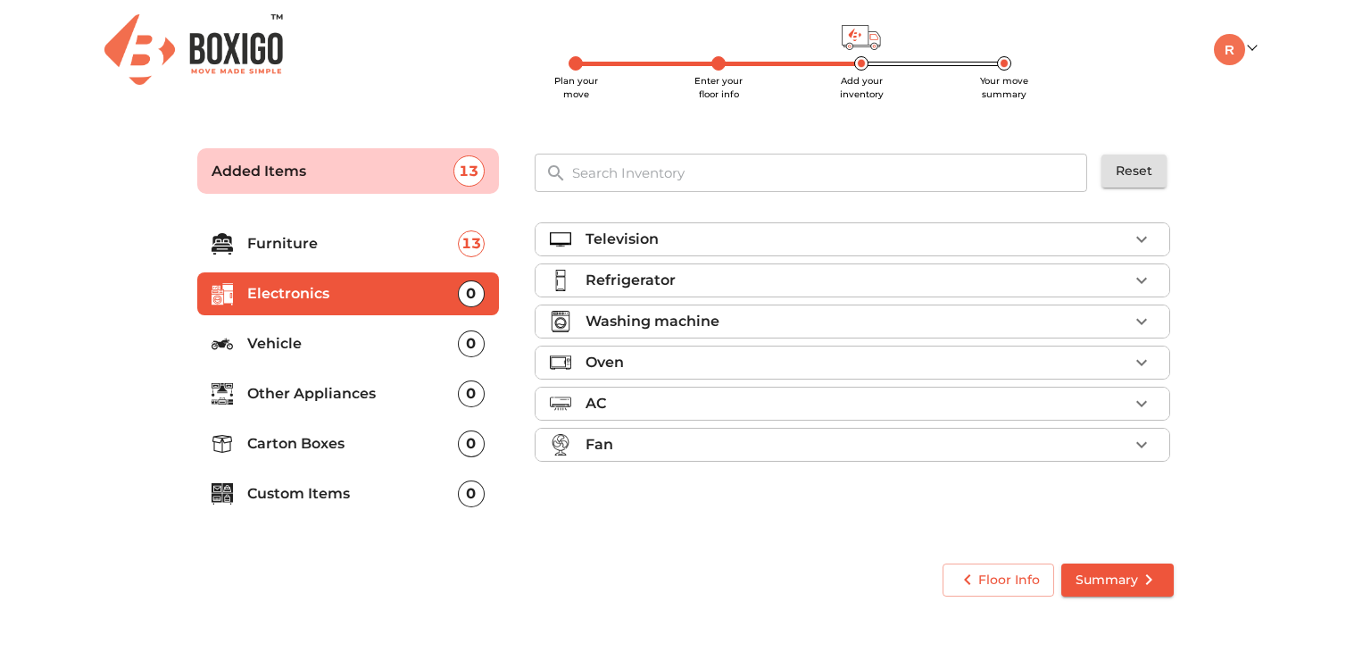
click at [700, 247] on div "Television" at bounding box center [857, 239] width 543 height 21
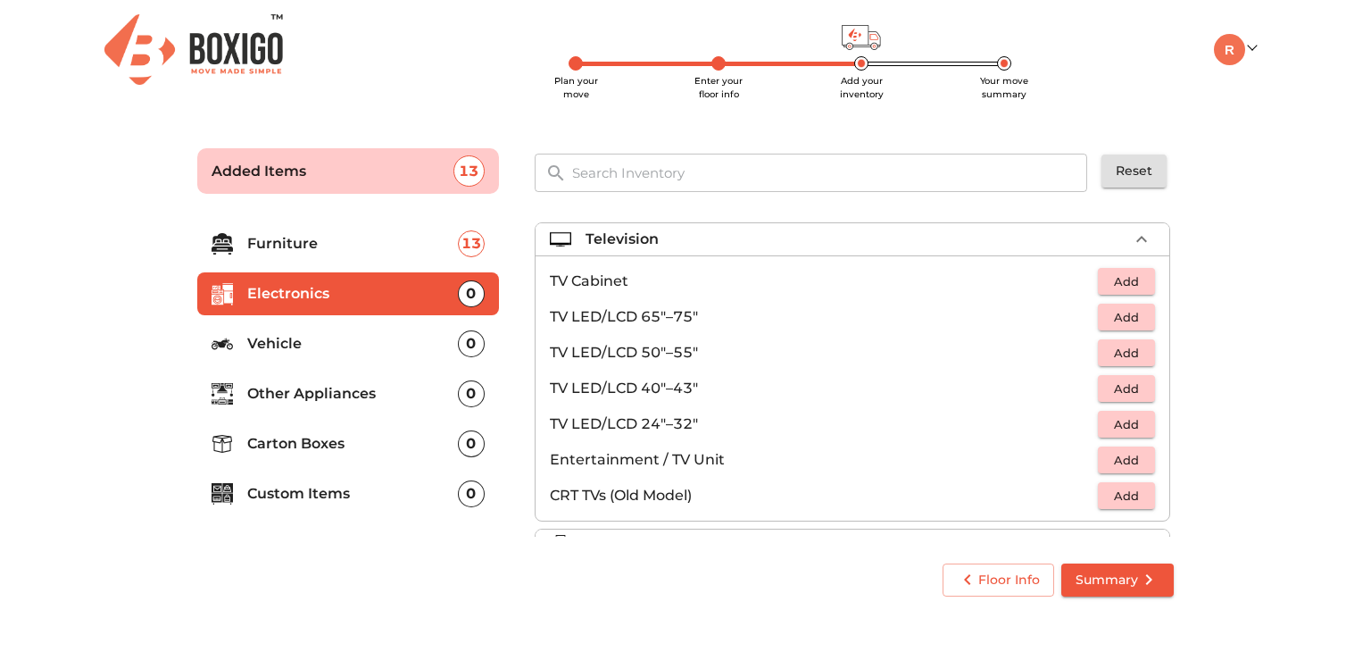
click at [1111, 396] on span "Add" at bounding box center [1126, 389] width 39 height 21
click at [1133, 245] on icon "button" at bounding box center [1141, 239] width 21 height 21
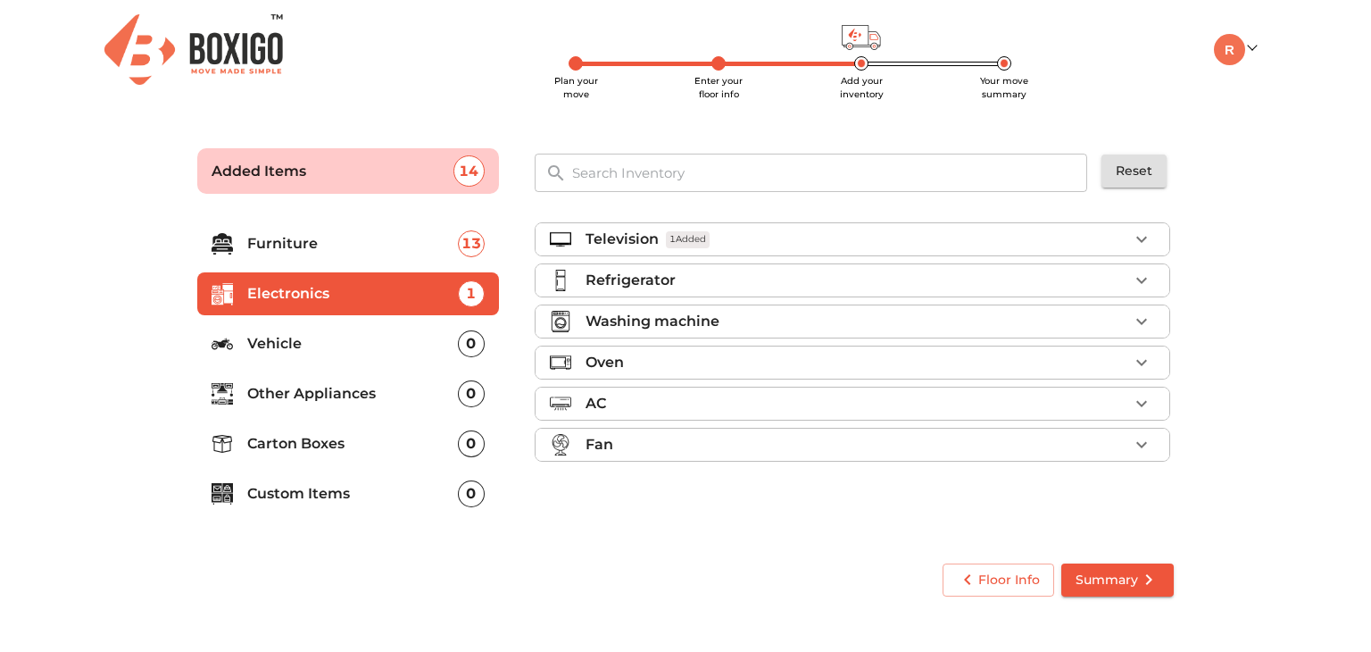
click at [829, 290] on div "Refrigerator" at bounding box center [857, 280] width 543 height 21
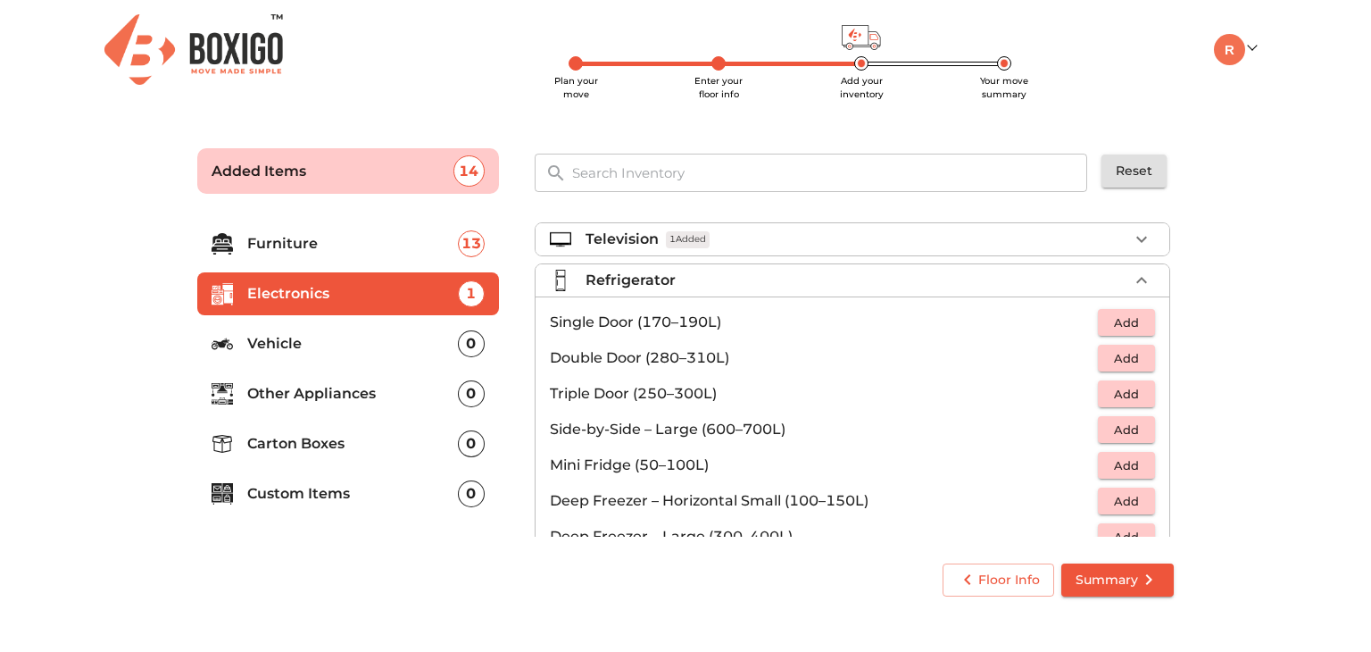
click at [1111, 325] on span "Add" at bounding box center [1126, 322] width 39 height 21
click at [1131, 282] on icon "button" at bounding box center [1141, 280] width 21 height 21
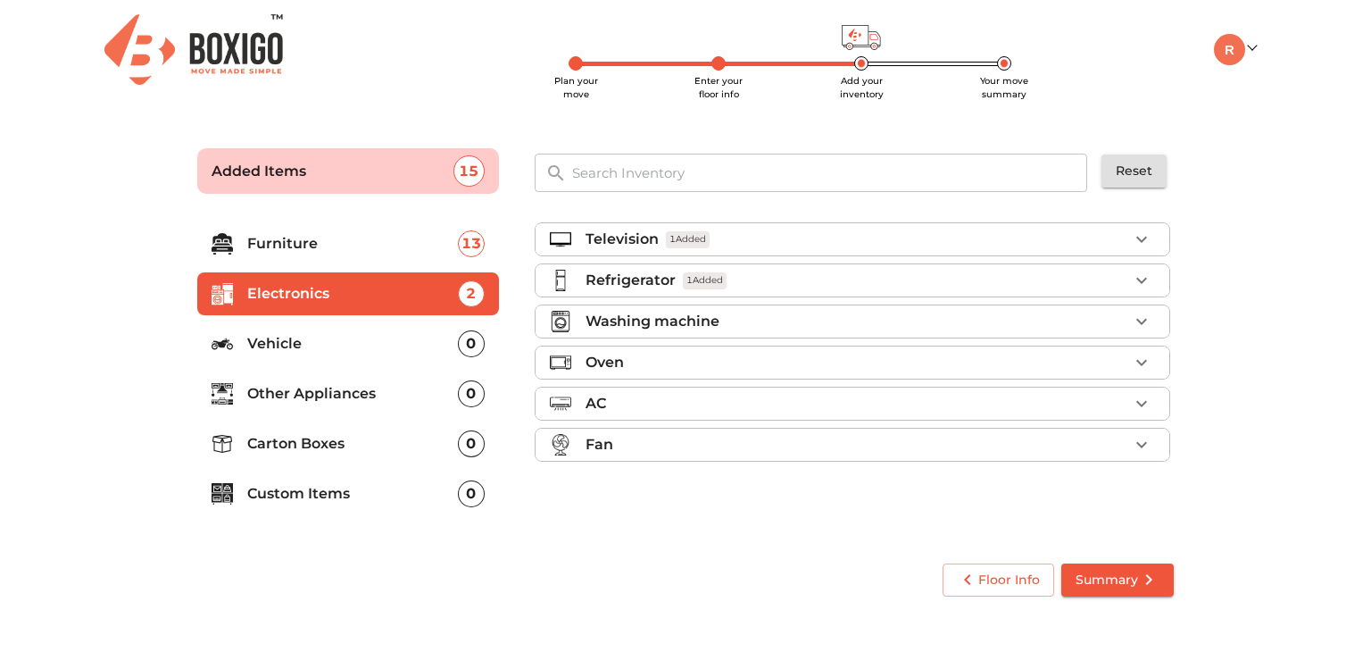
click at [1045, 326] on div "Washing machine" at bounding box center [857, 321] width 543 height 21
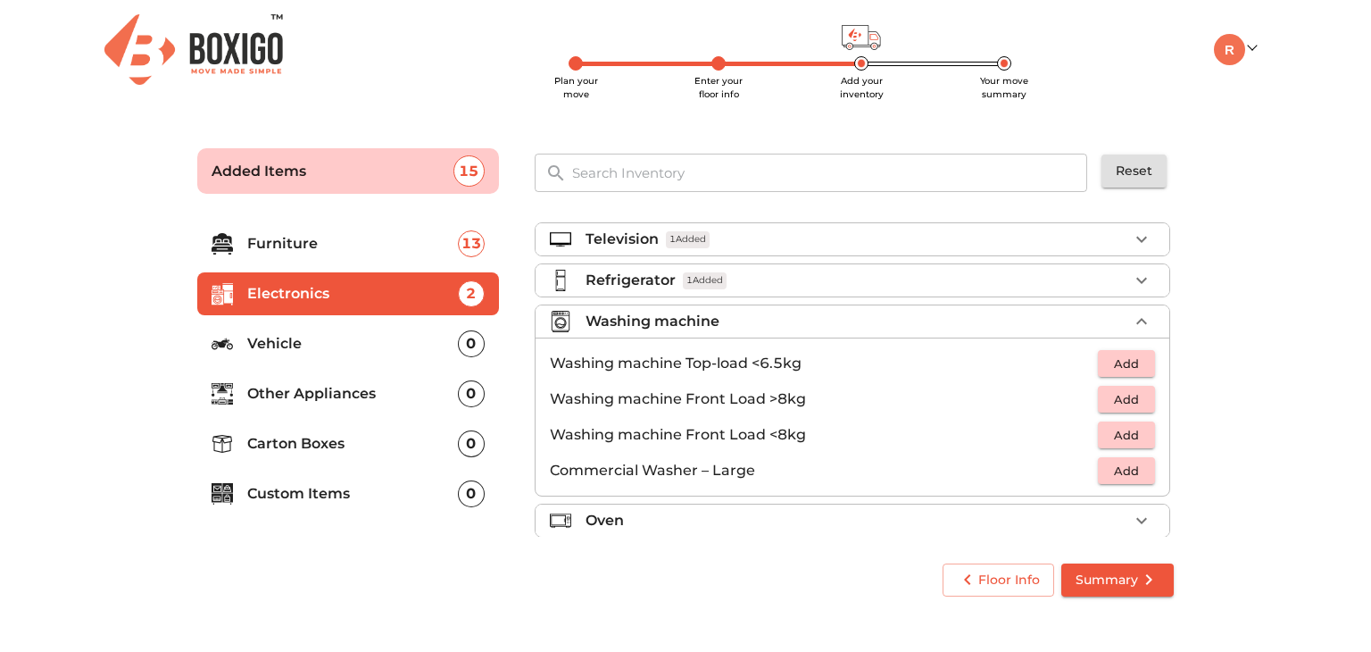
click at [1121, 364] on span "Add" at bounding box center [1126, 364] width 39 height 21
click at [1132, 324] on icon "button" at bounding box center [1141, 321] width 21 height 21
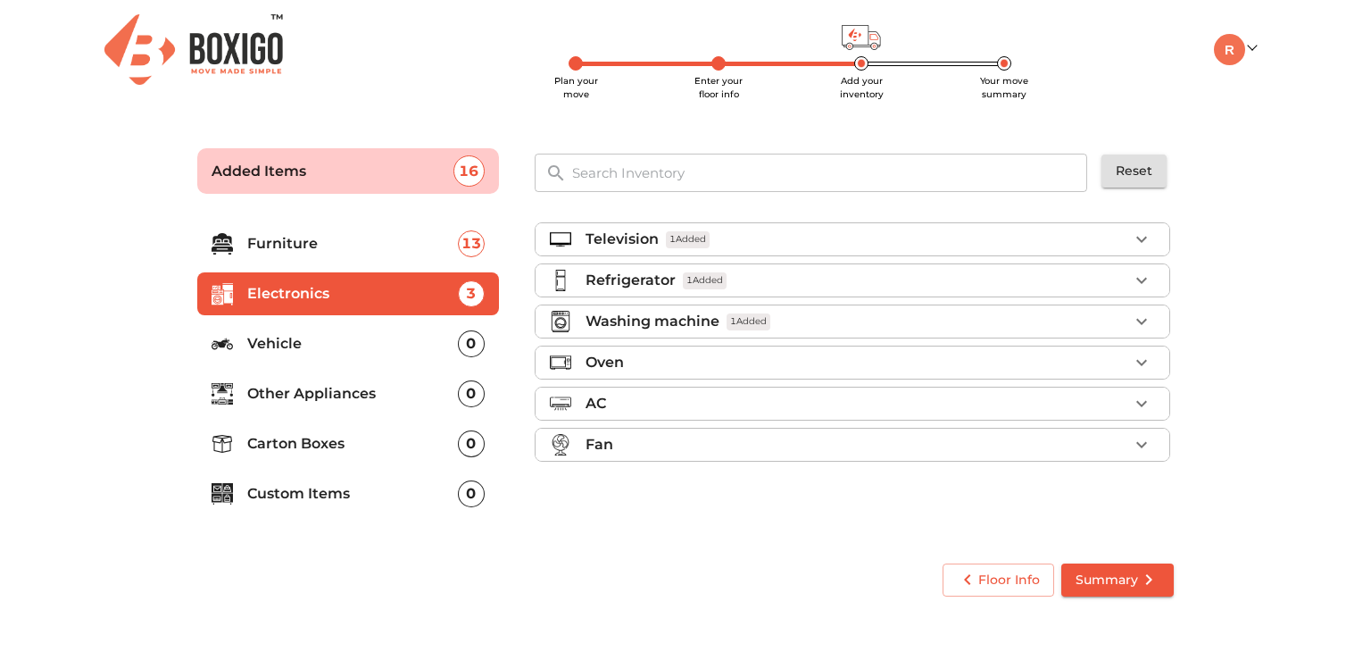
click at [1107, 358] on div "Oven" at bounding box center [857, 362] width 543 height 21
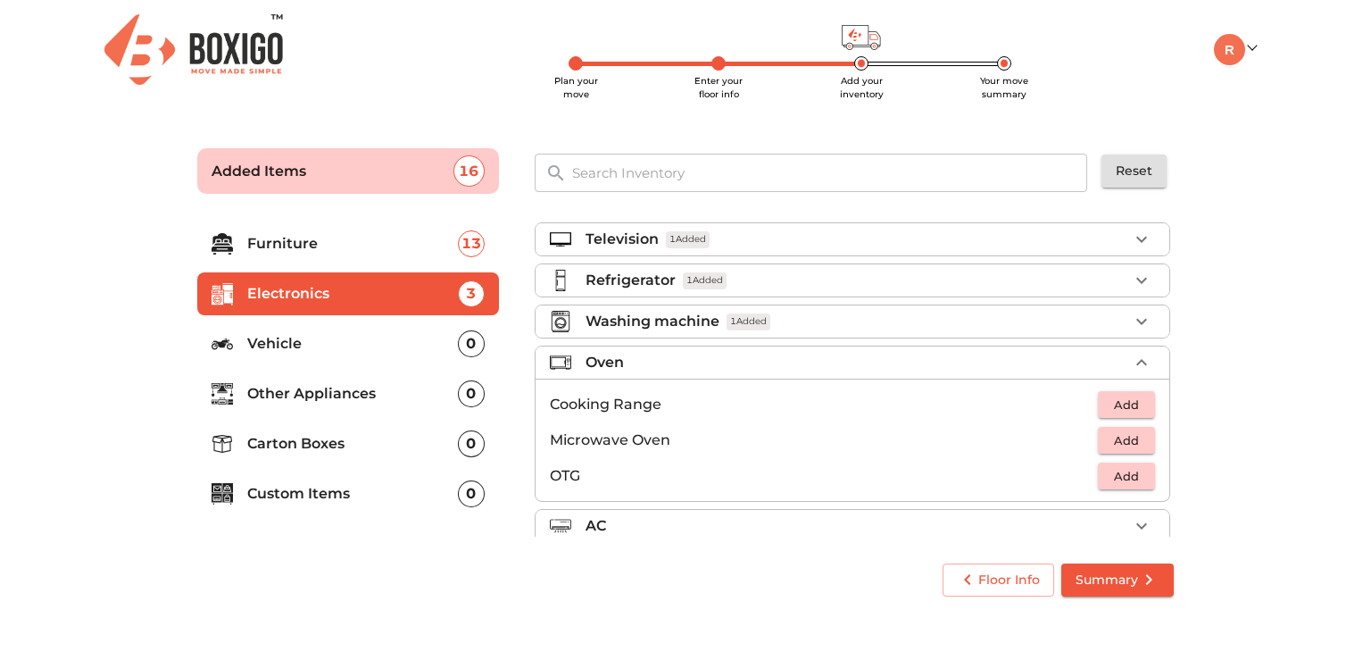
click at [1122, 442] on span "Add" at bounding box center [1126, 440] width 39 height 21
click at [1123, 475] on span "Add" at bounding box center [1126, 476] width 39 height 21
click at [1137, 362] on icon "button" at bounding box center [1142, 362] width 11 height 6
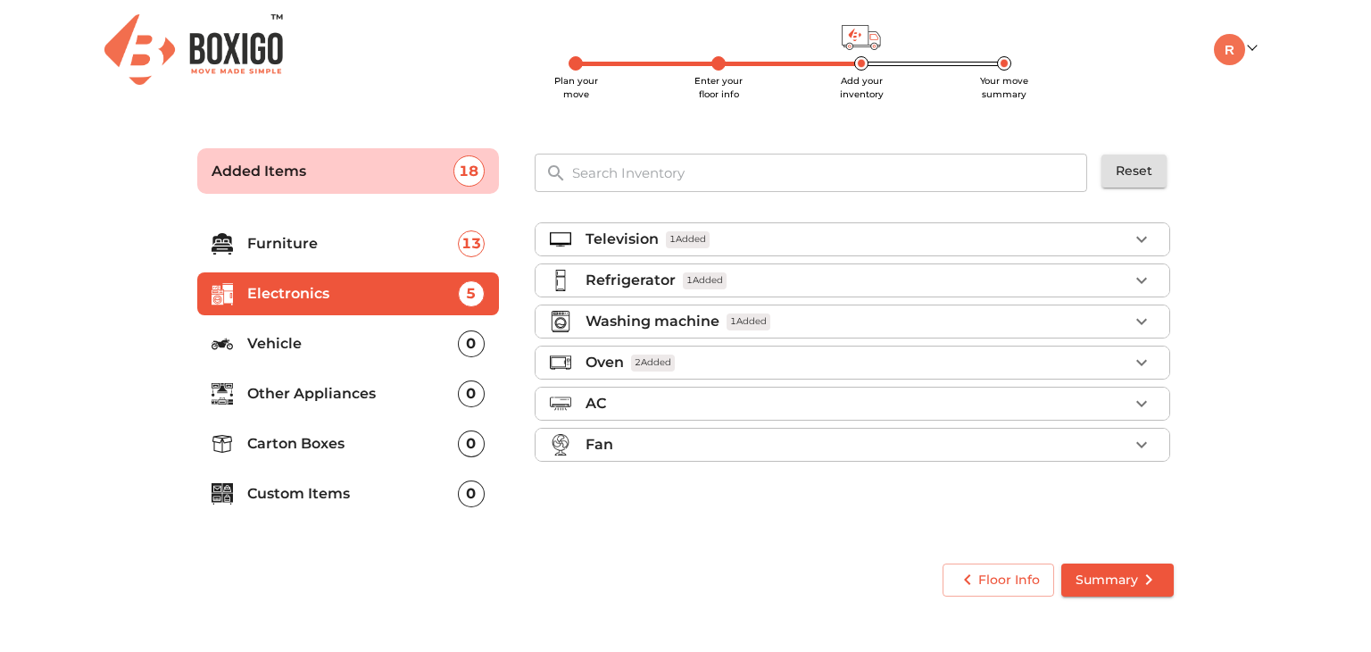
click at [1104, 404] on div "AC" at bounding box center [857, 403] width 543 height 21
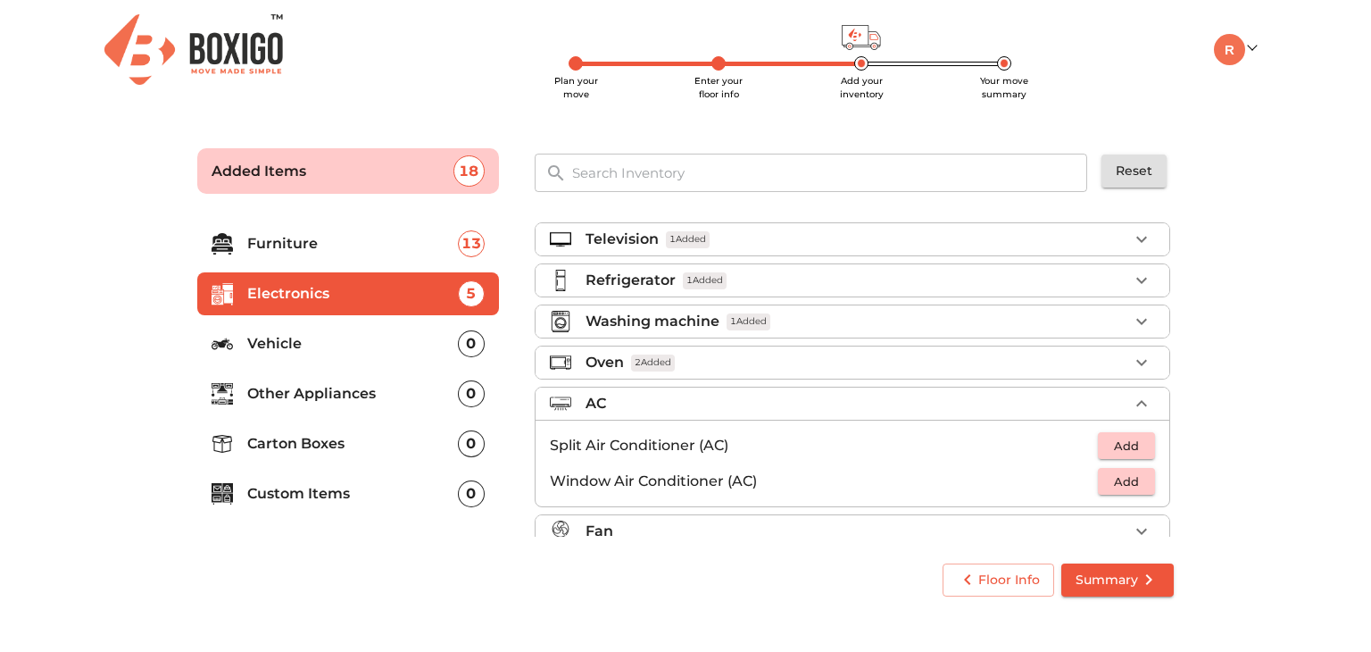
click at [1112, 450] on span "Add" at bounding box center [1126, 446] width 39 height 21
click at [1131, 399] on icon "button" at bounding box center [1141, 403] width 21 height 21
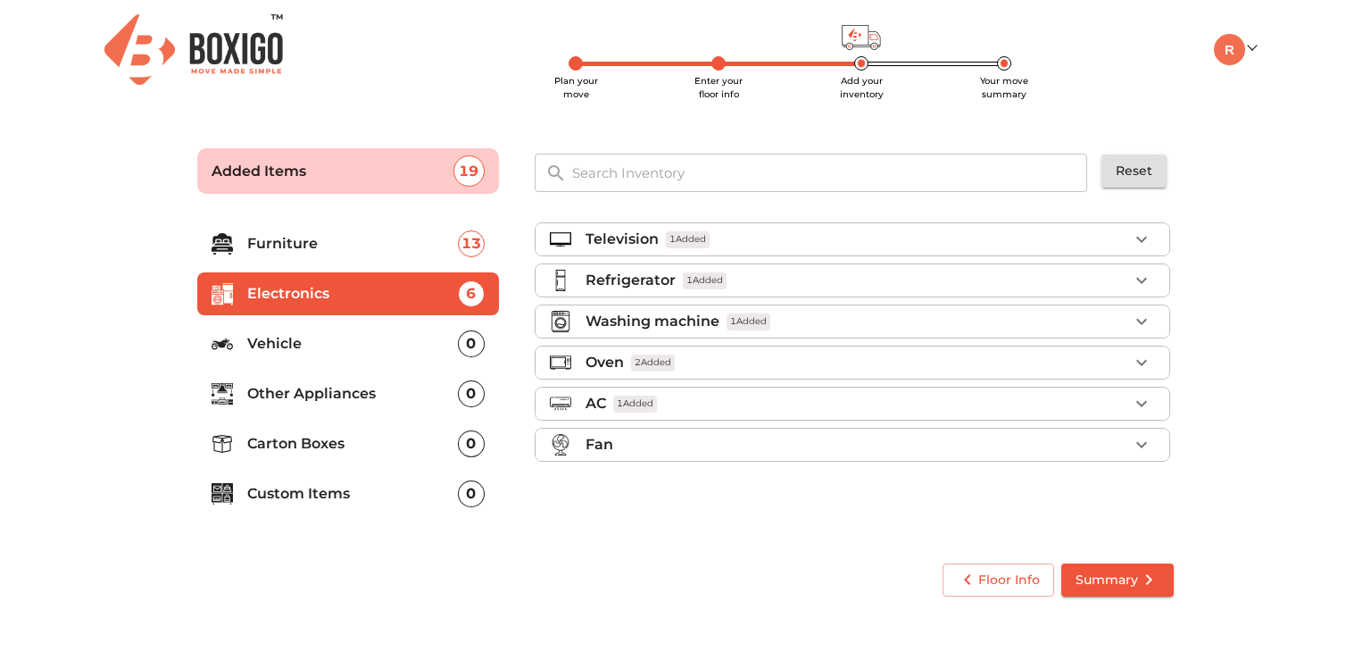
click at [350, 358] on li "Vehicle 0" at bounding box center [348, 343] width 302 height 43
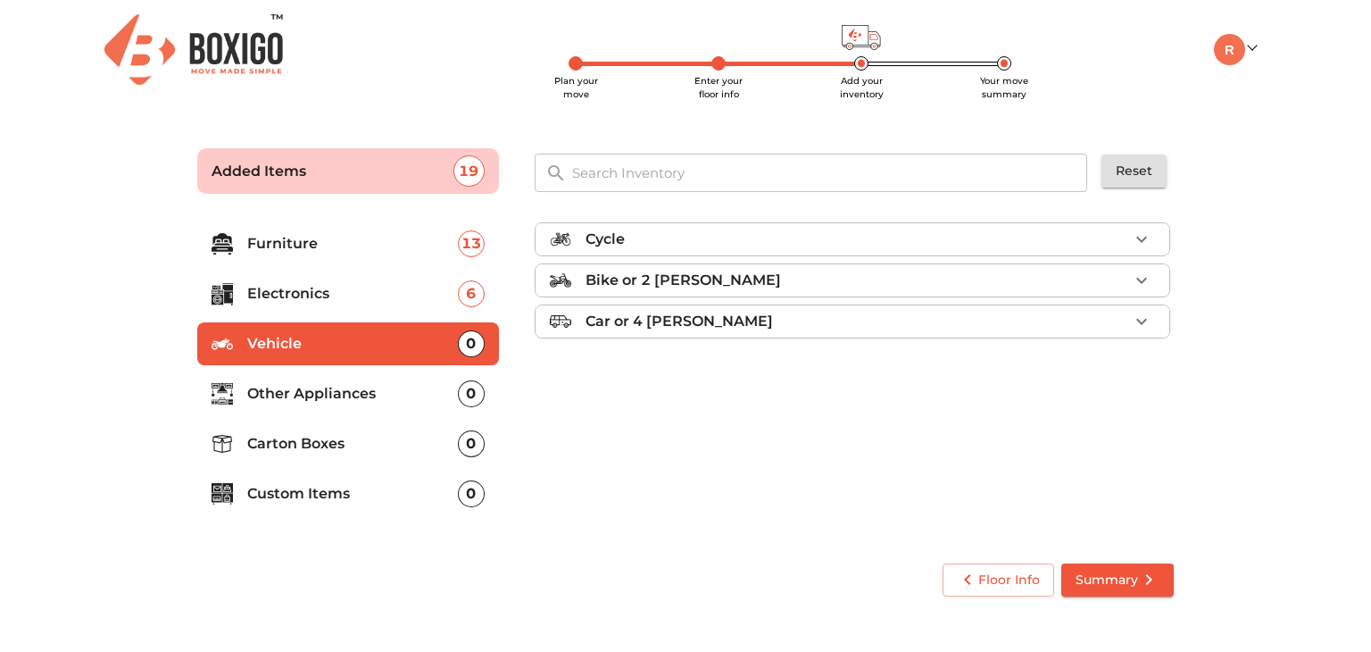
click at [746, 283] on div "Bike or 2 [PERSON_NAME]" at bounding box center [857, 280] width 543 height 21
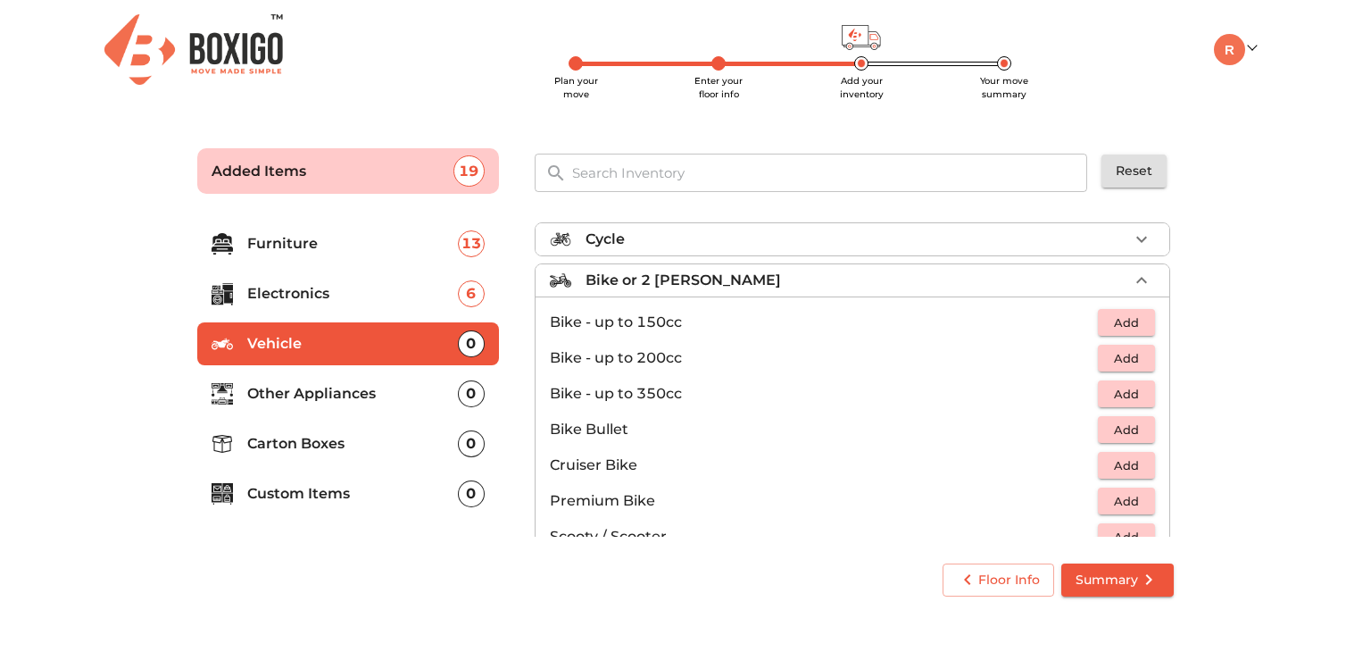
scroll to position [115, 0]
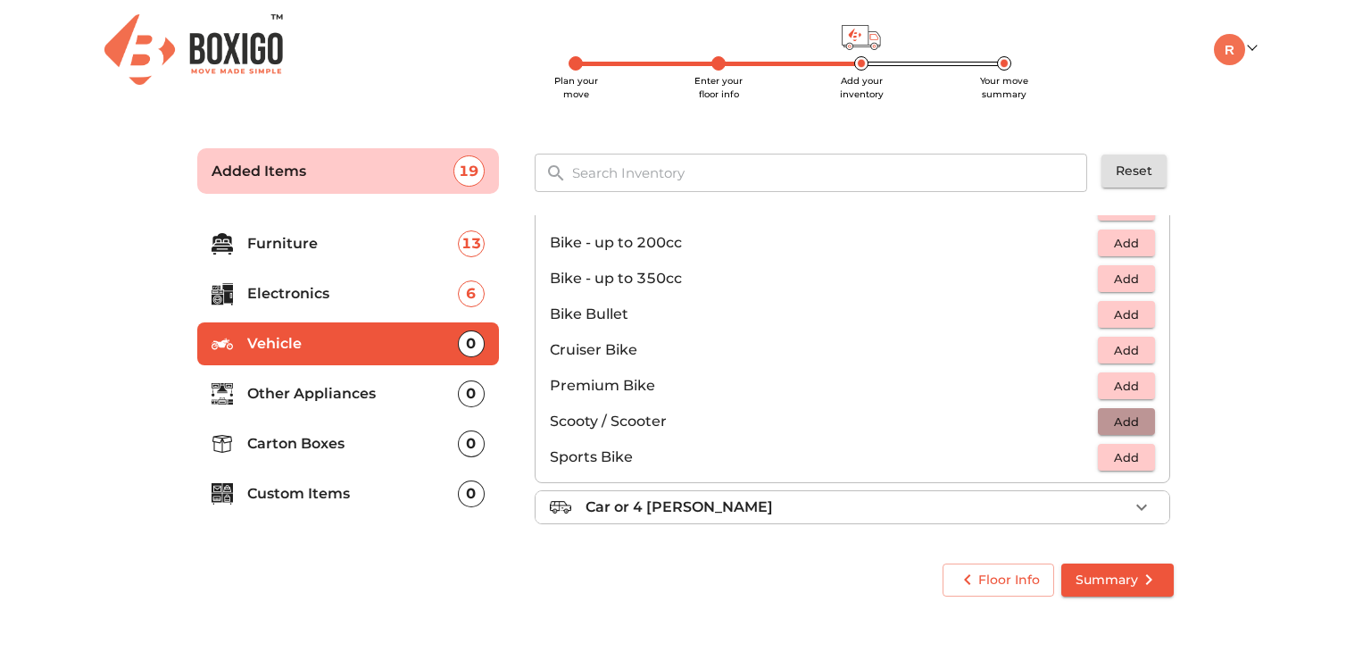
click at [1127, 419] on span "Add" at bounding box center [1126, 422] width 39 height 21
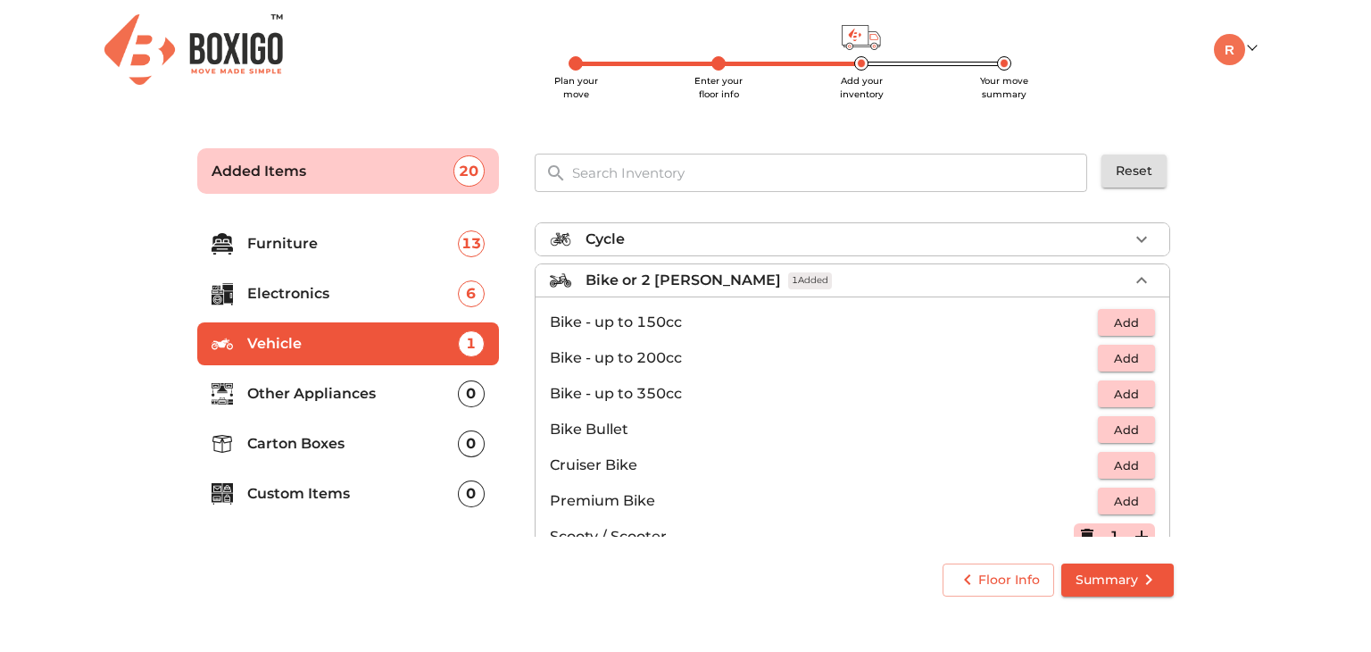
click at [1112, 272] on div "Bike or 2 [PERSON_NAME] 1 Added" at bounding box center [857, 280] width 543 height 21
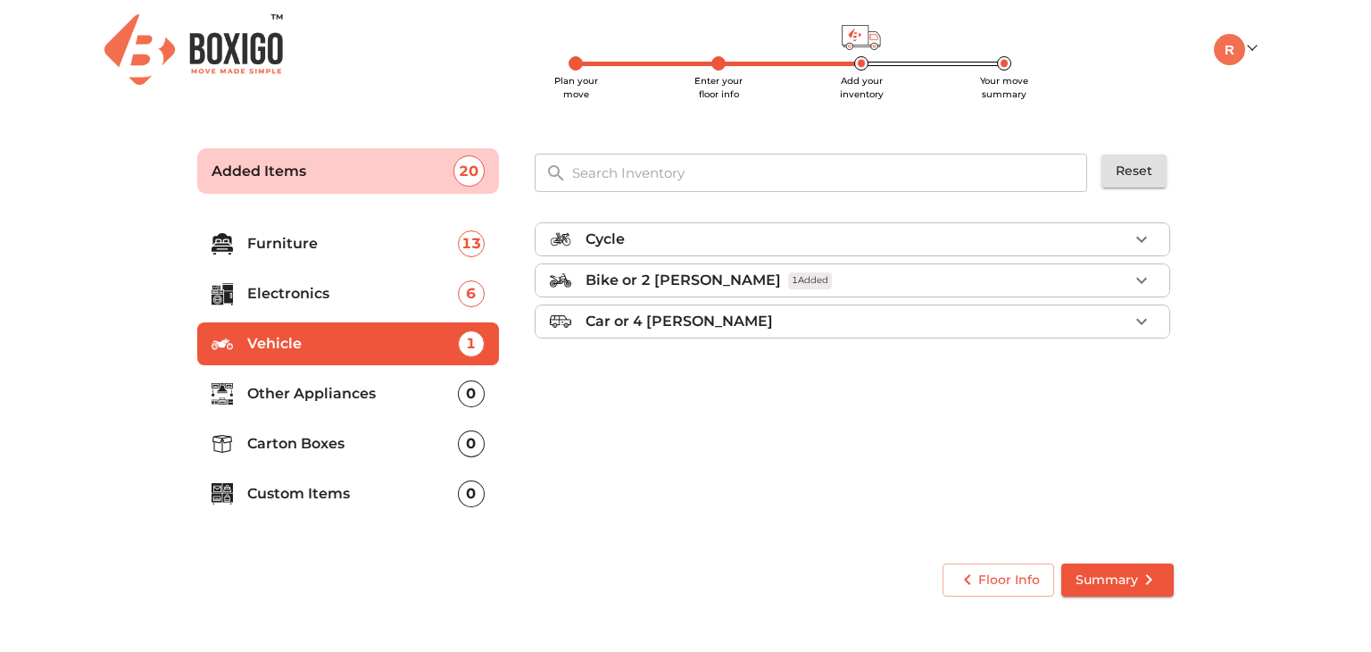
click at [900, 340] on ul "Cycle Bike or 2 [PERSON_NAME] 1 Added Car or 4 [PERSON_NAME]" at bounding box center [853, 283] width 636 height 137
click at [887, 329] on div "Car or 4 [PERSON_NAME]" at bounding box center [857, 321] width 543 height 21
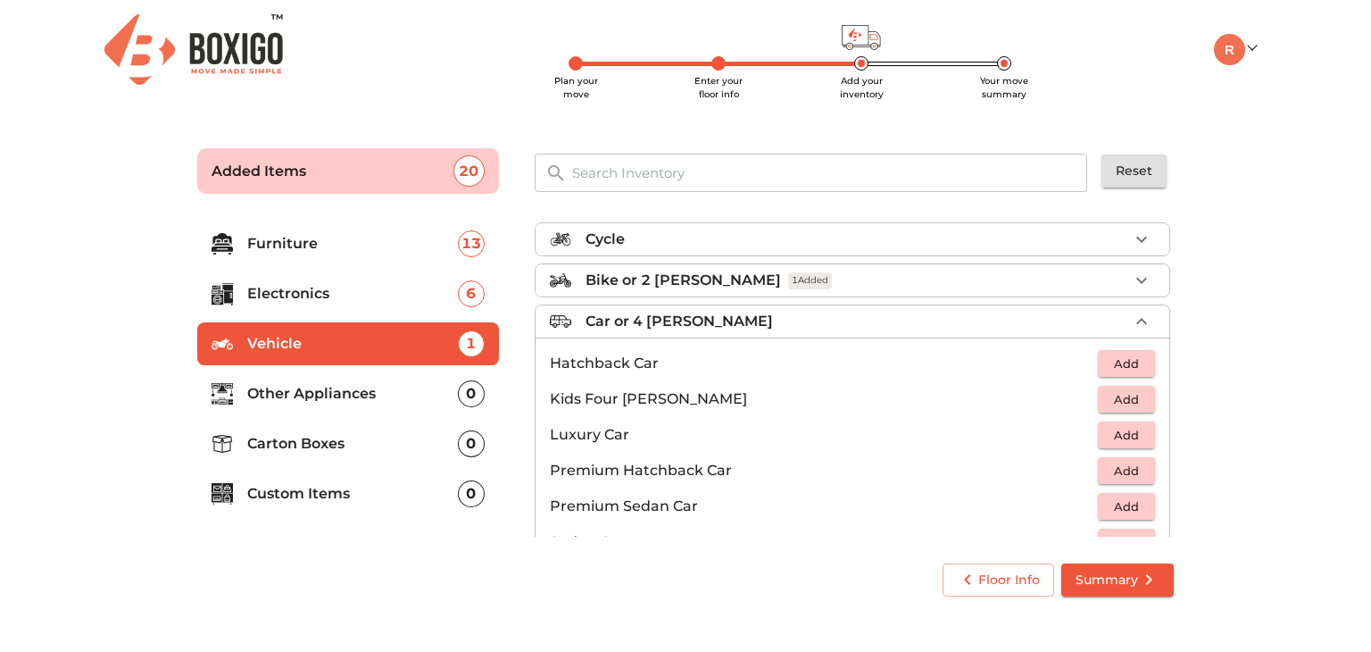
scroll to position [79, 0]
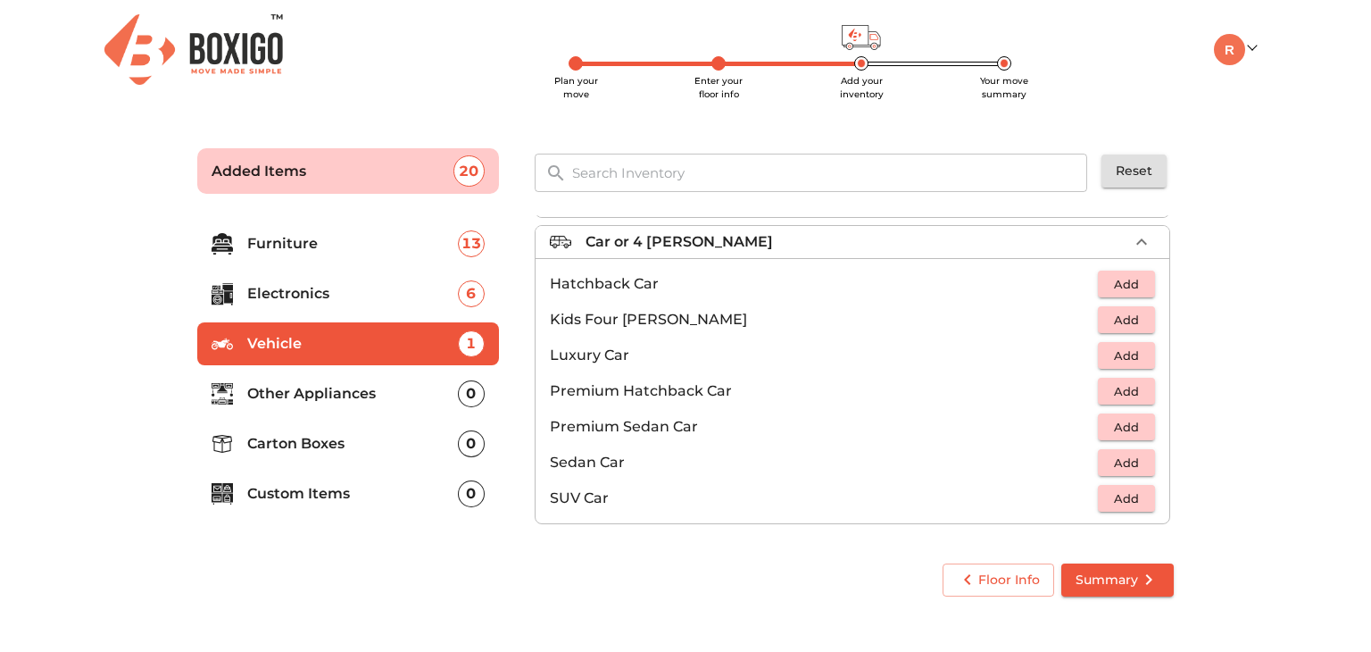
click at [1108, 493] on span "Add" at bounding box center [1126, 498] width 39 height 21
click at [1137, 243] on icon "button" at bounding box center [1142, 241] width 11 height 6
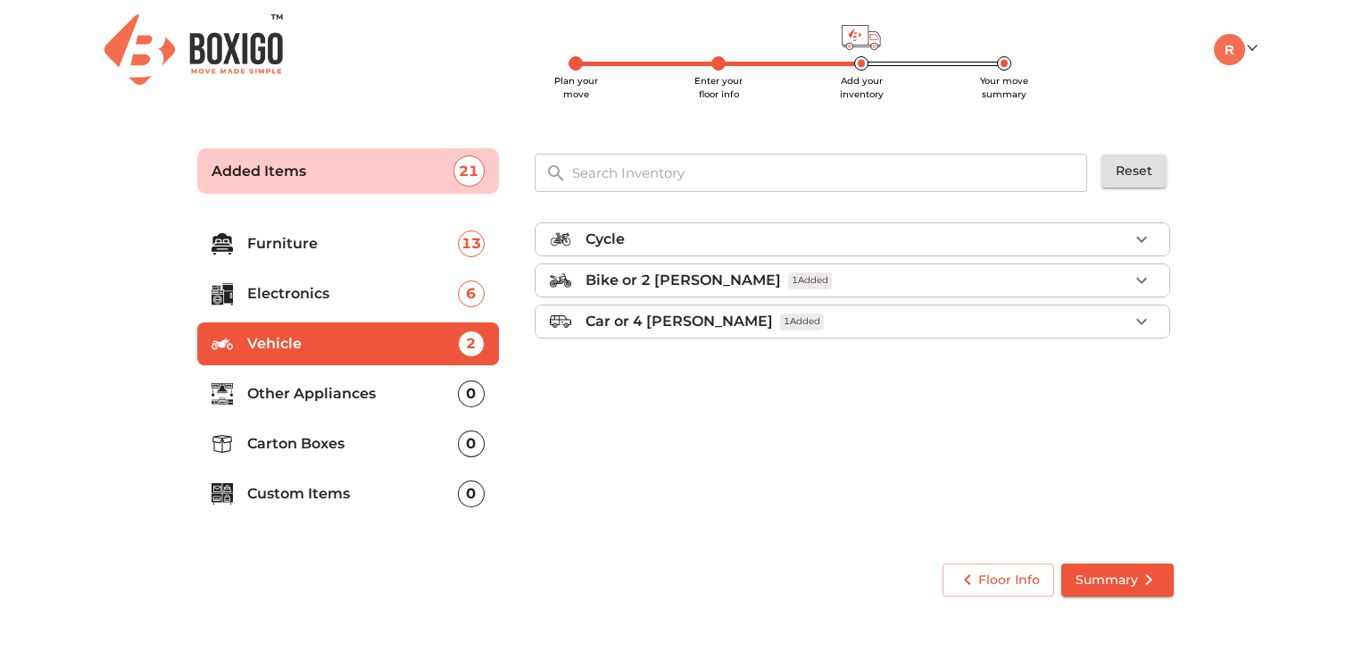
click at [403, 398] on p "Other Appliances" at bounding box center [352, 393] width 211 height 21
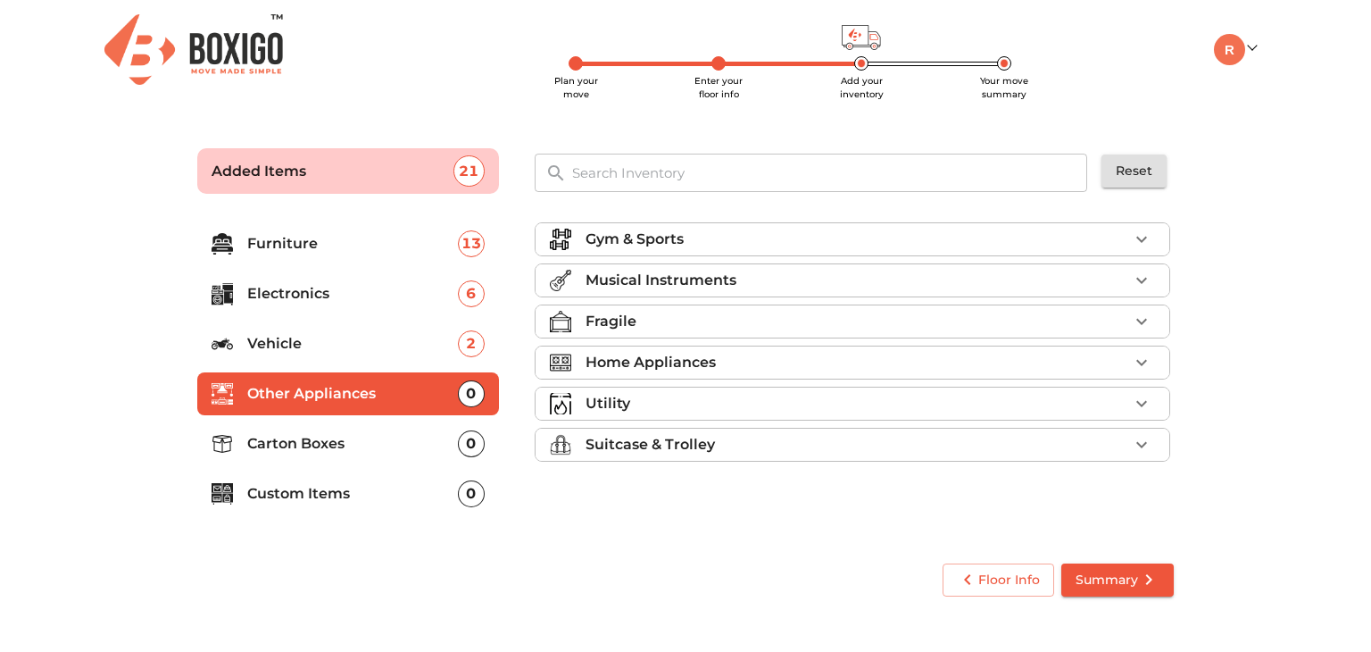
click at [739, 363] on div "Home Appliances" at bounding box center [857, 362] width 543 height 21
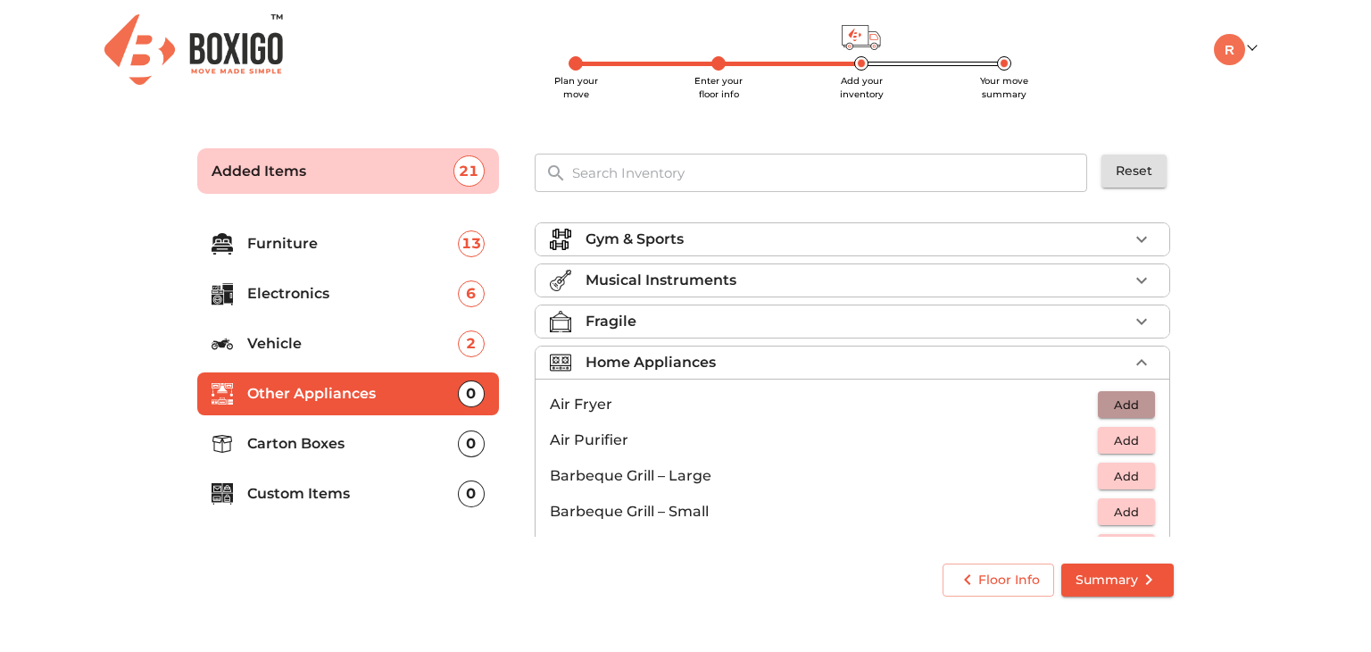
click at [1129, 395] on span "Add" at bounding box center [1126, 405] width 39 height 21
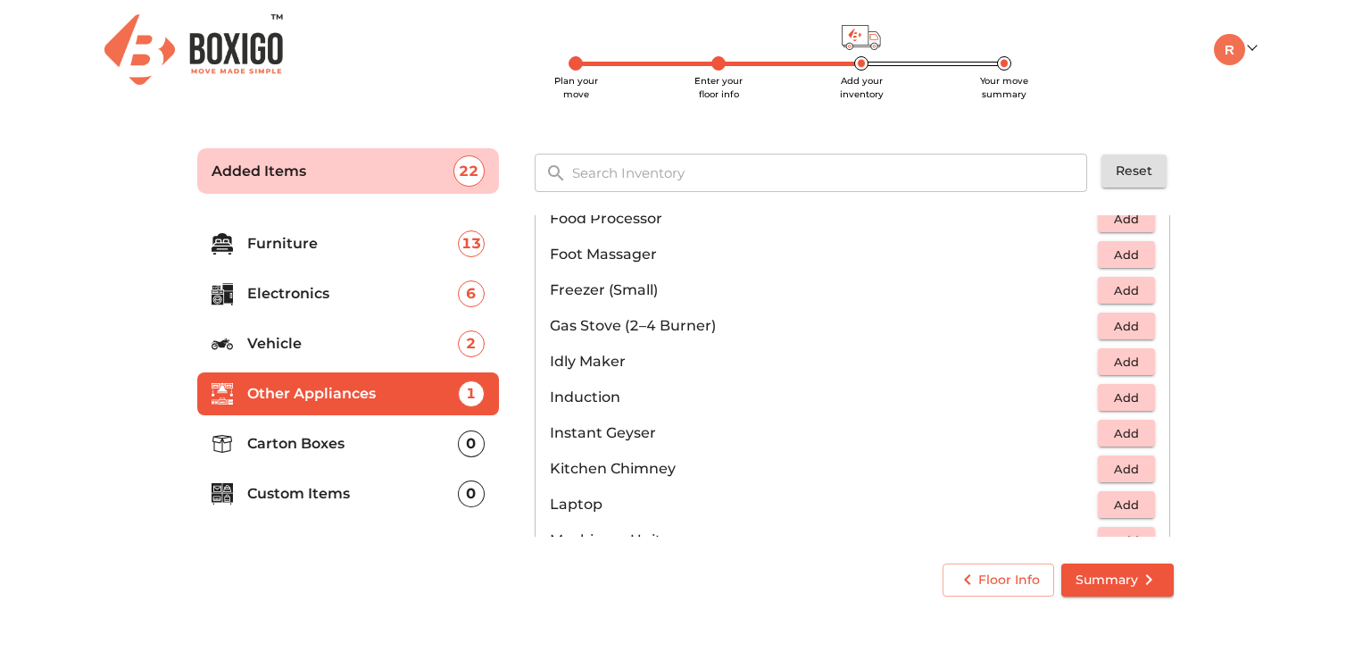
scroll to position [697, 0]
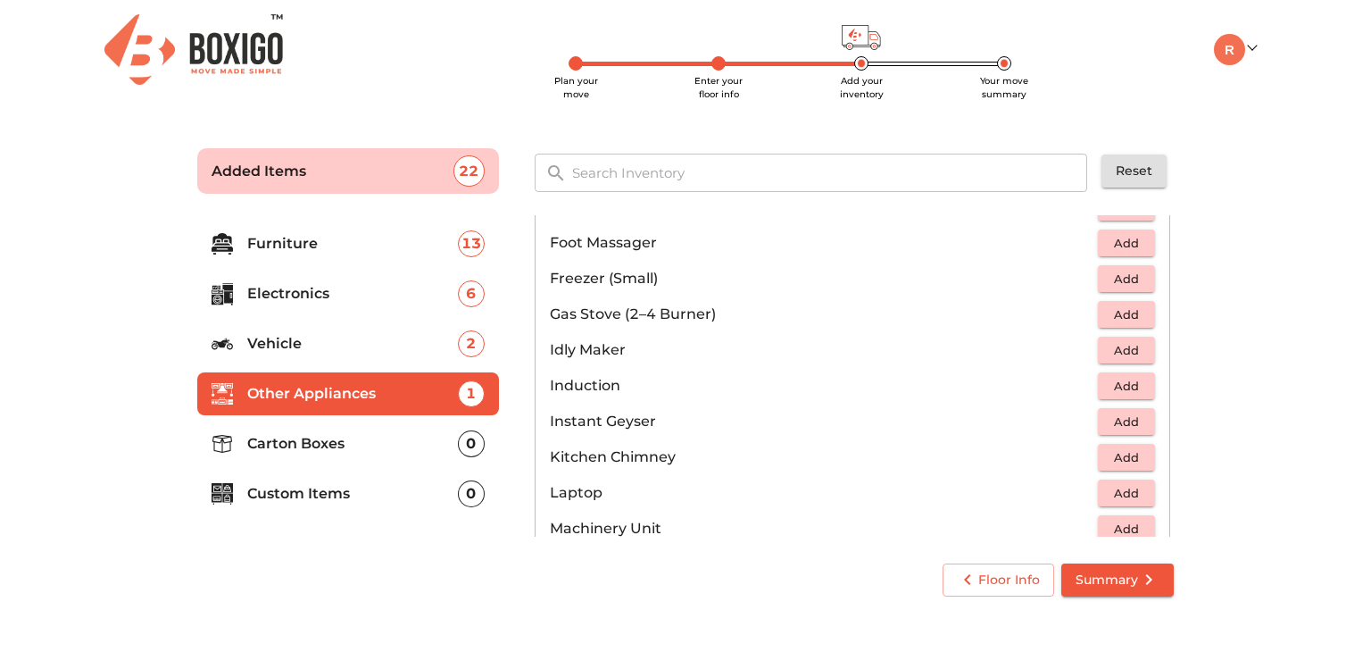
click at [1112, 312] on span "Add" at bounding box center [1126, 314] width 39 height 21
click at [1125, 383] on span "Add" at bounding box center [1126, 386] width 39 height 21
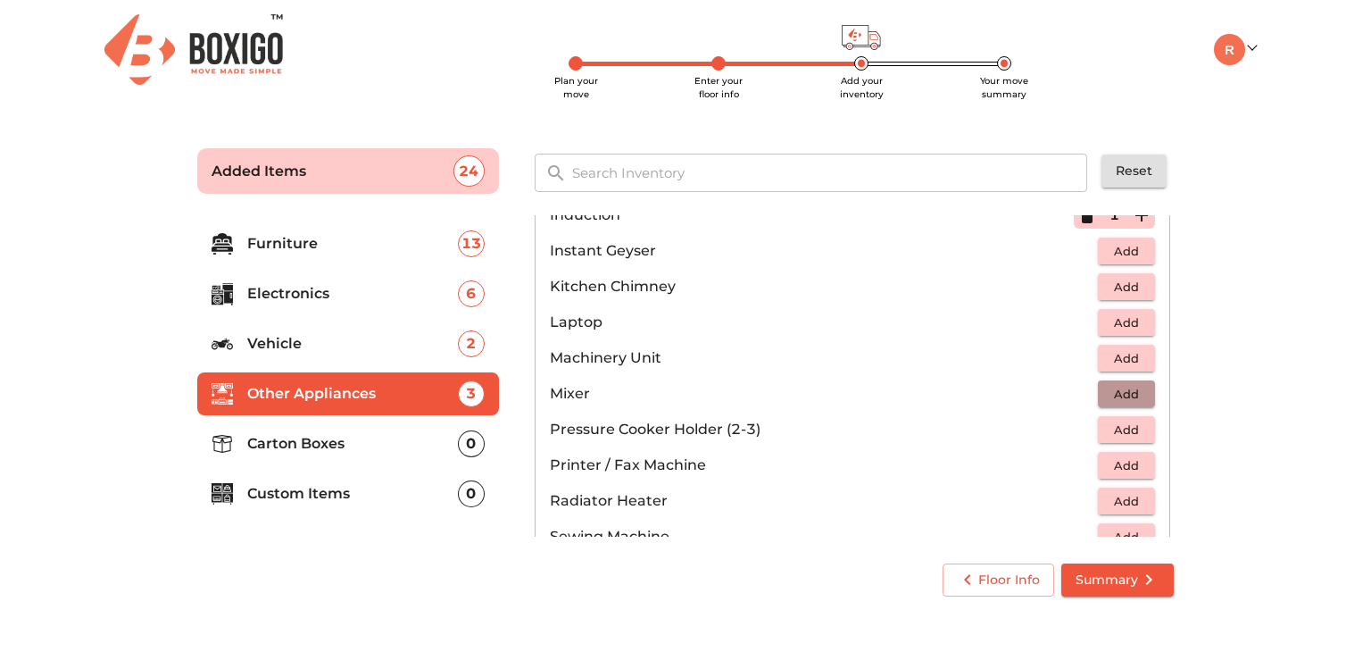
click at [1121, 395] on span "Add" at bounding box center [1126, 394] width 39 height 21
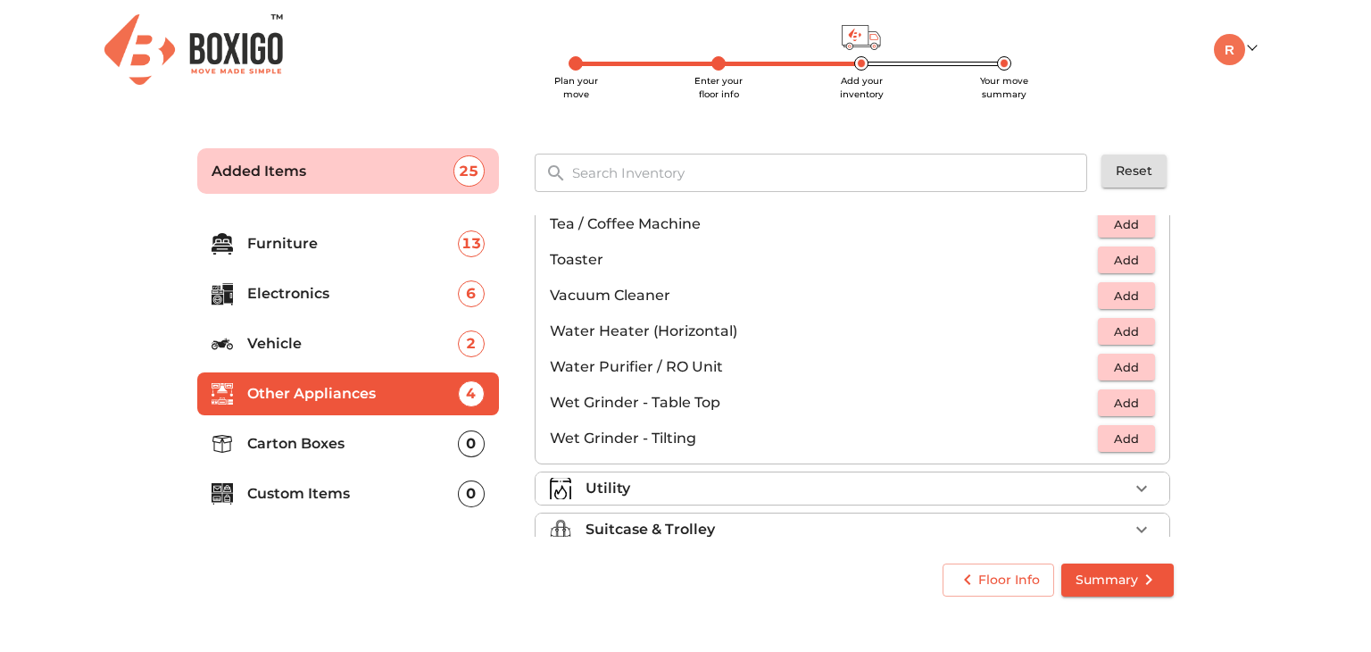
scroll to position [1237, 0]
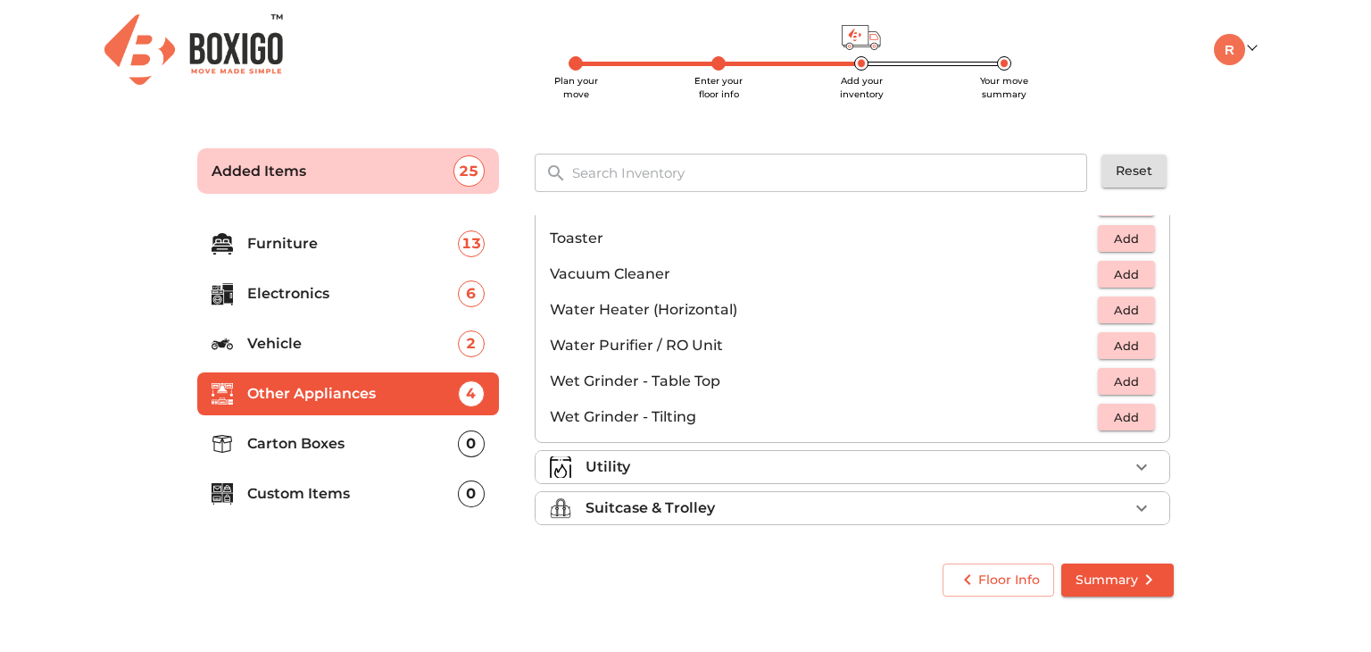
click at [1083, 469] on div "Utility" at bounding box center [857, 466] width 543 height 21
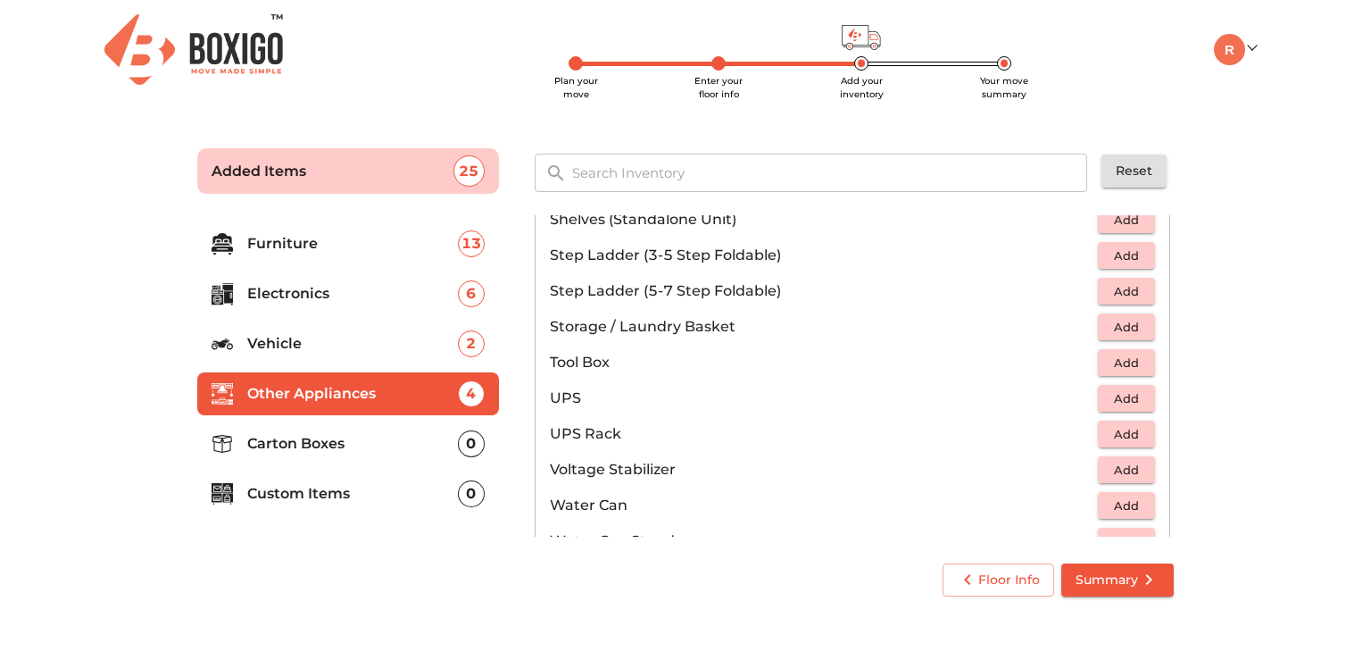
scroll to position [1055, 0]
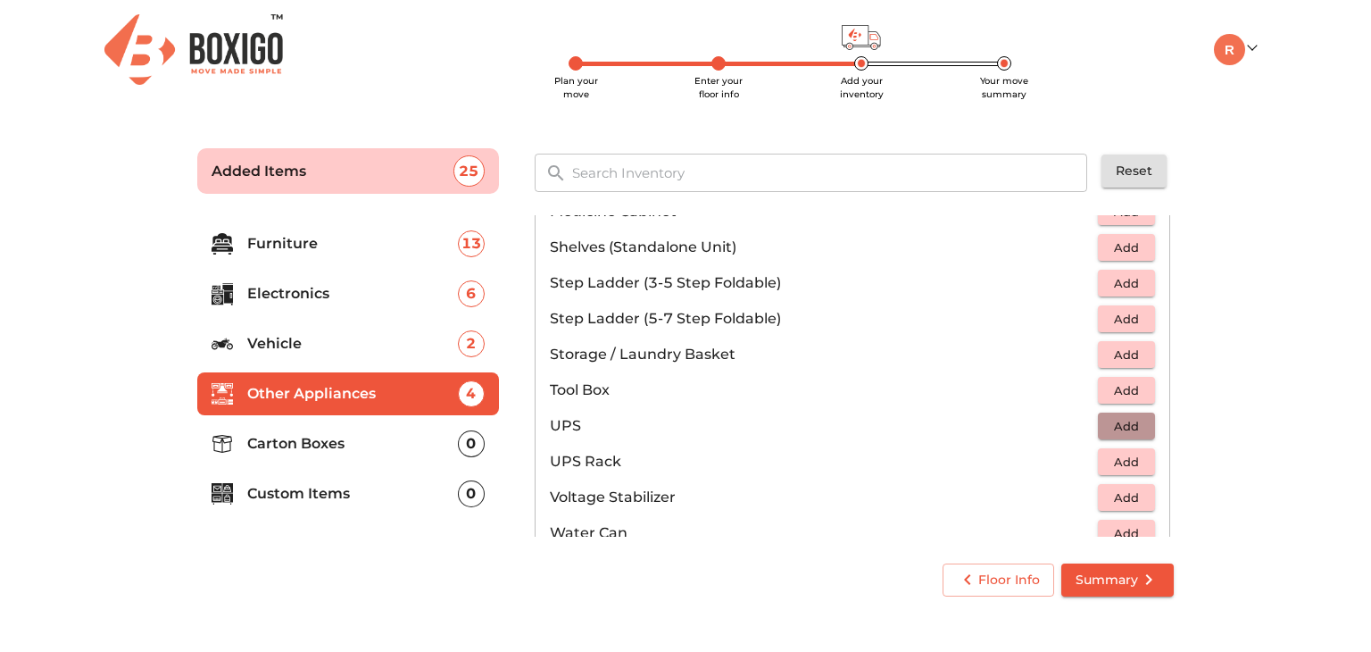
click at [1115, 427] on span "Add" at bounding box center [1126, 426] width 39 height 21
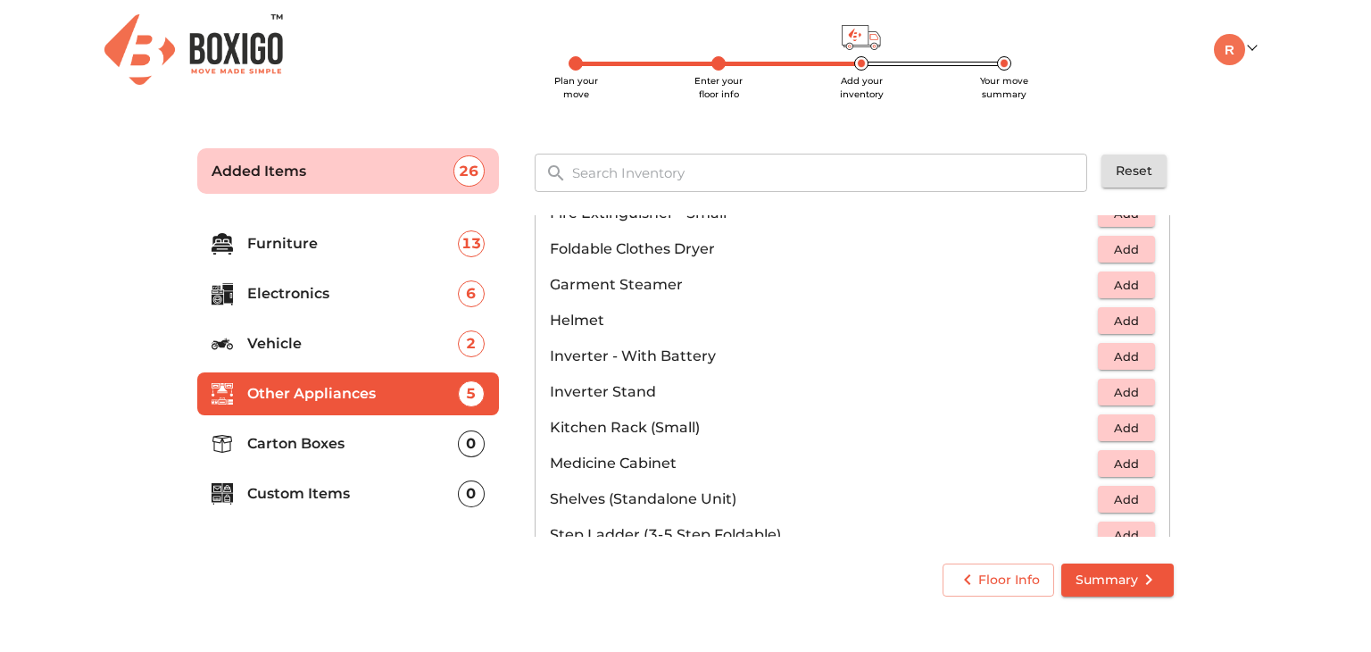
scroll to position [800, 0]
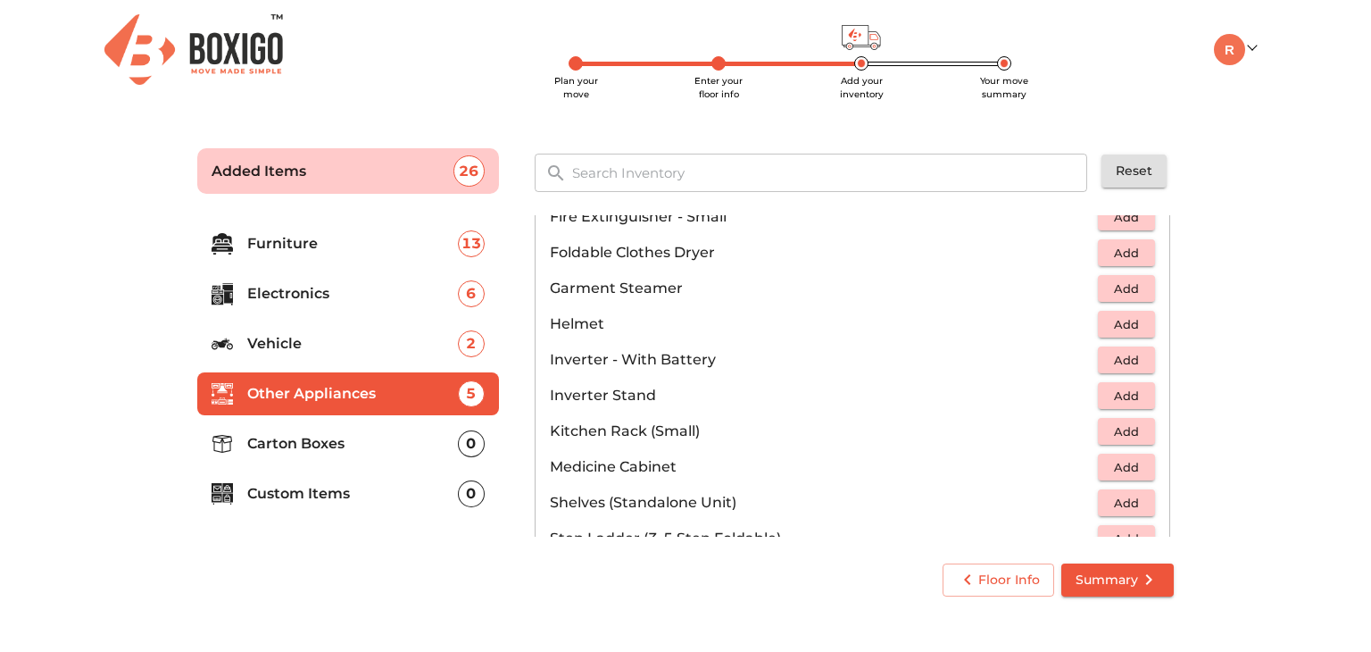
click at [1107, 355] on span "Add" at bounding box center [1126, 360] width 39 height 21
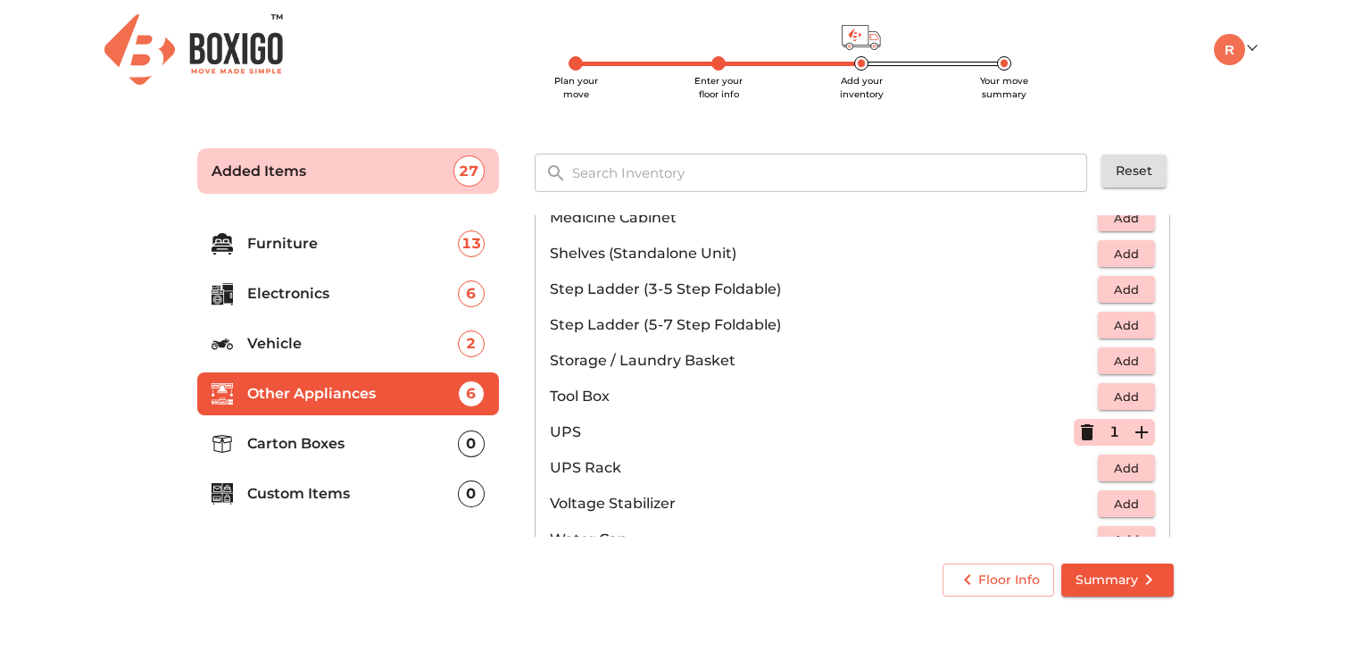
click at [1136, 429] on icon "button" at bounding box center [1142, 432] width 12 height 12
click at [1081, 431] on icon "button" at bounding box center [1087, 432] width 12 height 2
click at [1081, 429] on icon "button" at bounding box center [1087, 432] width 12 height 16
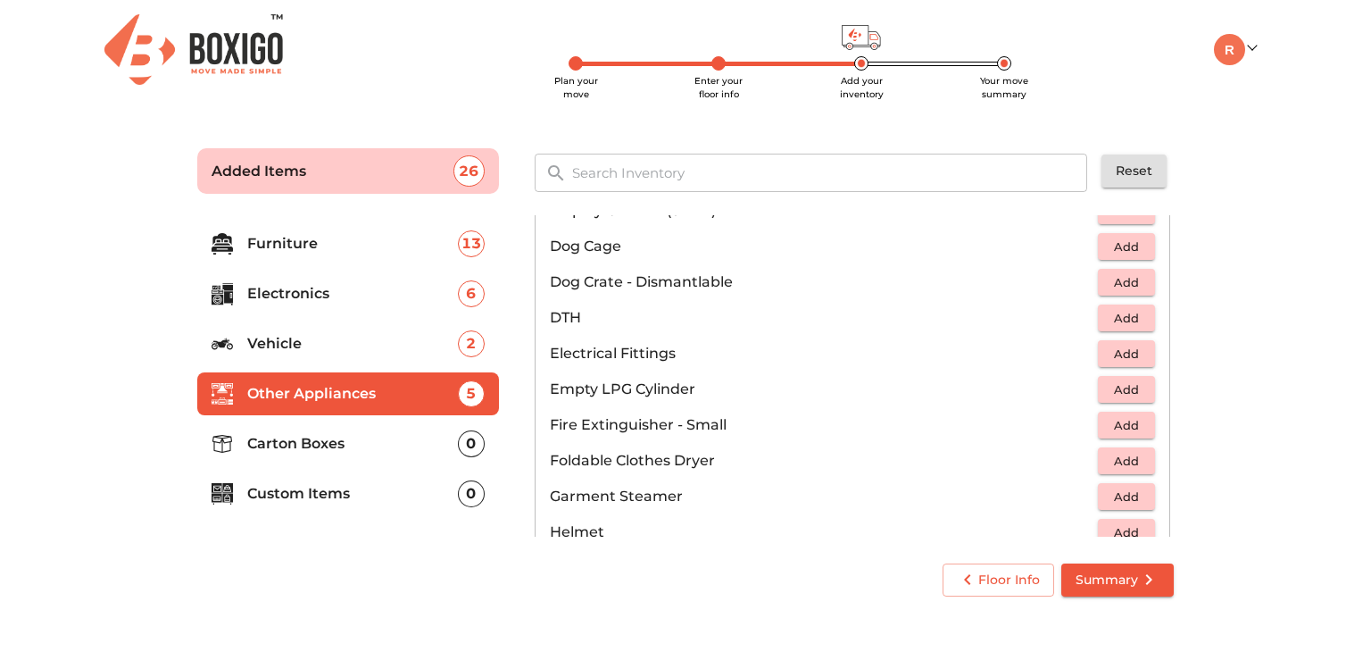
scroll to position [596, 0]
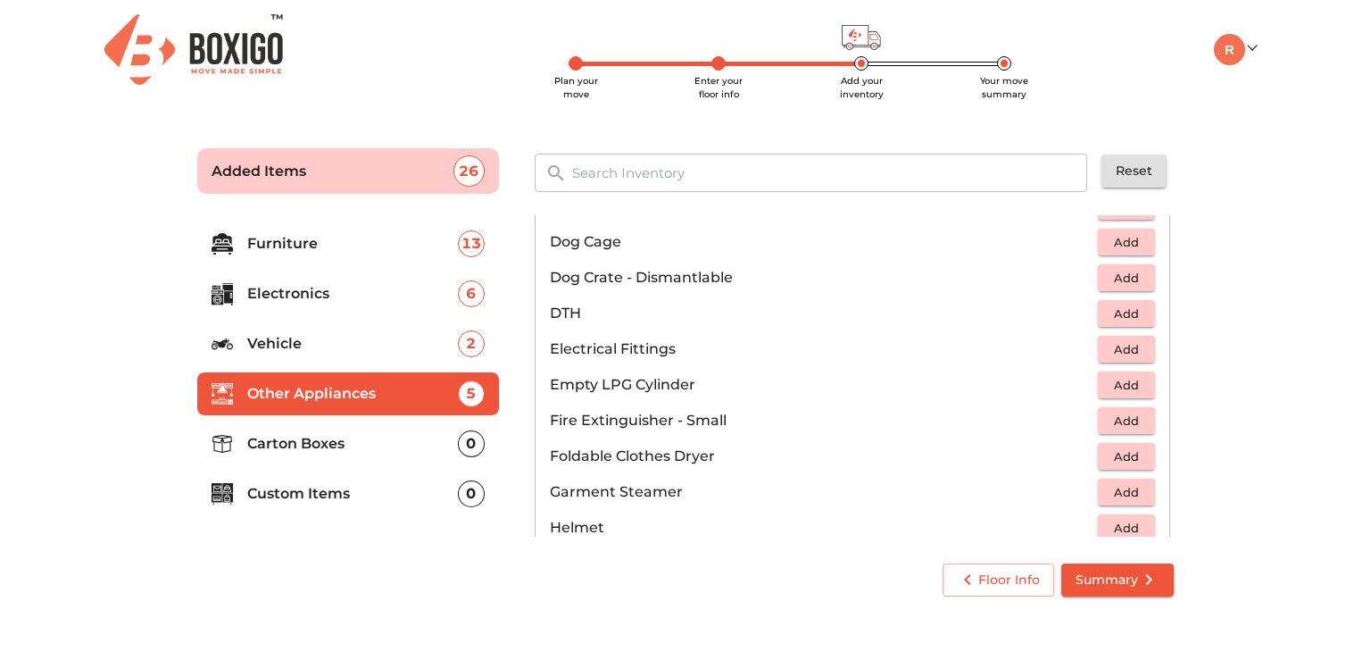
click at [1120, 387] on span "Add" at bounding box center [1126, 385] width 39 height 21
click at [1131, 386] on icon "button" at bounding box center [1141, 384] width 21 height 21
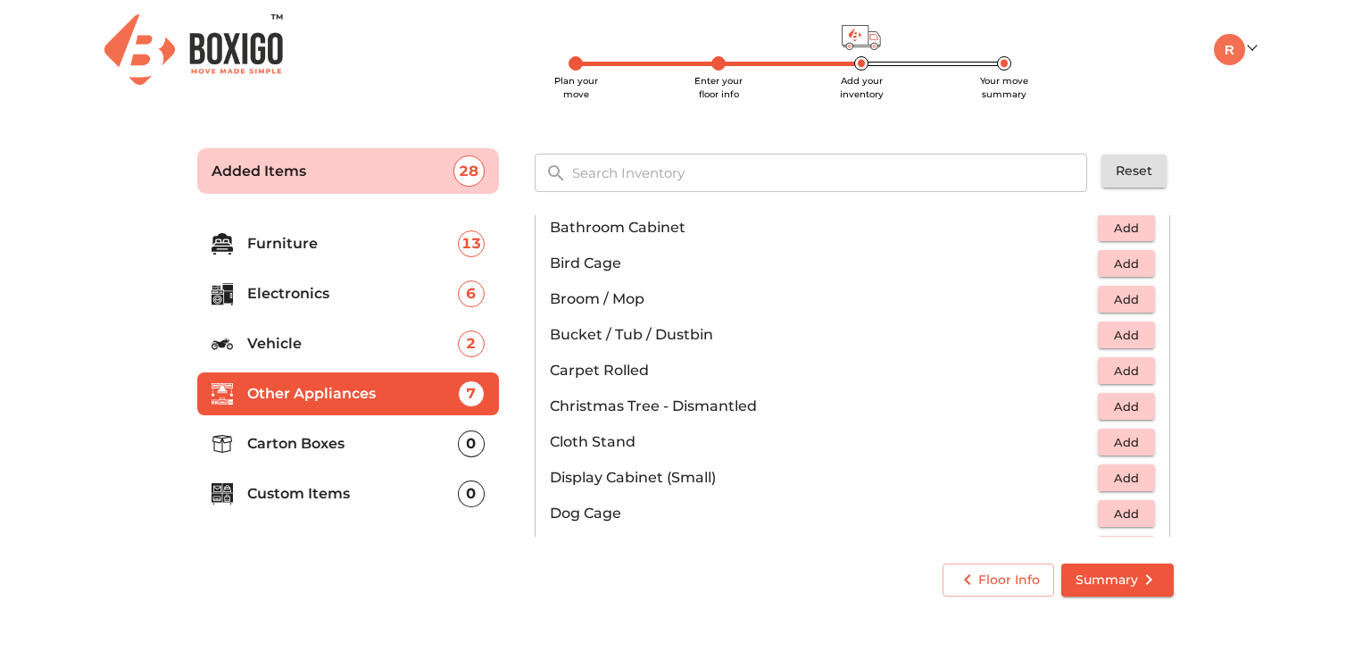
scroll to position [345, 0]
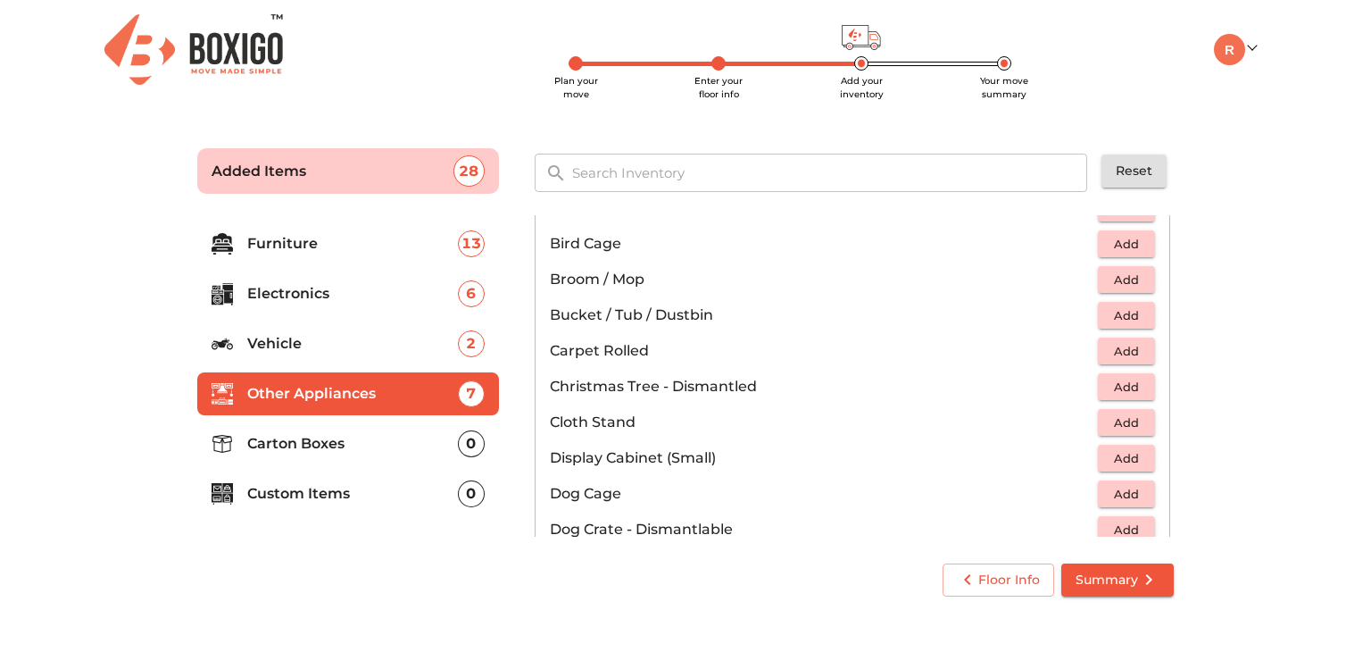
click at [1120, 312] on span "Add" at bounding box center [1126, 315] width 39 height 21
click at [1136, 312] on icon "button" at bounding box center [1142, 315] width 12 height 12
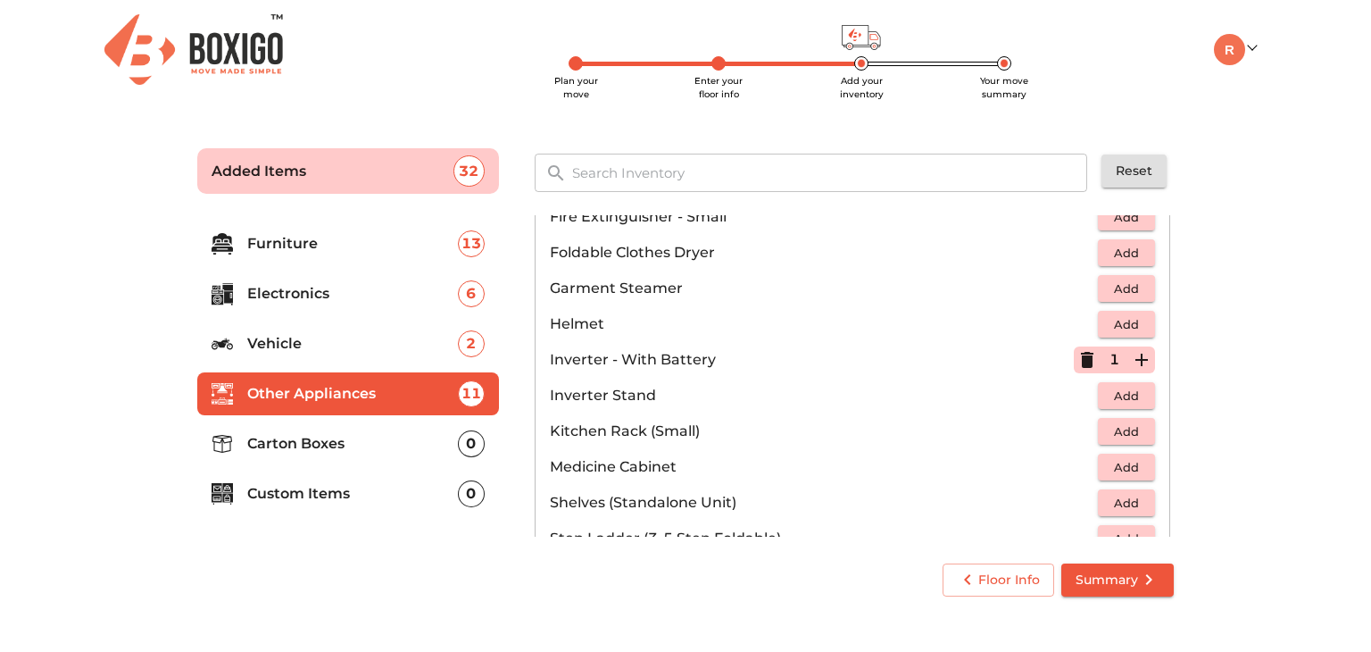
scroll to position [796, 0]
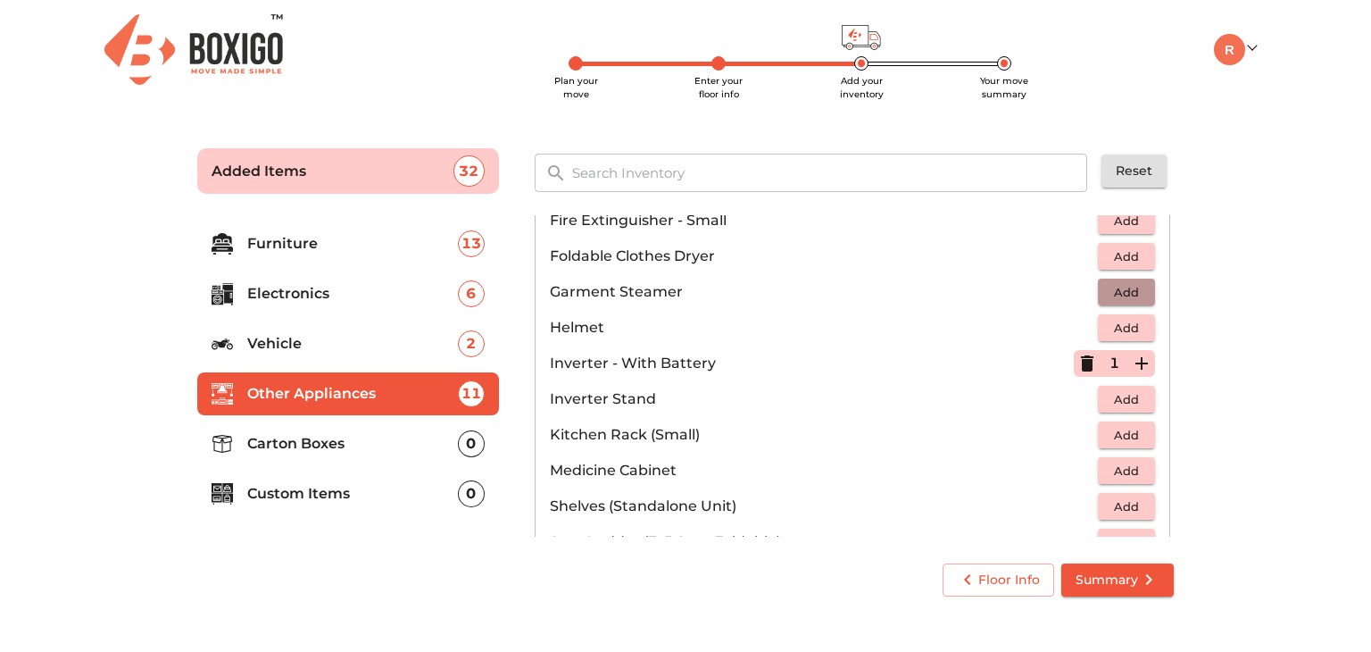
click at [1118, 290] on span "Add" at bounding box center [1126, 292] width 39 height 21
click at [1134, 325] on span "Add" at bounding box center [1126, 328] width 39 height 21
click at [1136, 325] on icon "button" at bounding box center [1142, 327] width 12 height 12
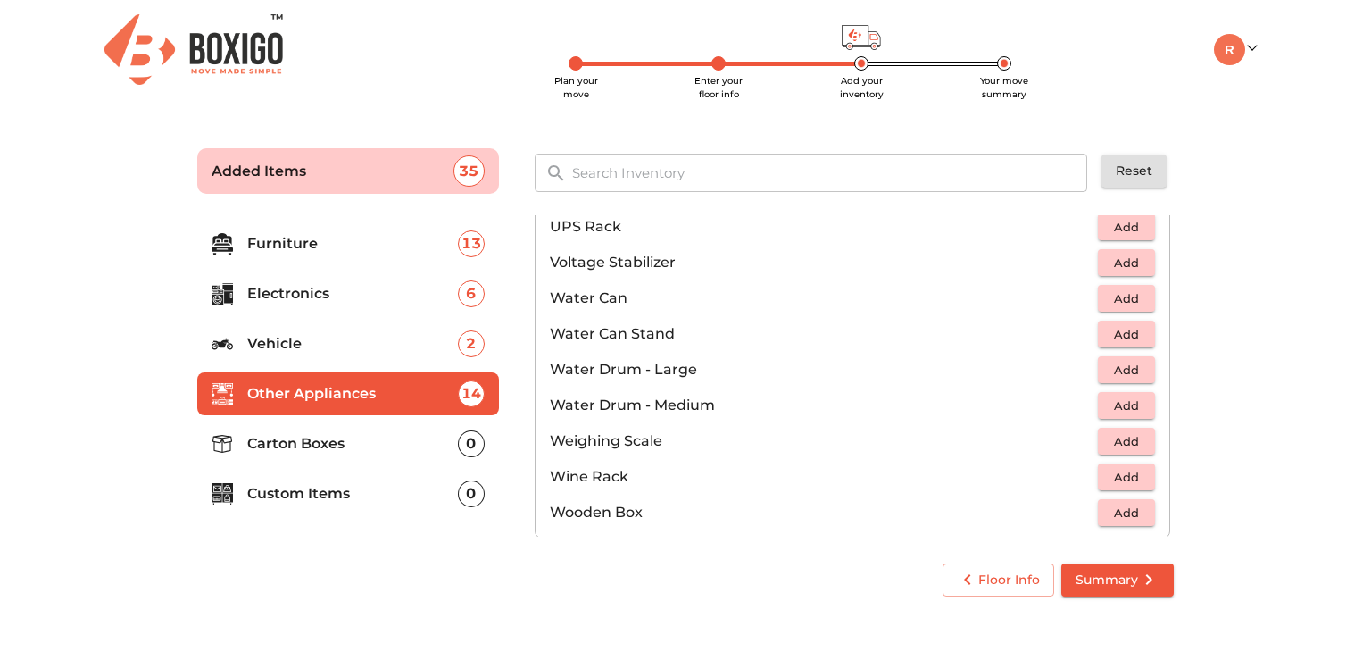
scroll to position [1345, 0]
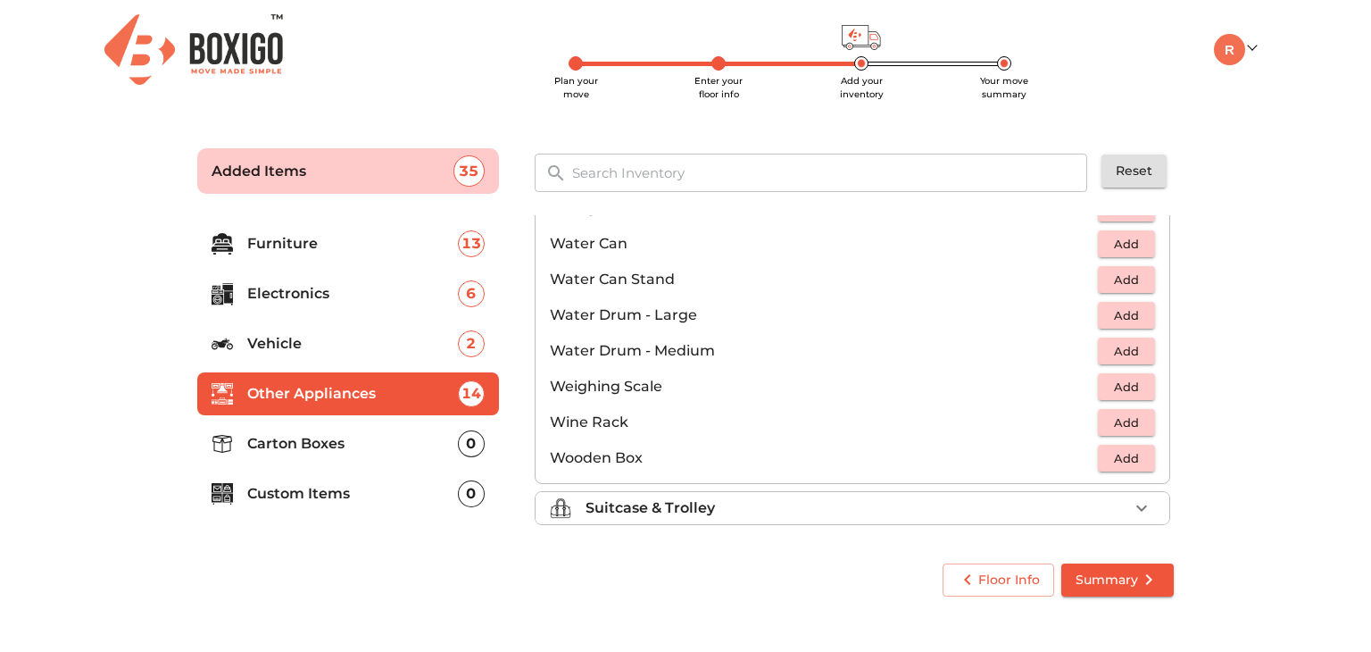
click at [1025, 508] on div "Suitcase & Trolley" at bounding box center [857, 507] width 543 height 21
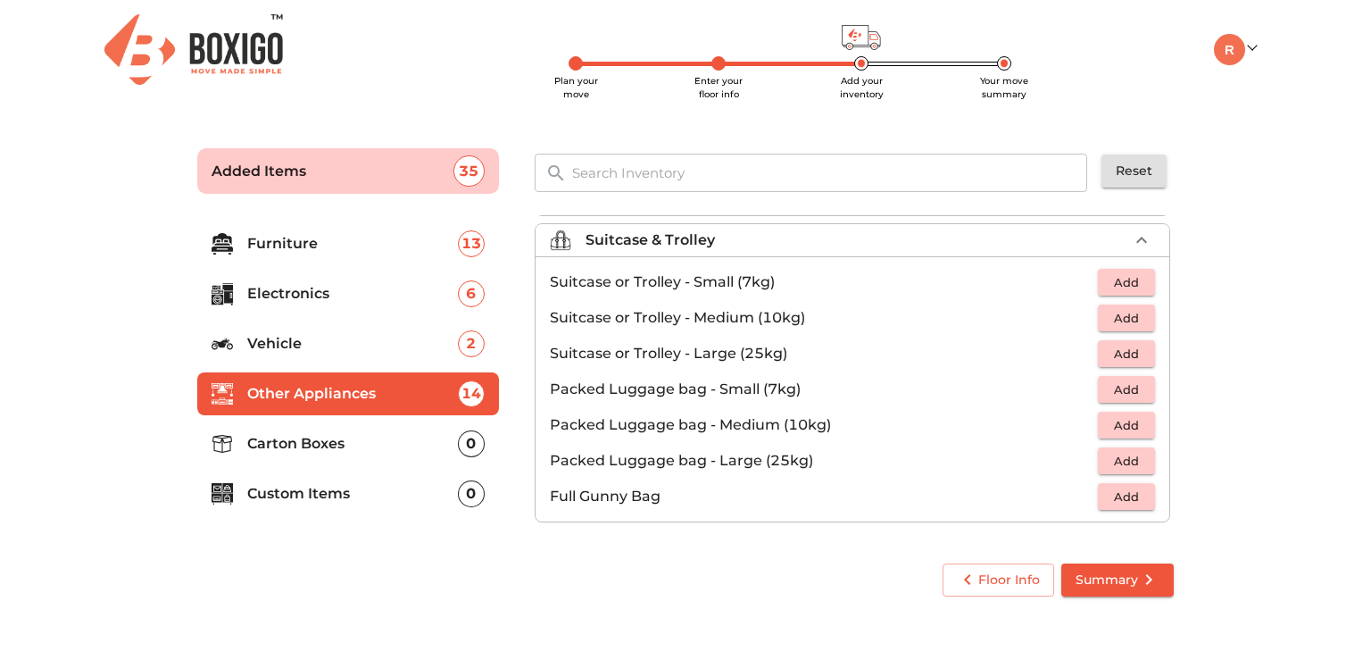
scroll to position [202, 0]
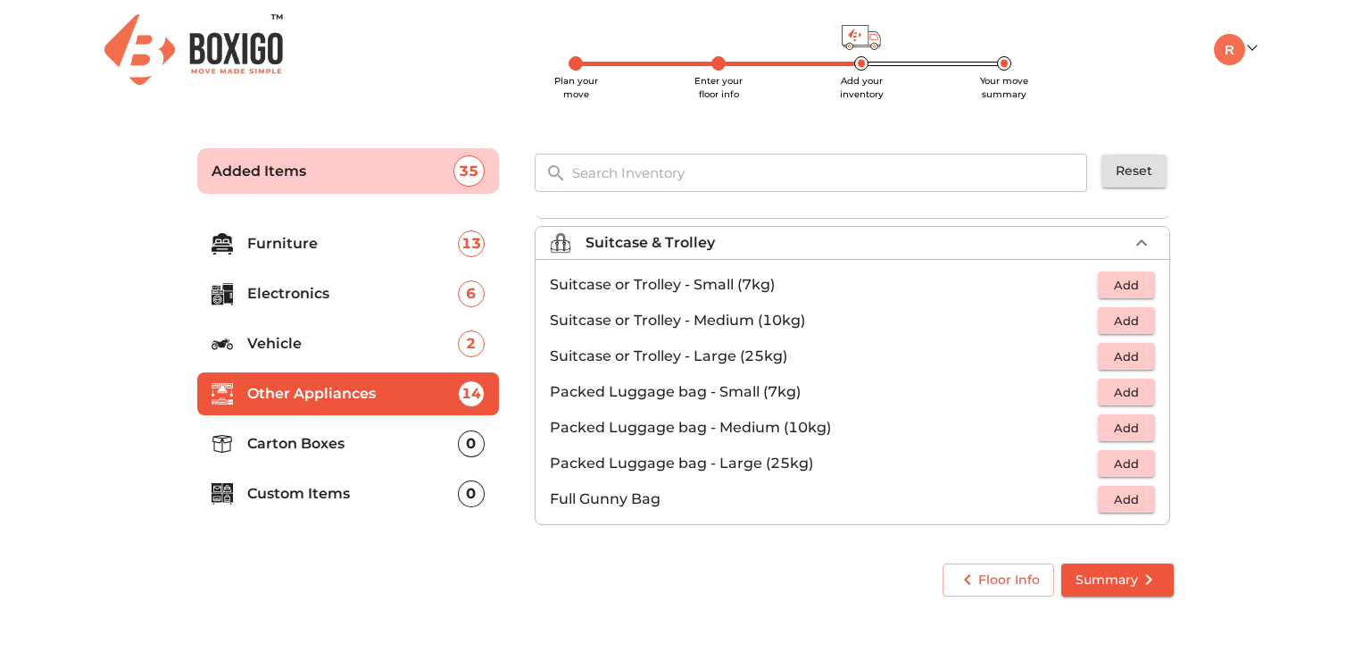
click at [1113, 283] on span "Add" at bounding box center [1126, 285] width 39 height 21
click at [1113, 283] on div "1" at bounding box center [1114, 284] width 81 height 27
click at [1129, 281] on button "button" at bounding box center [1142, 284] width 27 height 27
click at [1120, 354] on span "Add" at bounding box center [1126, 356] width 39 height 21
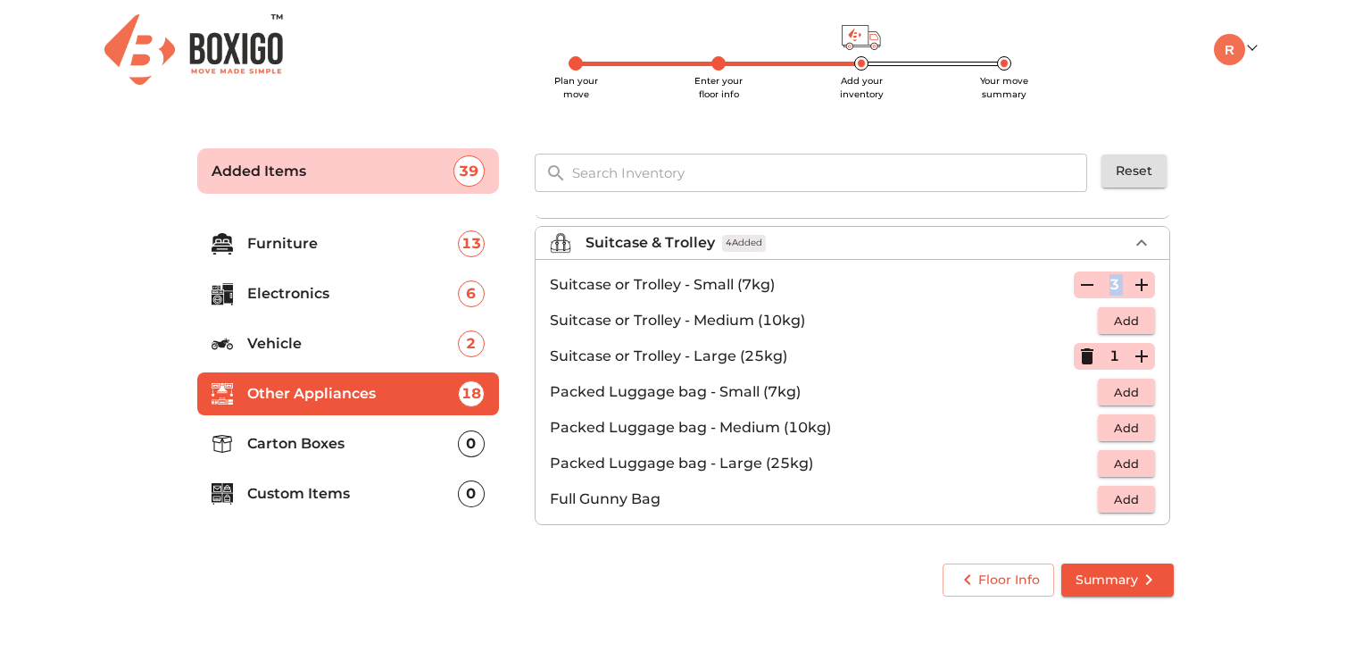
click at [1137, 354] on icon "button" at bounding box center [1141, 356] width 21 height 21
click at [1117, 504] on span "Add" at bounding box center [1126, 499] width 39 height 21
click at [384, 446] on p "Carton Boxes" at bounding box center [352, 443] width 211 height 21
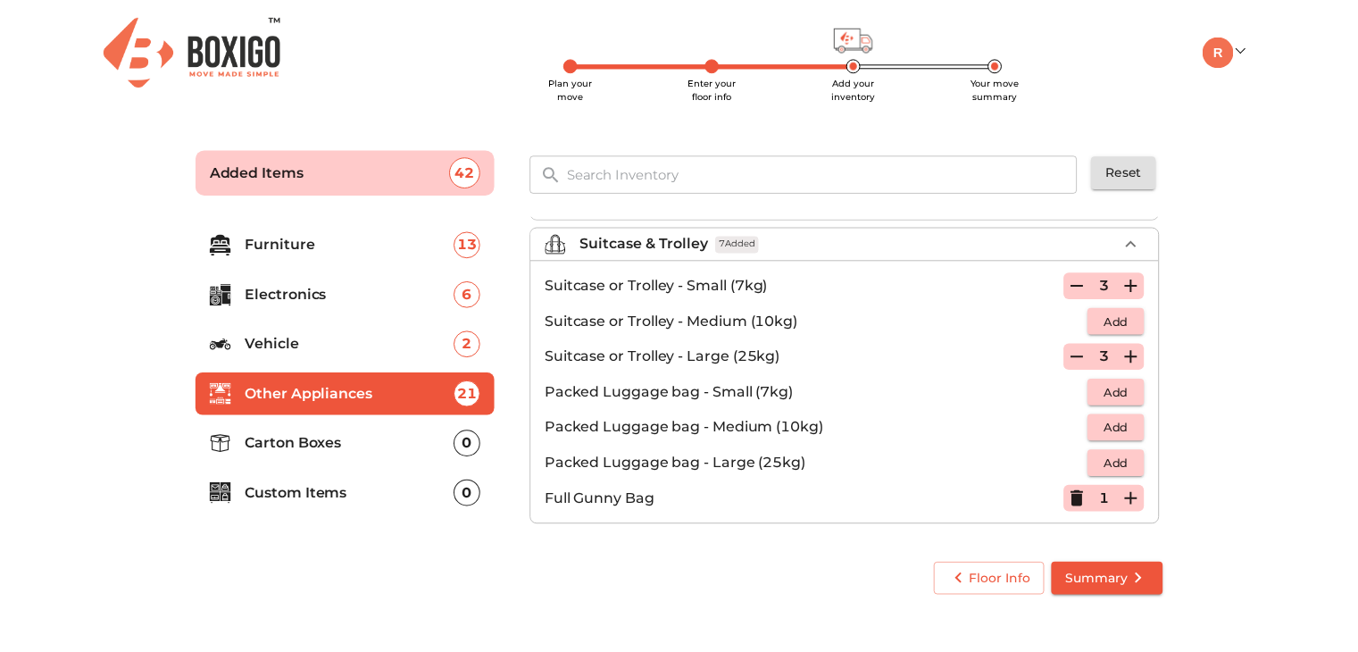
scroll to position [0, 0]
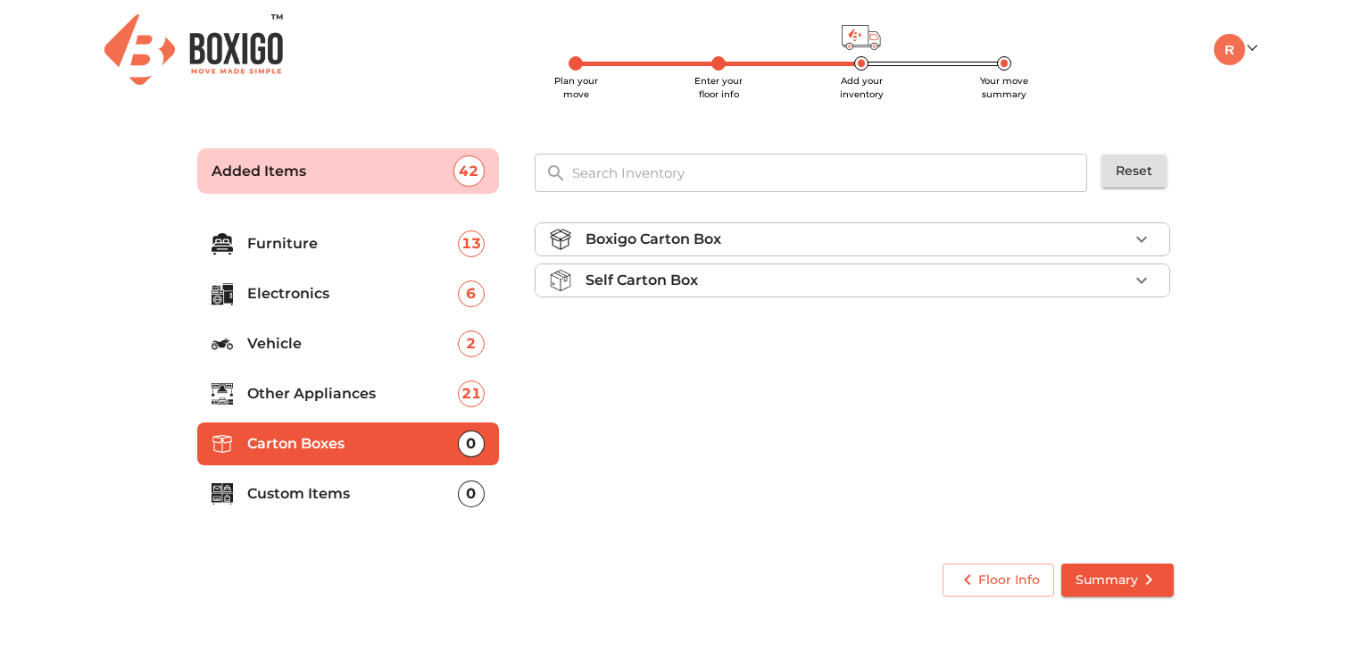
click at [804, 246] on div "Boxigo Carton Box" at bounding box center [857, 239] width 543 height 21
click at [1132, 279] on span "Add" at bounding box center [1126, 281] width 39 height 21
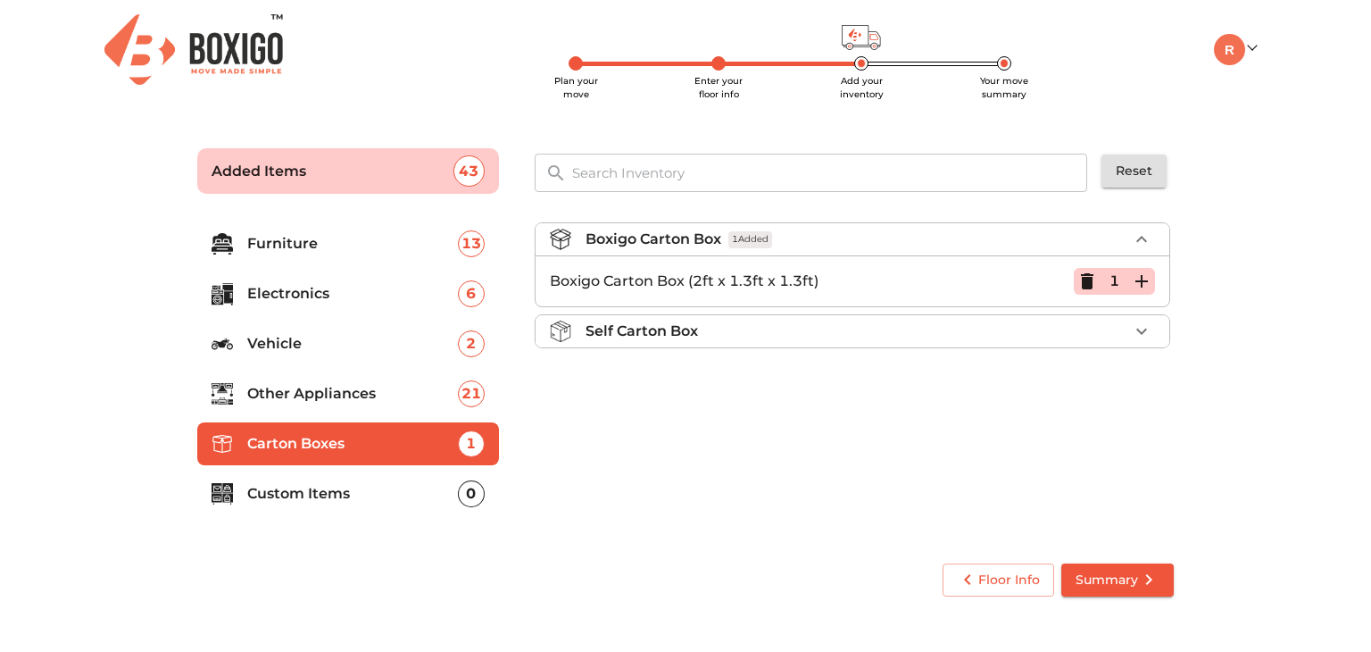
click at [1132, 279] on icon "button" at bounding box center [1141, 281] width 21 height 21
click at [406, 494] on p "Custom Items" at bounding box center [352, 493] width 211 height 21
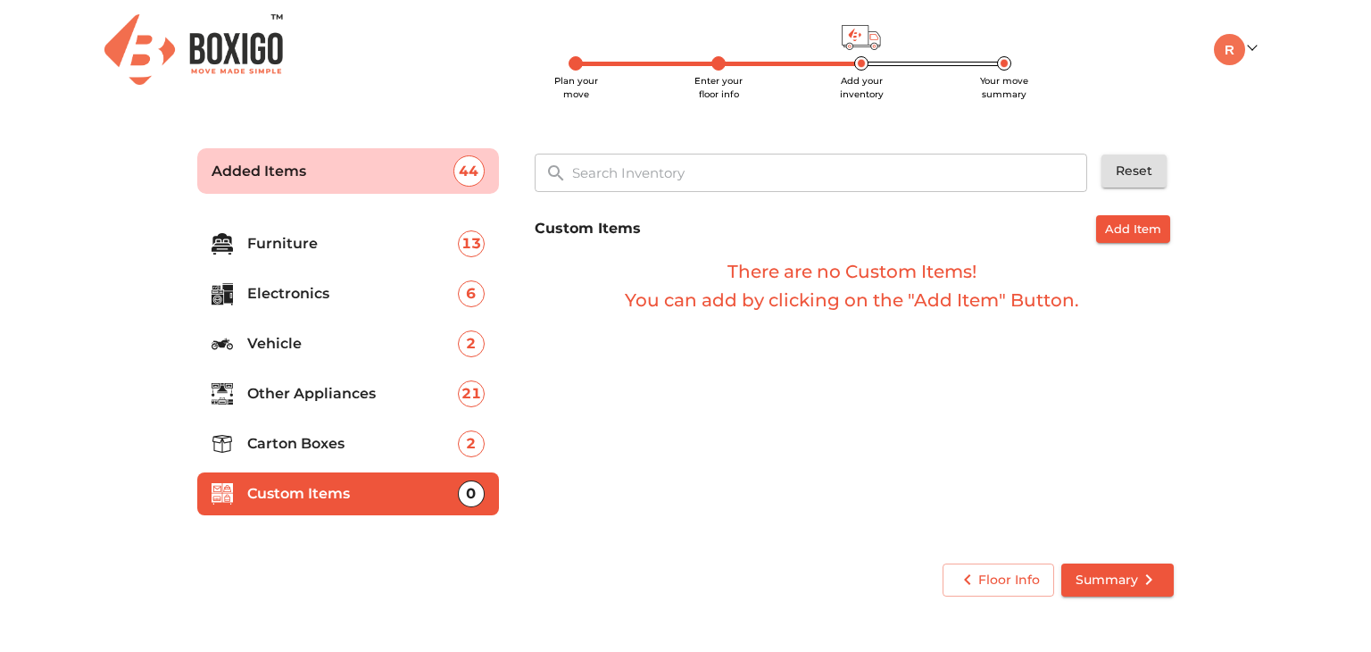
click at [355, 444] on p "Carton Boxes" at bounding box center [352, 443] width 211 height 21
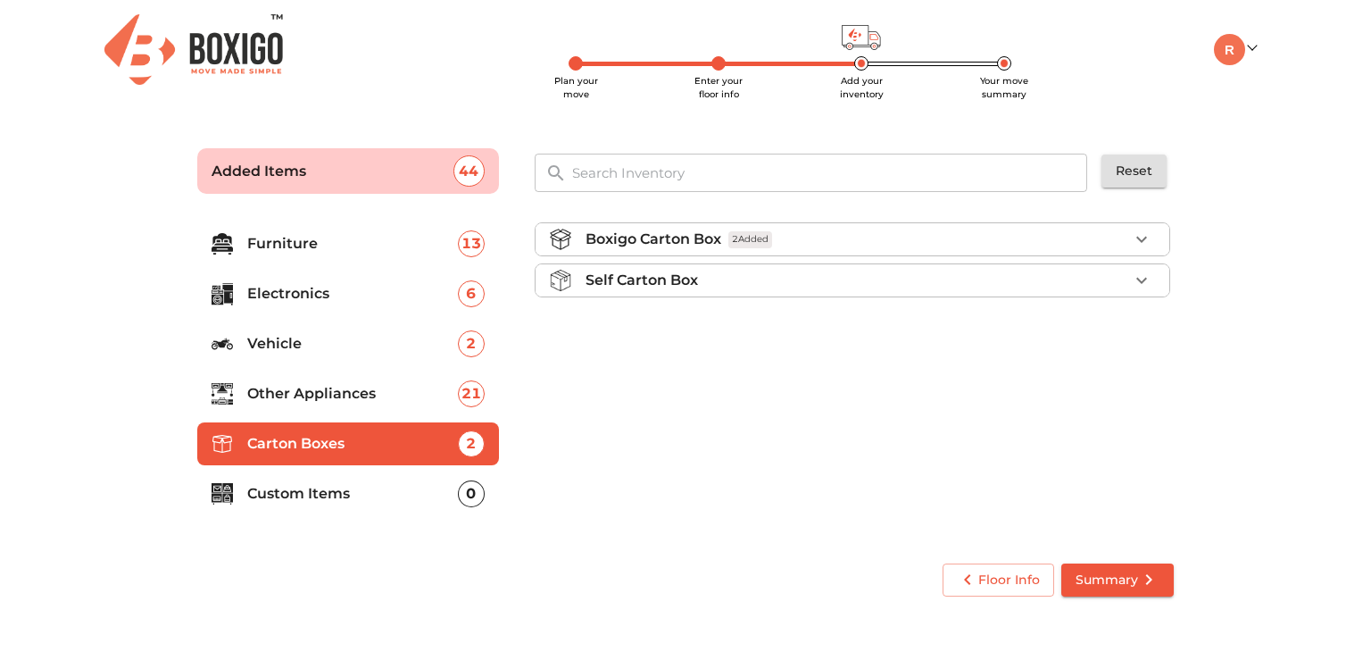
click at [912, 229] on div "Boxigo Carton Box 2 Added" at bounding box center [857, 239] width 543 height 21
click at [1139, 279] on icon "button" at bounding box center [1141, 281] width 21 height 21
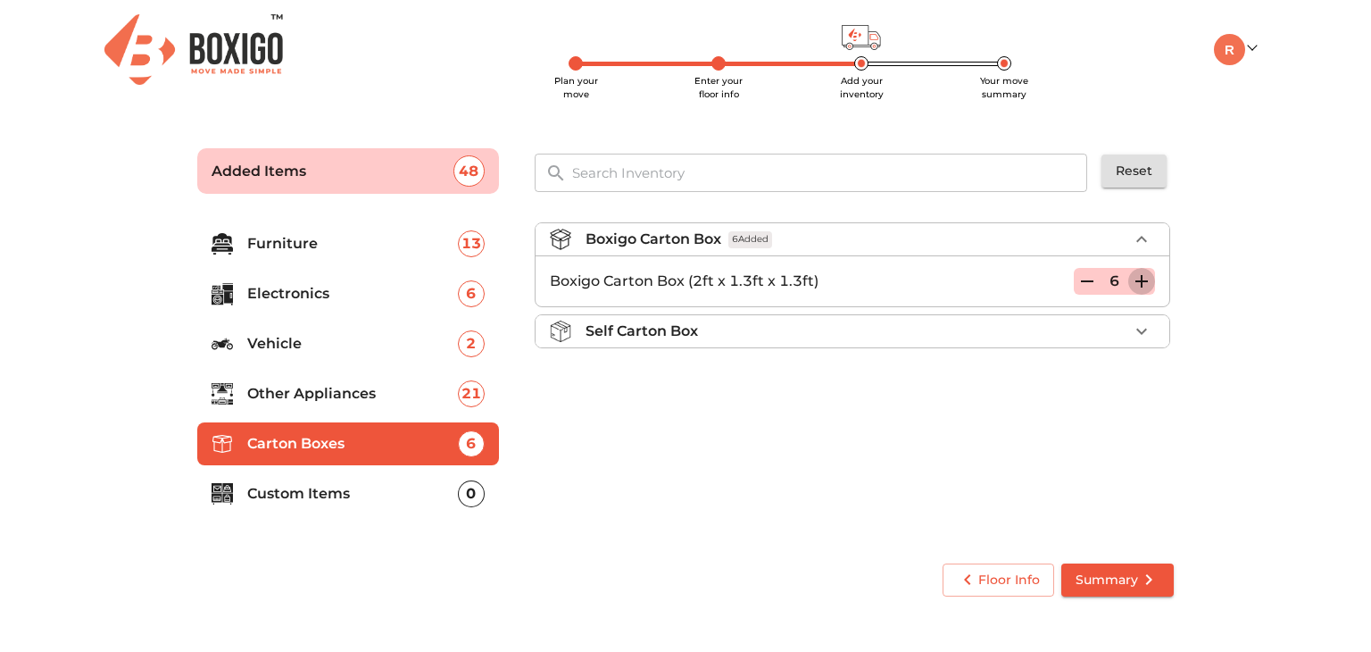
click at [1139, 279] on icon "button" at bounding box center [1141, 281] width 21 height 21
click at [1111, 573] on span "Summary" at bounding box center [1118, 580] width 84 height 22
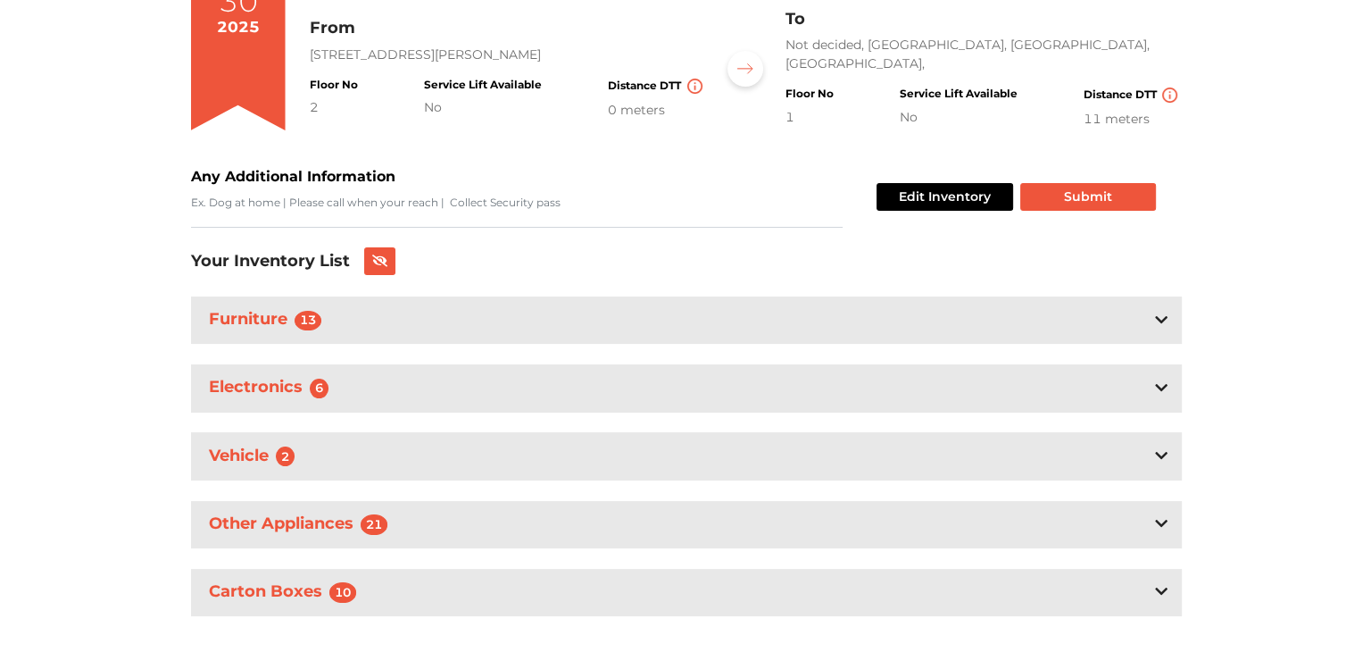
scroll to position [246, 0]
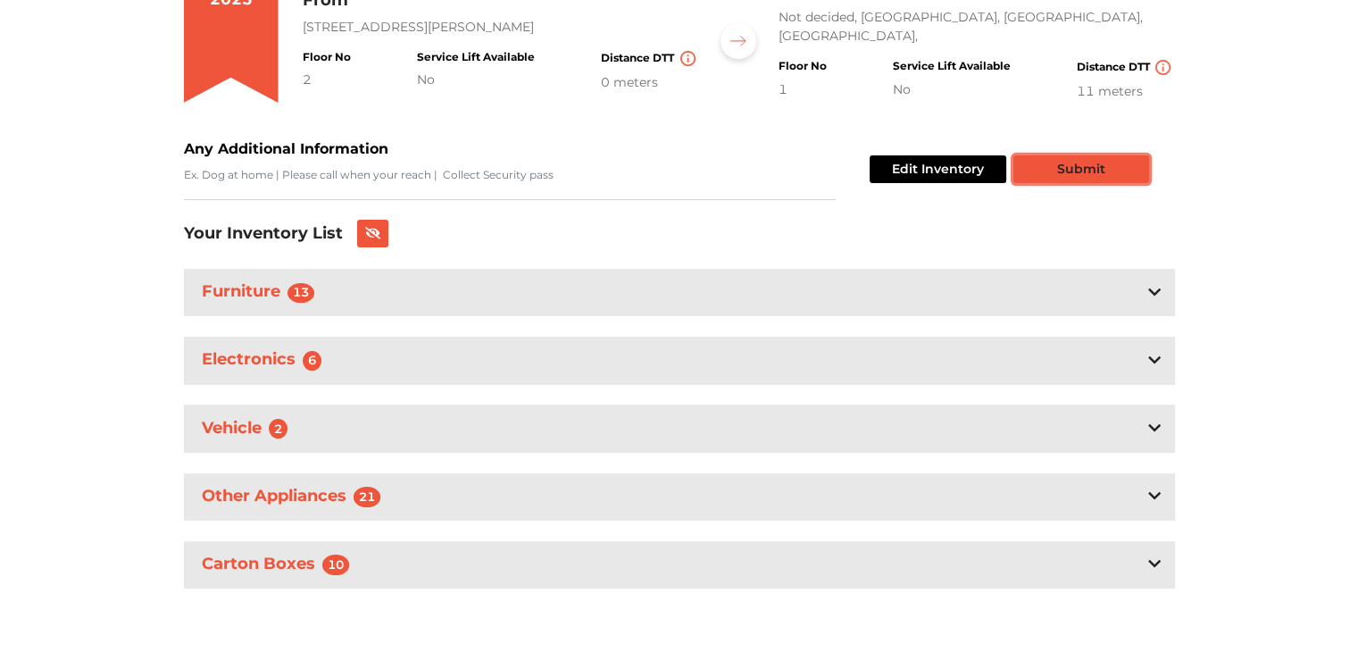
click at [1093, 164] on button "Submit" at bounding box center [1081, 169] width 136 height 28
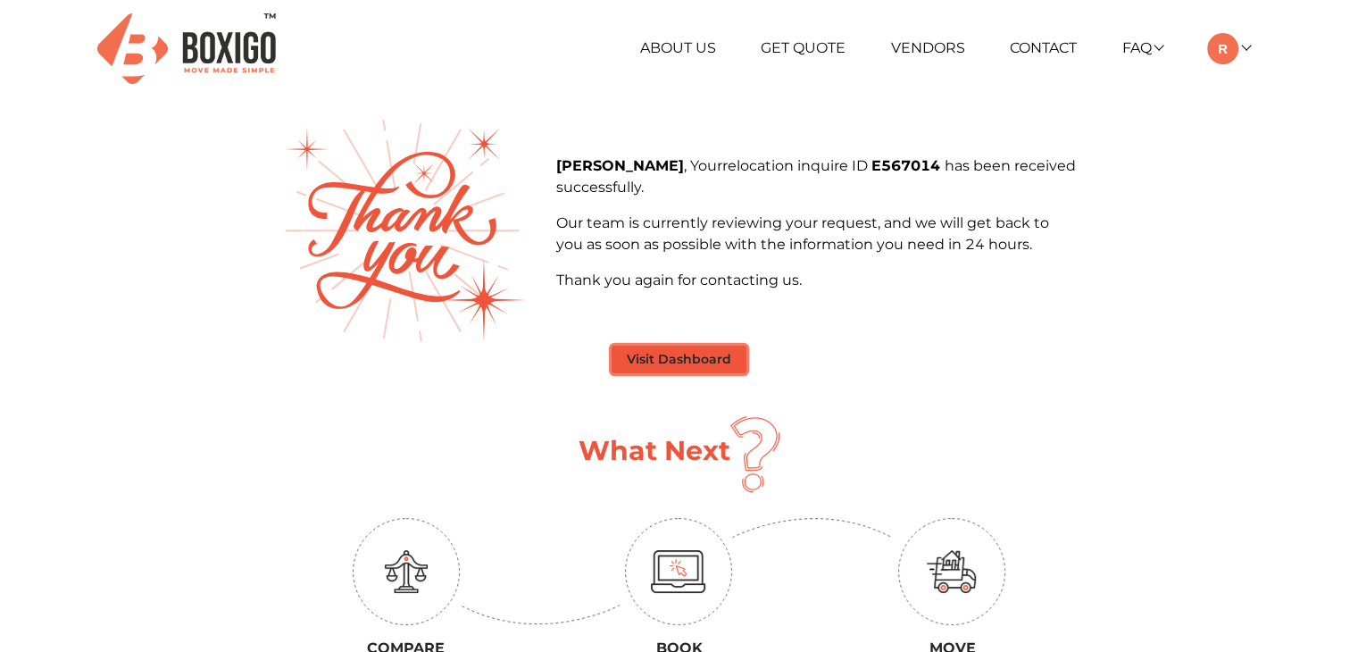
click at [686, 371] on button "Visit Dashboard" at bounding box center [679, 360] width 135 height 28
